Goal: Task Accomplishment & Management: Use online tool/utility

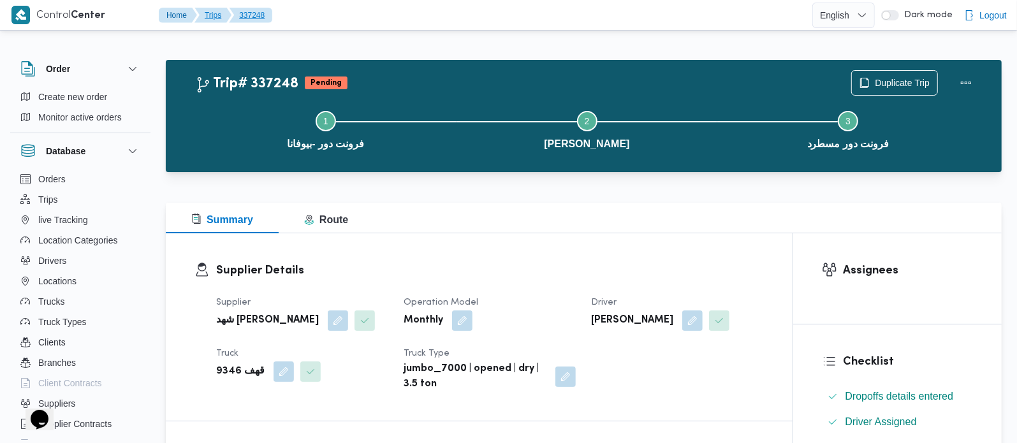
drag, startPoint x: 0, startPoint y: 0, endPoint x: 219, endPoint y: 20, distance: 220.2
click at [240, 15] on button "337248" at bounding box center [250, 15] width 43 height 15
click at [911, 75] on span "Duplicate Trip" at bounding box center [902, 82] width 55 height 15
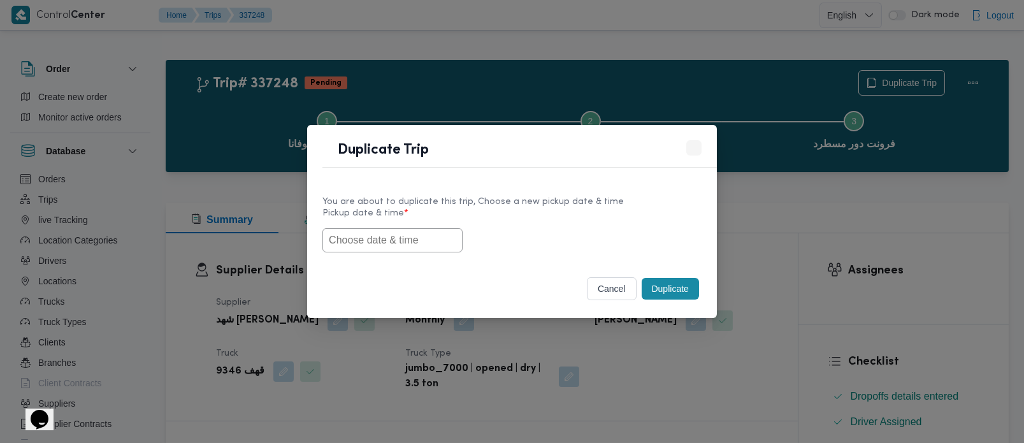
click at [405, 249] on input "text" at bounding box center [393, 240] width 140 height 24
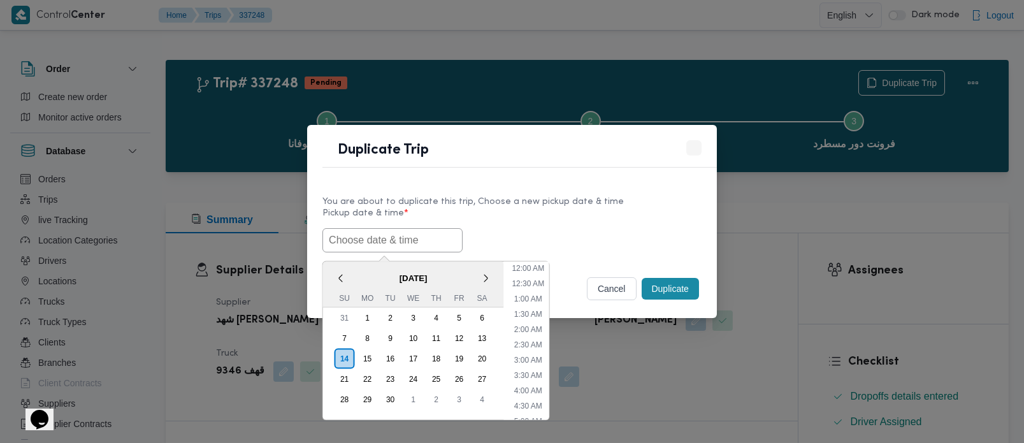
paste input "[DATE] 7:00AM"
type input "[DATE] 7:00AM"
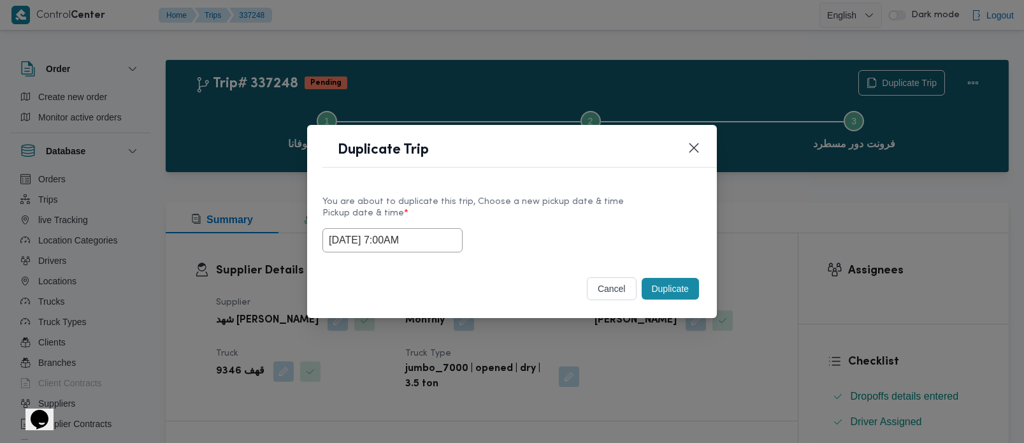
click at [537, 235] on div "[DATE] 7:00AM" at bounding box center [512, 240] width 379 height 24
click at [662, 282] on button "Duplicate" at bounding box center [670, 289] width 57 height 22
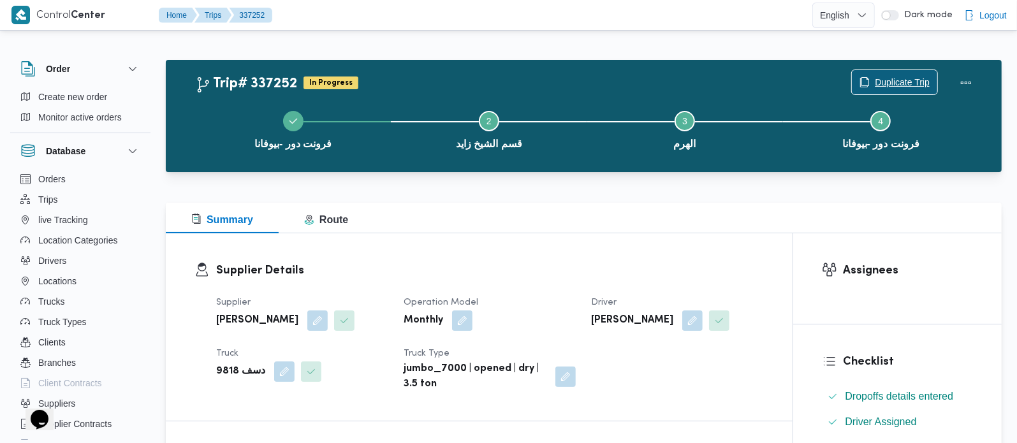
click at [899, 82] on span "Duplicate Trip" at bounding box center [902, 82] width 55 height 15
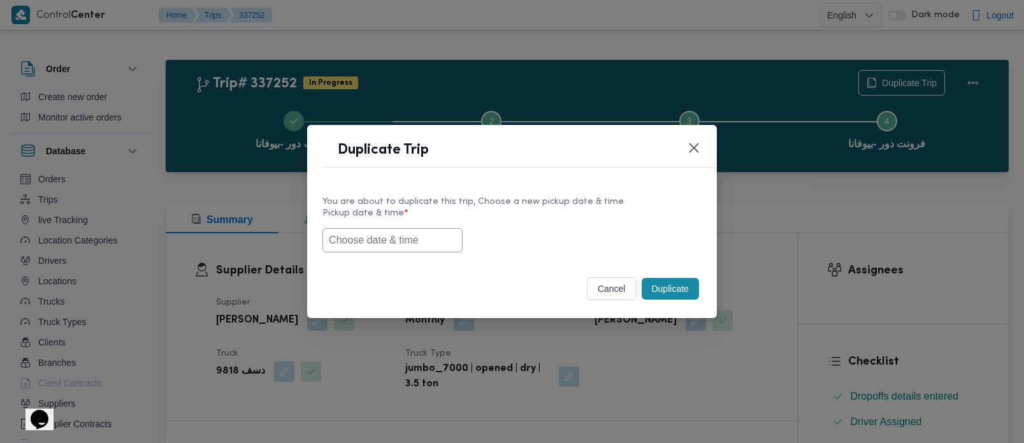
click at [379, 236] on input "text" at bounding box center [393, 240] width 140 height 24
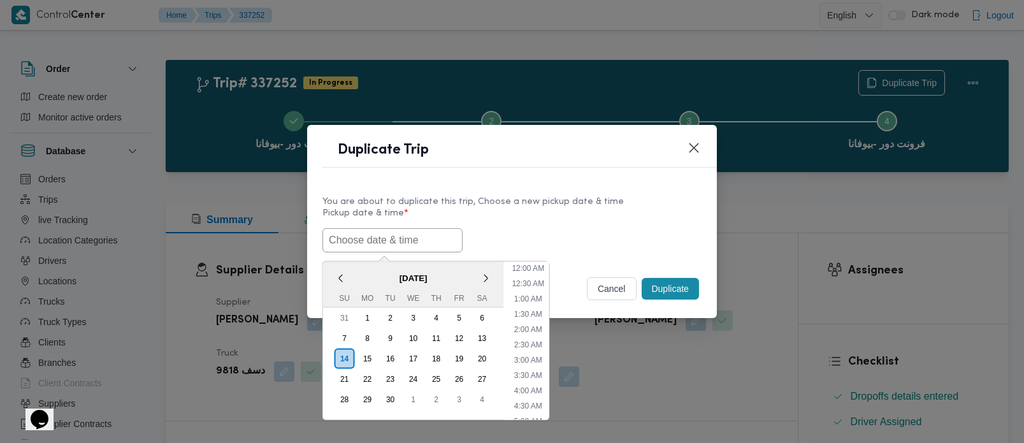
paste input "[DATE] 7:00AM"
type input "[DATE] 7:00AM"
click at [644, 183] on div "You are about to duplicate this trip, Choose a new pickup date & time Pickup da…" at bounding box center [512, 224] width 410 height 82
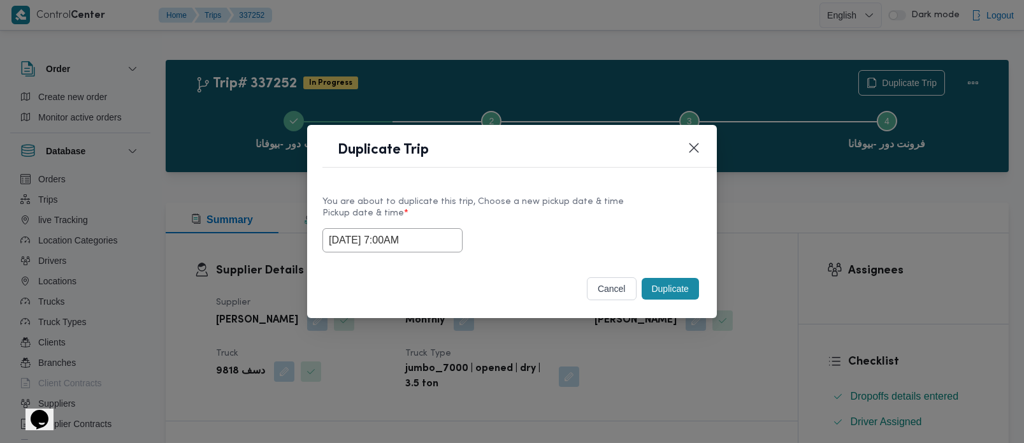
click at [653, 280] on button "Duplicate" at bounding box center [670, 289] width 57 height 22
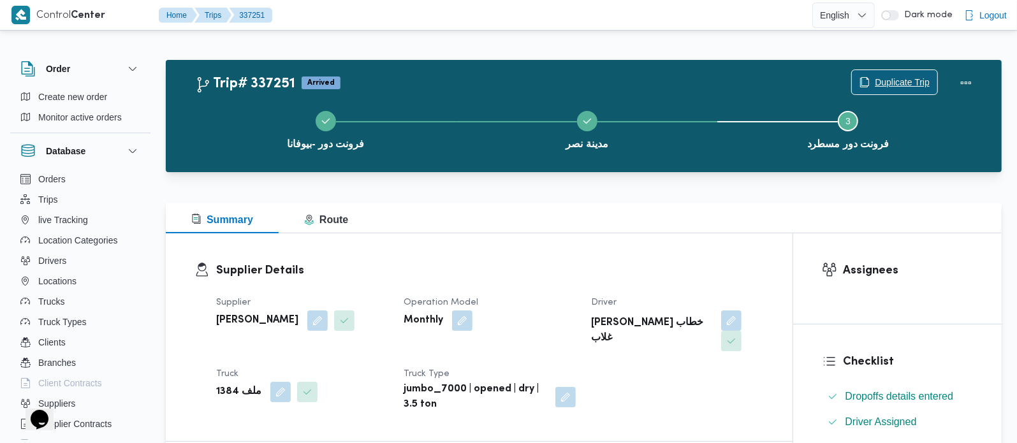
click at [887, 83] on span "Duplicate Trip" at bounding box center [902, 82] width 55 height 15
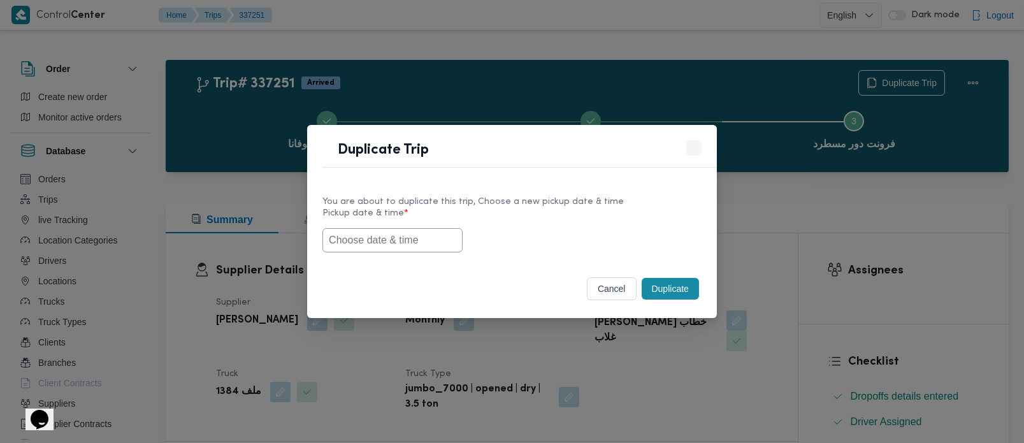
click at [446, 232] on input "text" at bounding box center [393, 240] width 140 height 24
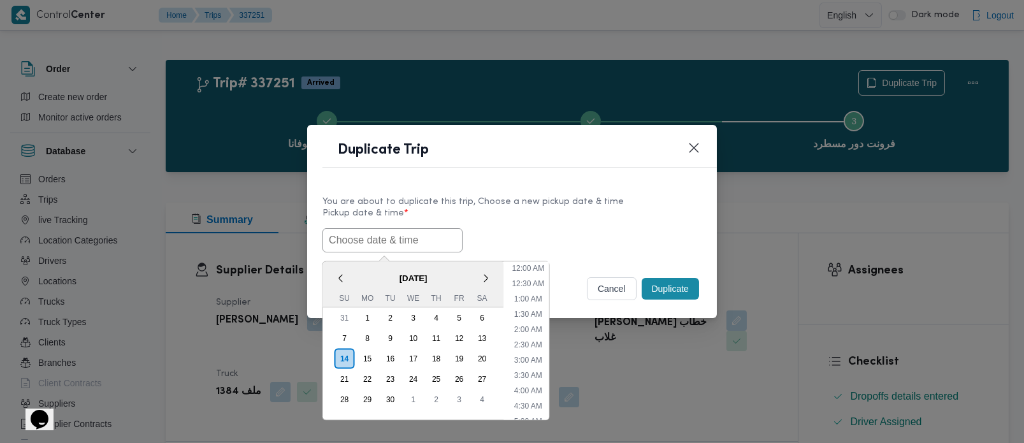
paste input "[DATE] 7:00AM"
type input "[DATE] 7:00AM"
click at [613, 210] on label "Pickup date & time *" at bounding box center [512, 218] width 379 height 20
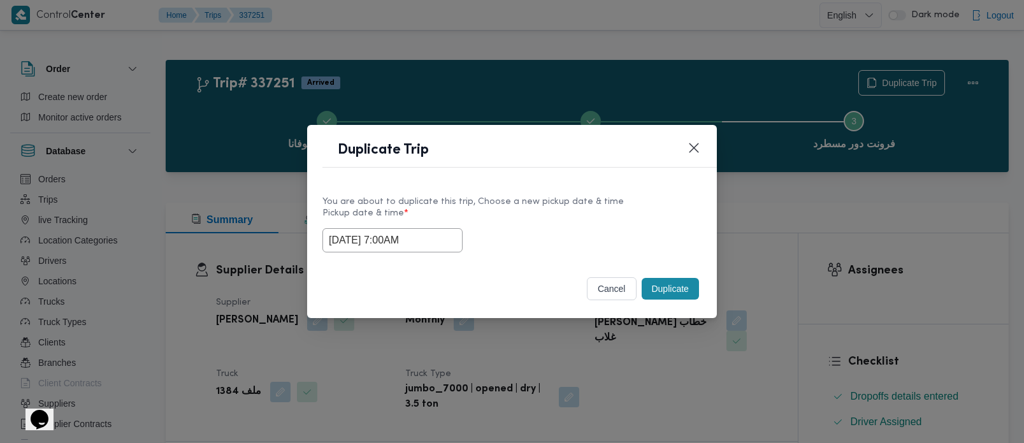
click at [657, 299] on button "Duplicate" at bounding box center [670, 289] width 57 height 22
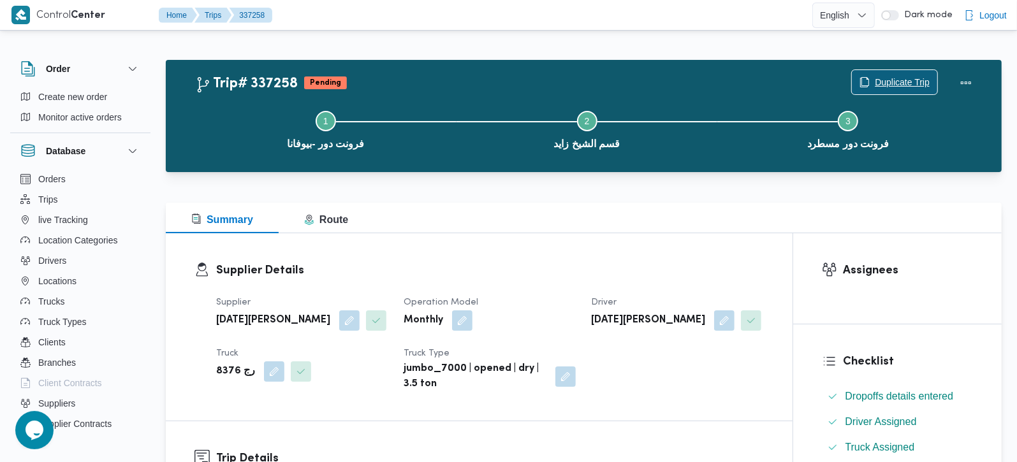
click at [912, 79] on span "Duplicate Trip" at bounding box center [902, 82] width 55 height 15
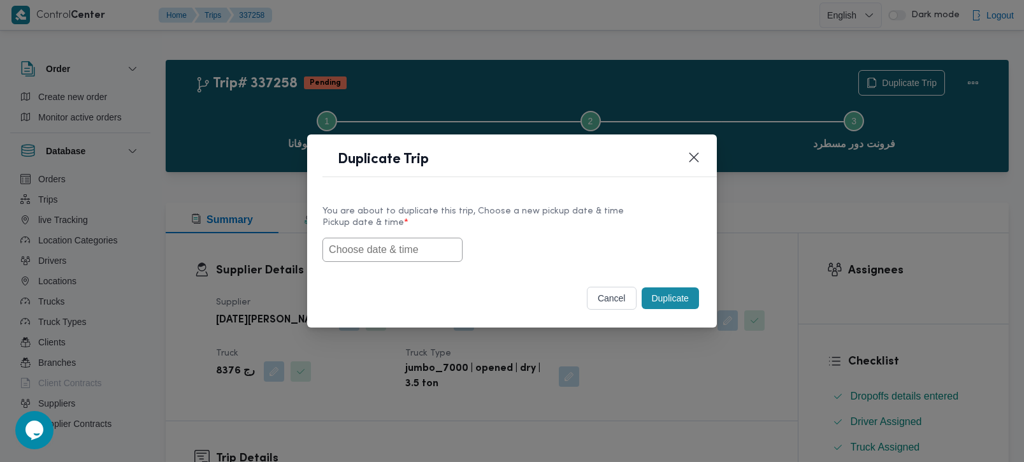
click at [401, 252] on input "text" at bounding box center [393, 250] width 140 height 24
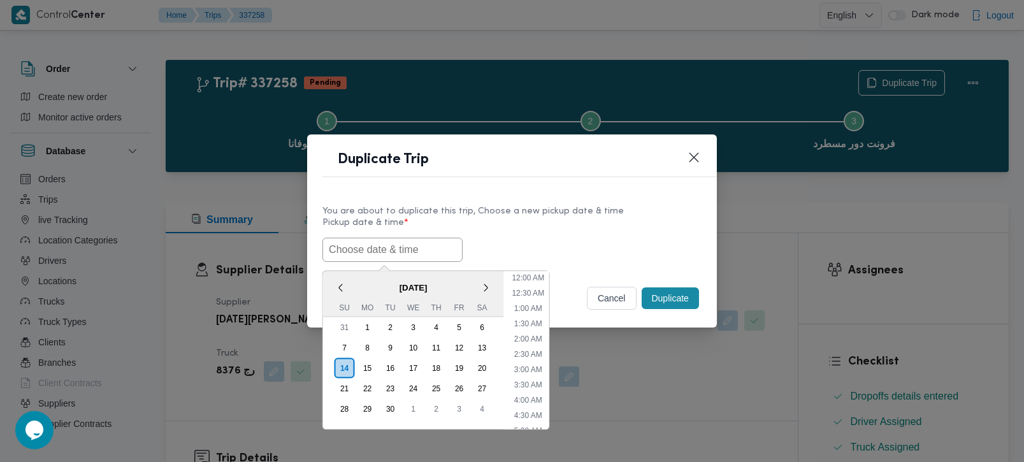
paste input "[DATE] 7:00AM"
type input "[DATE] 7:00AM"
click at [662, 209] on div "You are about to duplicate this trip, Choose a new pickup date & time" at bounding box center [512, 211] width 379 height 13
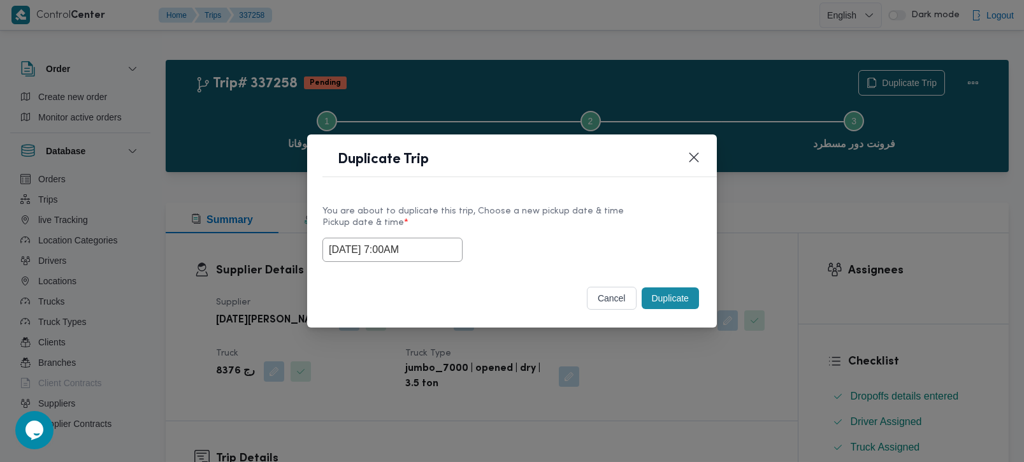
click at [660, 300] on button "Duplicate" at bounding box center [670, 298] width 57 height 22
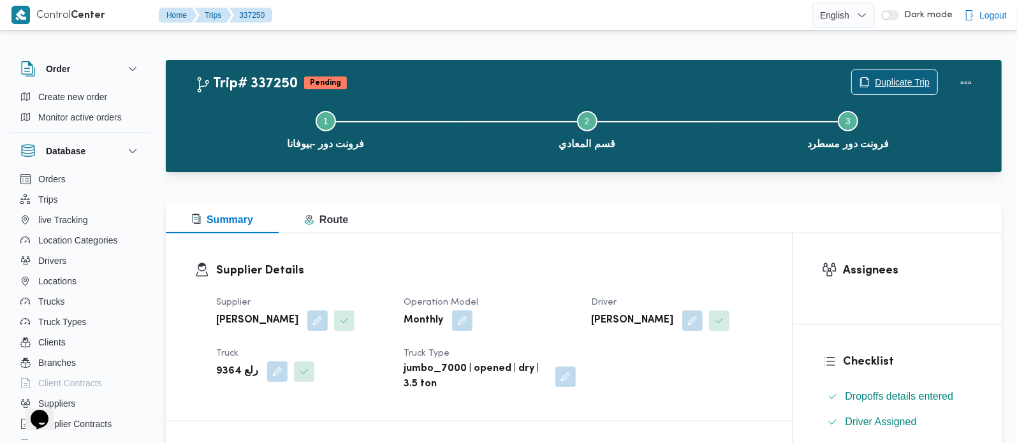
click at [915, 78] on span "Duplicate Trip" at bounding box center [902, 82] width 55 height 15
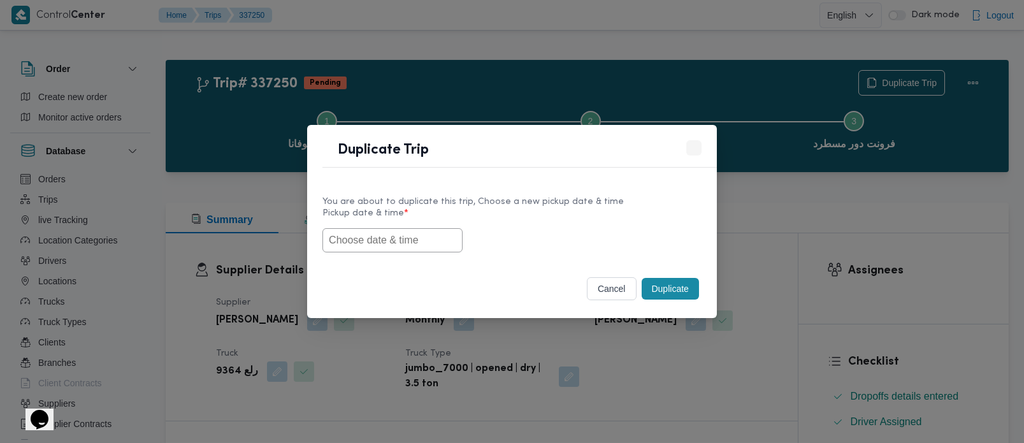
click at [420, 231] on input "text" at bounding box center [393, 240] width 140 height 24
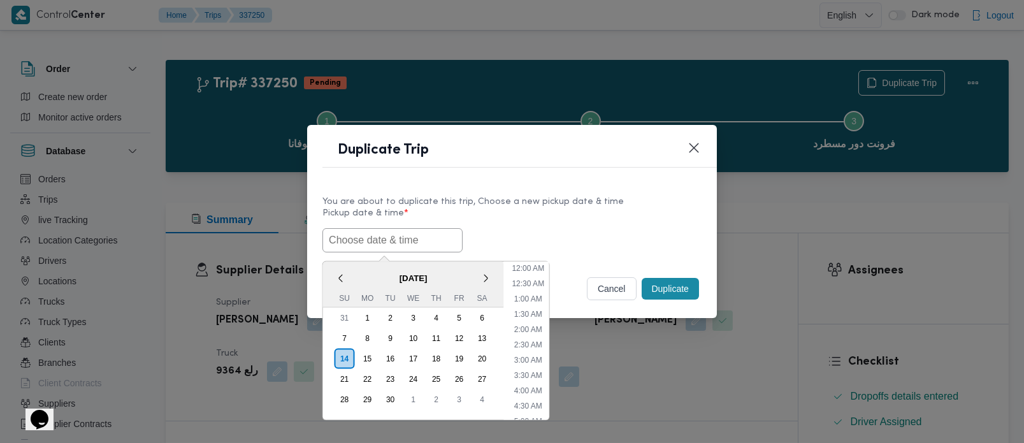
paste input "[DATE] 7:00AM"
type input "[DATE] 7:00AM"
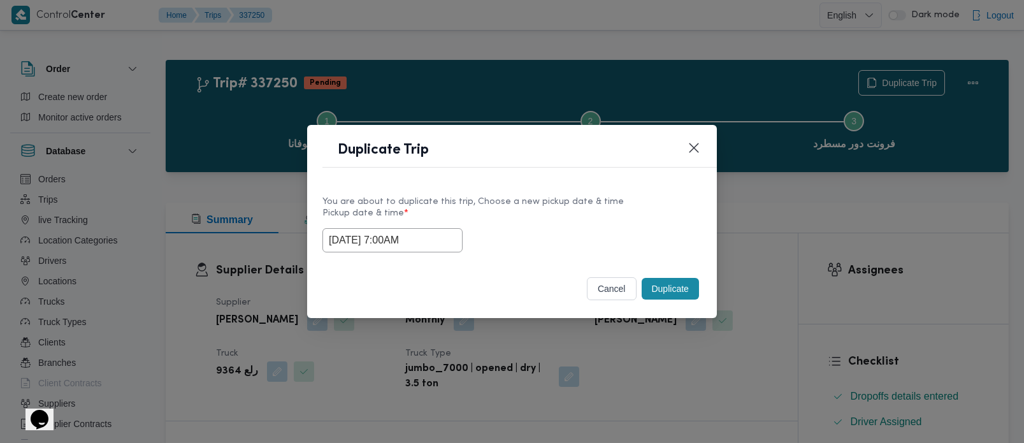
click at [621, 212] on label "Pickup date & time *" at bounding box center [512, 218] width 379 height 20
click at [672, 292] on button "Duplicate" at bounding box center [670, 289] width 57 height 22
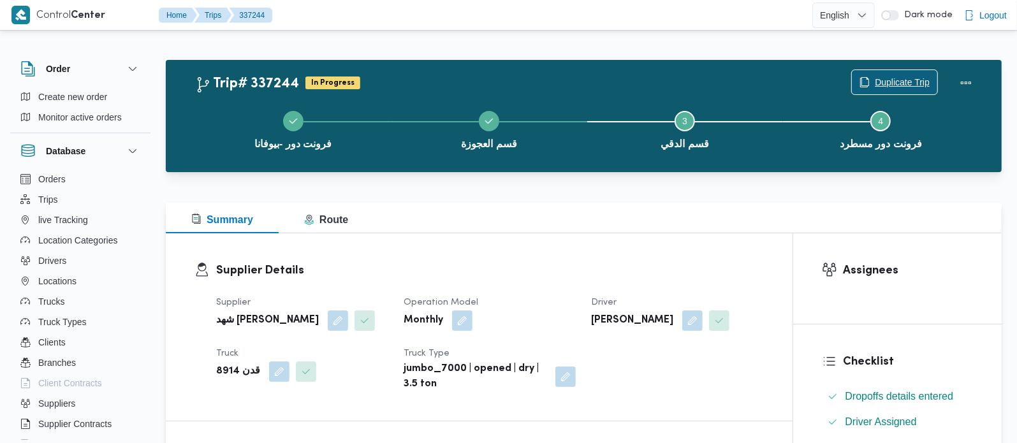
click at [914, 82] on span "Duplicate Trip" at bounding box center [902, 82] width 55 height 15
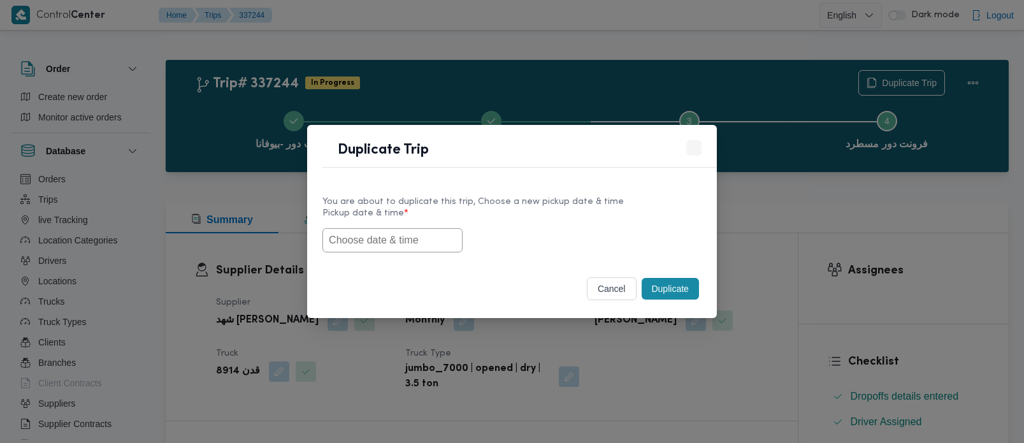
click at [342, 239] on input "text" at bounding box center [393, 240] width 140 height 24
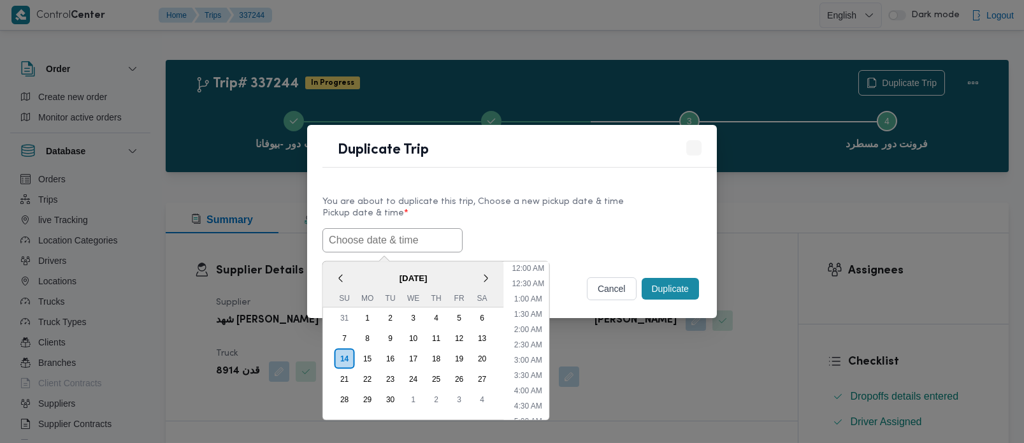
click at [349, 262] on div "< September 2025 > Su Mo Tu We Th Fr Sa" at bounding box center [413, 284] width 181 height 46
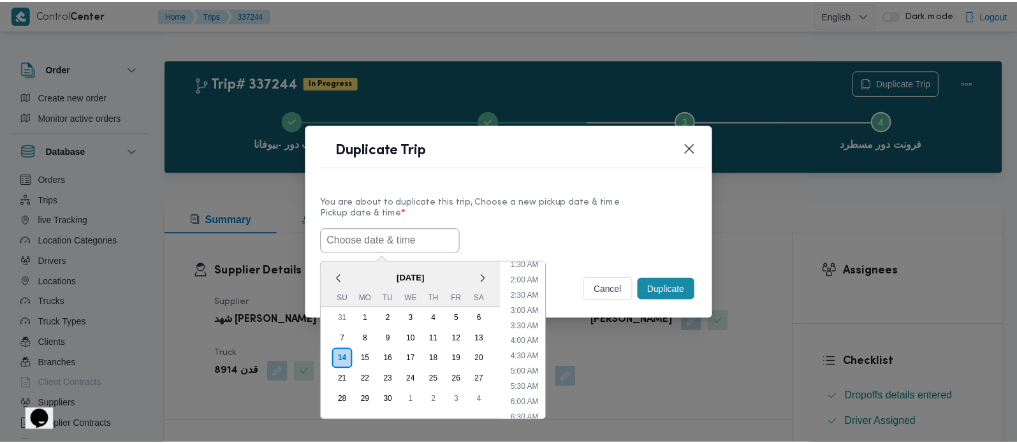
scroll to position [75, 0]
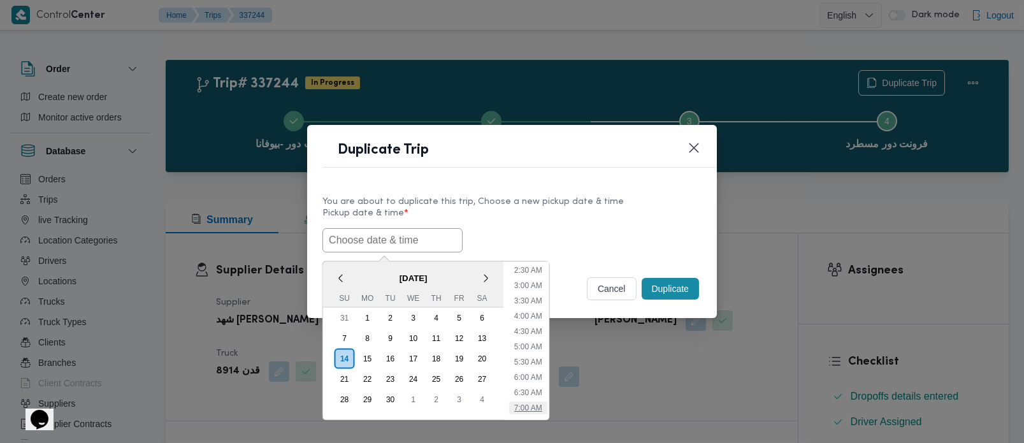
click at [532, 406] on li "7:00 AM" at bounding box center [528, 407] width 38 height 13
type input "[DATE] 7:00AM"
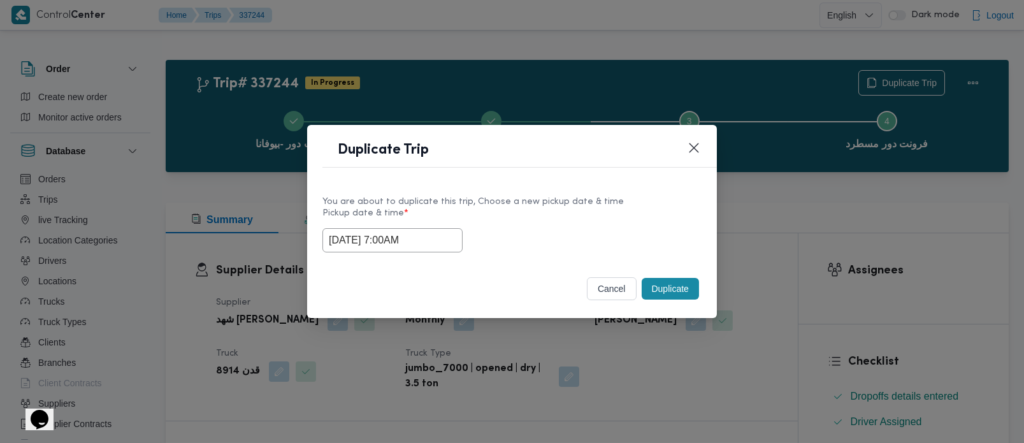
drag, startPoint x: 398, startPoint y: 238, endPoint x: 270, endPoint y: 235, distance: 128.8
click at [271, 235] on div "Duplicate Trip You are about to duplicate this trip, Choose a new pickup date &…" at bounding box center [512, 221] width 1024 height 443
click at [657, 249] on div "Selected date: Sunday, September 14th, 2025 at 7:00 AM 14/09/2025 7:00AM" at bounding box center [512, 240] width 379 height 24
click at [673, 293] on button "Duplicate" at bounding box center [670, 289] width 57 height 22
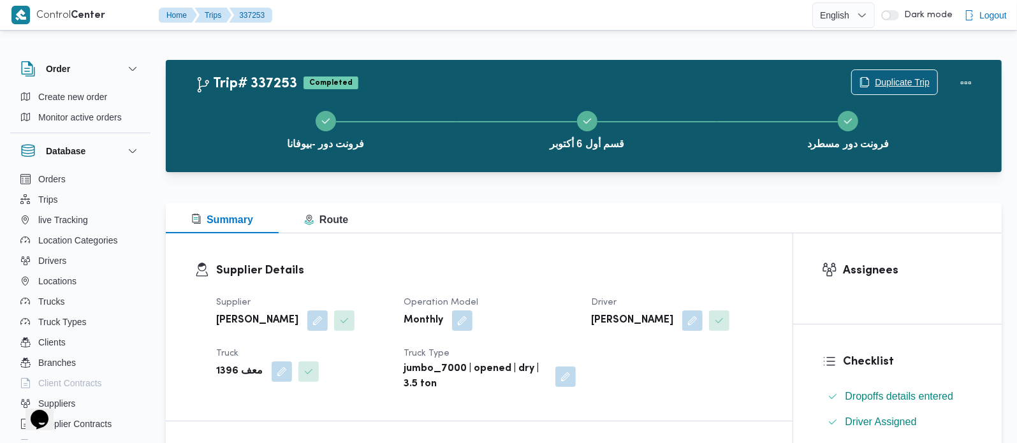
click at [872, 79] on span "Duplicate Trip" at bounding box center [894, 82] width 85 height 24
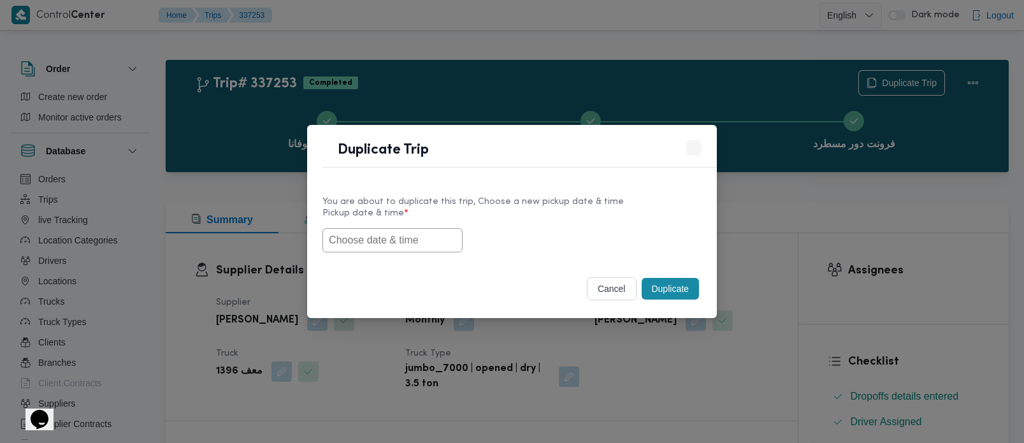
click at [415, 237] on input "text" at bounding box center [393, 240] width 140 height 24
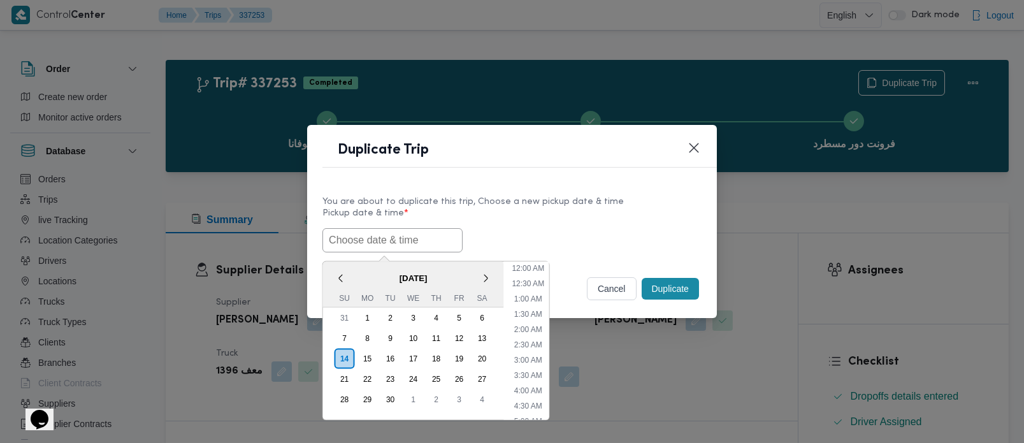
paste input "[DATE] 7:00AM"
type input "[DATE] 7:00AM"
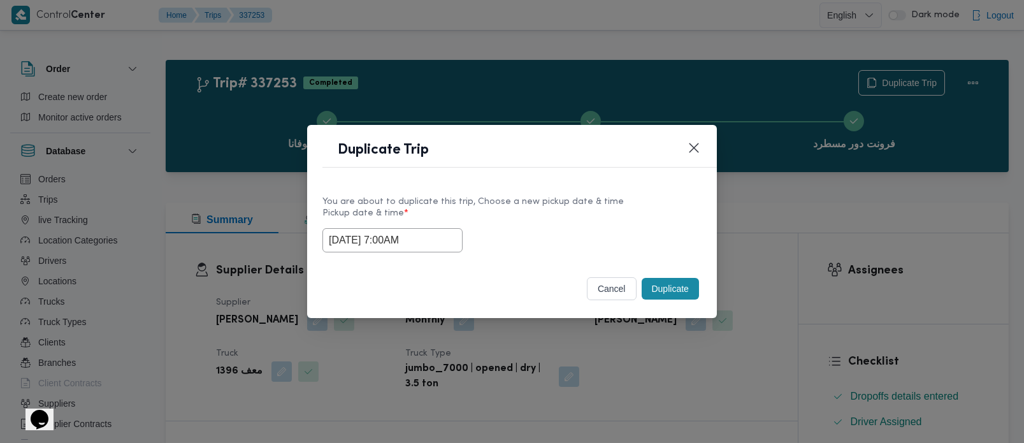
click at [659, 201] on div "You are about to duplicate this trip, Choose a new pickup date & time" at bounding box center [512, 201] width 379 height 13
click at [664, 293] on button "Duplicate" at bounding box center [670, 289] width 57 height 22
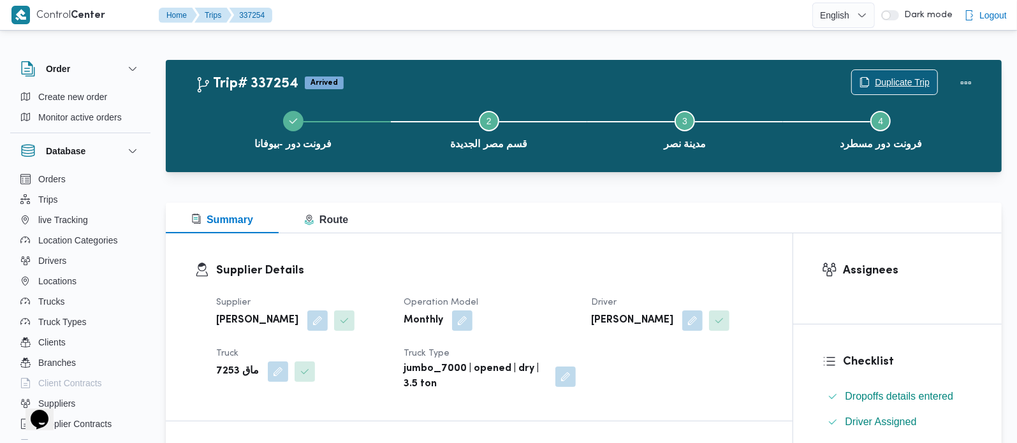
click at [890, 86] on span "Duplicate Trip" at bounding box center [902, 82] width 55 height 15
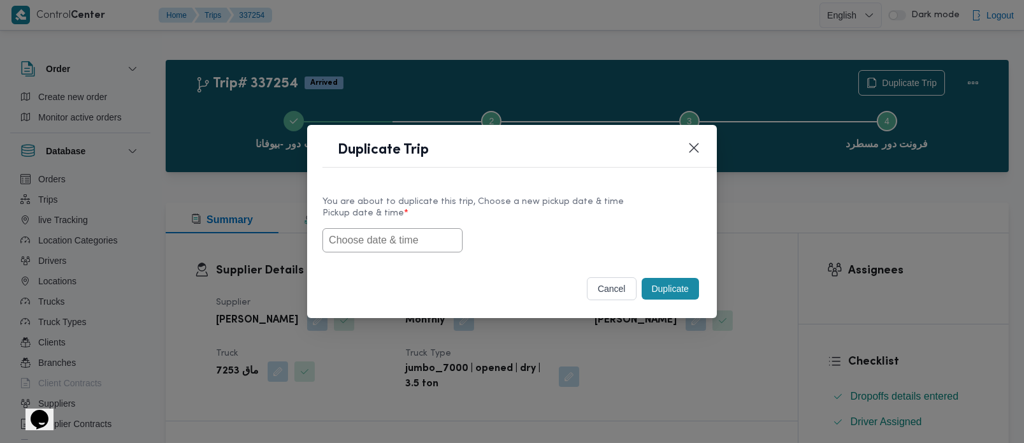
click at [375, 245] on input "text" at bounding box center [393, 240] width 140 height 24
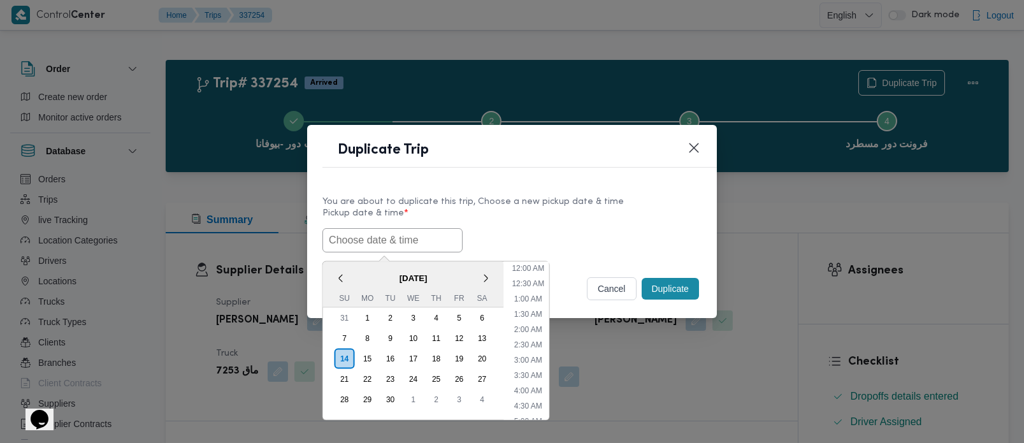
paste input "[DATE] 7:00AM"
type input "[DATE] 7:00AM"
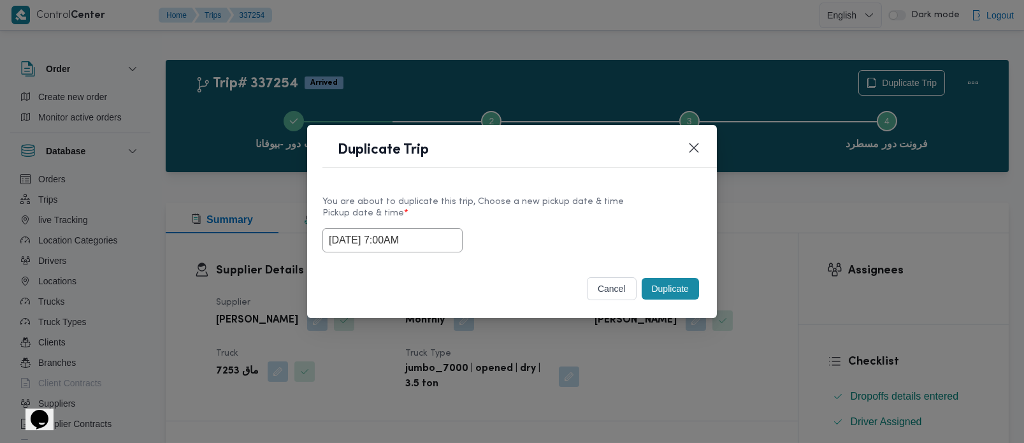
click at [608, 195] on div "You are about to duplicate this trip, Choose a new pickup date & time" at bounding box center [512, 201] width 379 height 13
click at [658, 283] on button "Duplicate" at bounding box center [670, 289] width 57 height 22
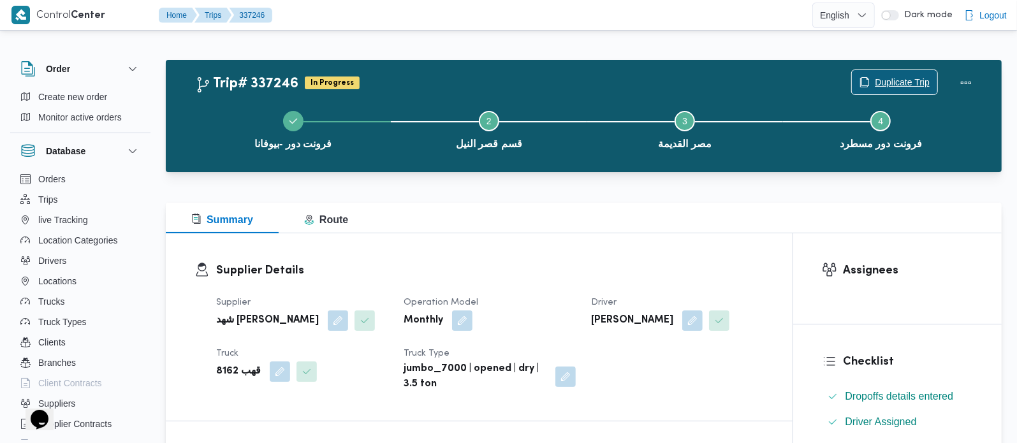
click at [890, 81] on span "Duplicate Trip" at bounding box center [902, 82] width 55 height 15
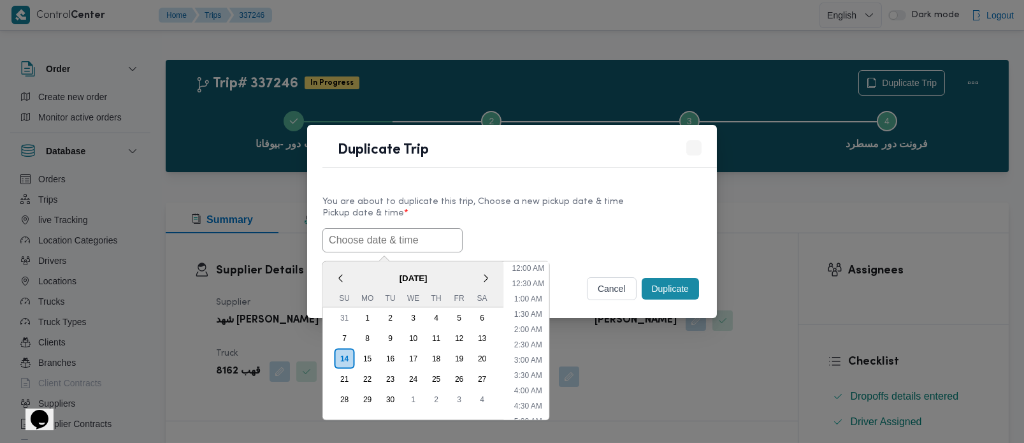
click at [410, 230] on input "text" at bounding box center [393, 240] width 140 height 24
paste input "[DATE] 7:00AM"
type input "[DATE] 7:00AM"
click at [530, 170] on div "Duplicate Trip" at bounding box center [512, 154] width 410 height 58
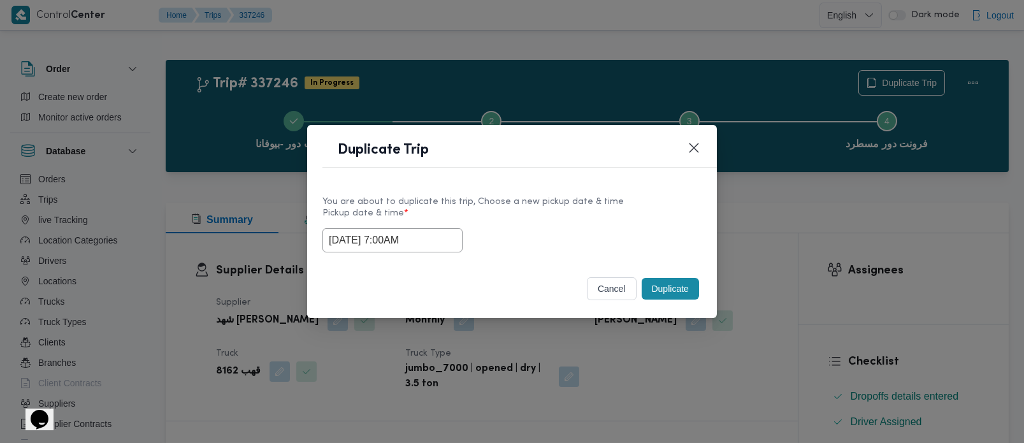
click at [675, 283] on button "Duplicate" at bounding box center [670, 289] width 57 height 22
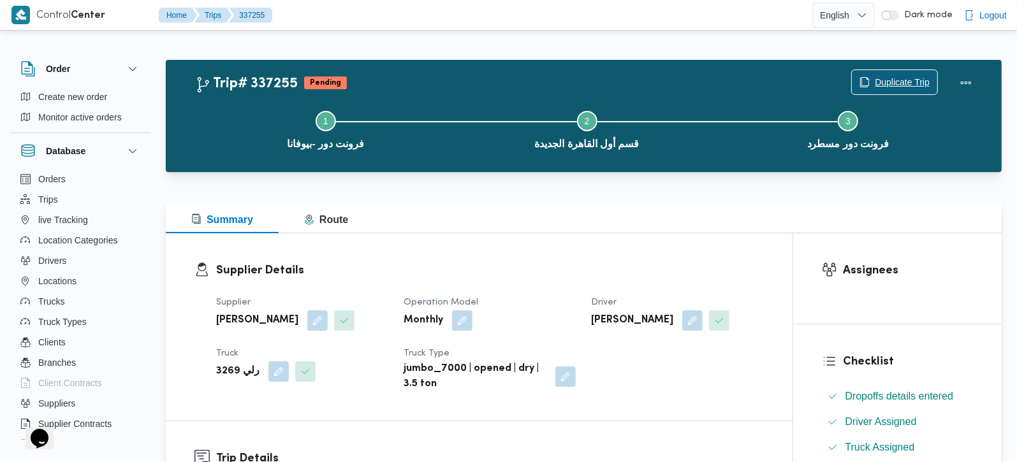
click at [924, 76] on span "Duplicate Trip" at bounding box center [902, 82] width 55 height 15
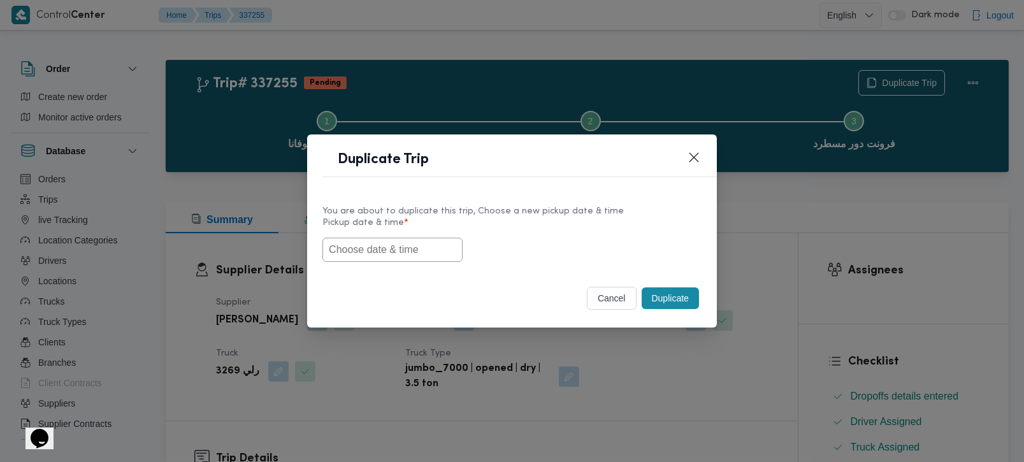
click at [412, 256] on input "text" at bounding box center [393, 250] width 140 height 24
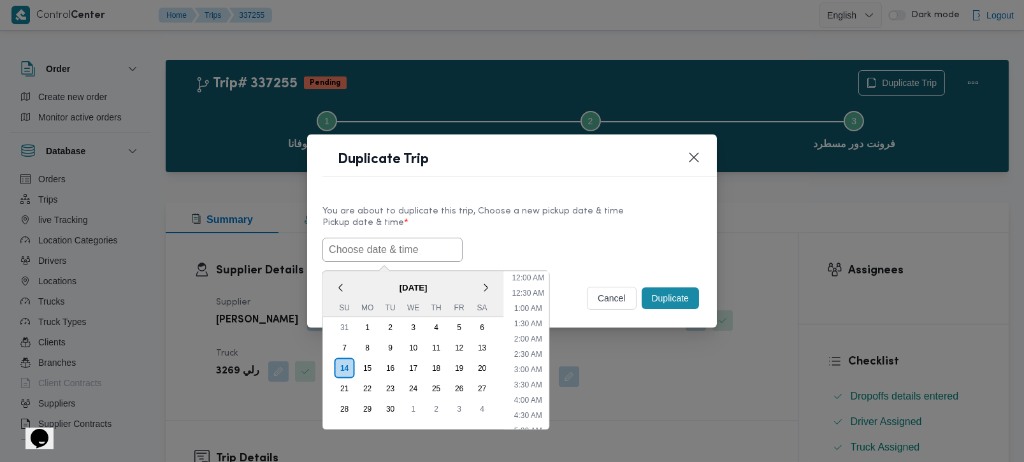
paste input "[DATE] 7:00AM"
type input "[DATE] 7:00AM"
click at [613, 207] on div "You are about to duplicate this trip, Choose a new pickup date & time" at bounding box center [512, 211] width 379 height 13
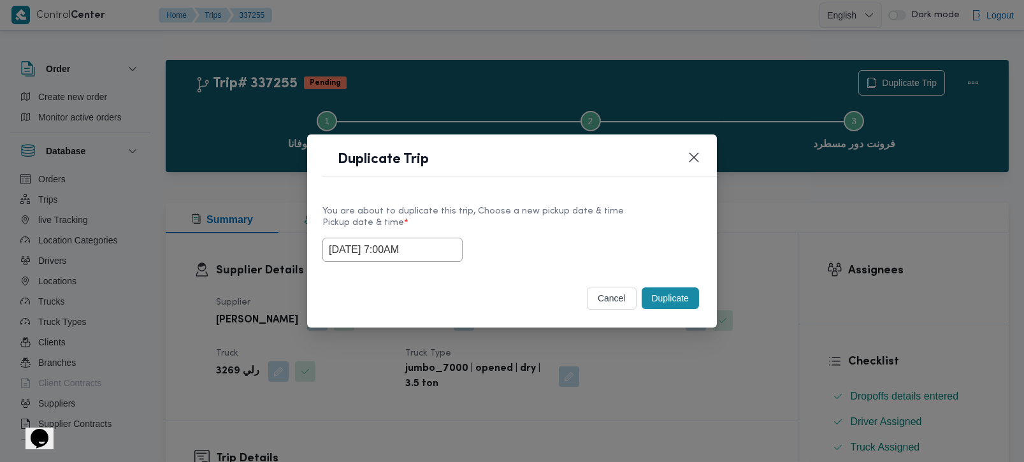
click at [665, 294] on button "Duplicate" at bounding box center [670, 298] width 57 height 22
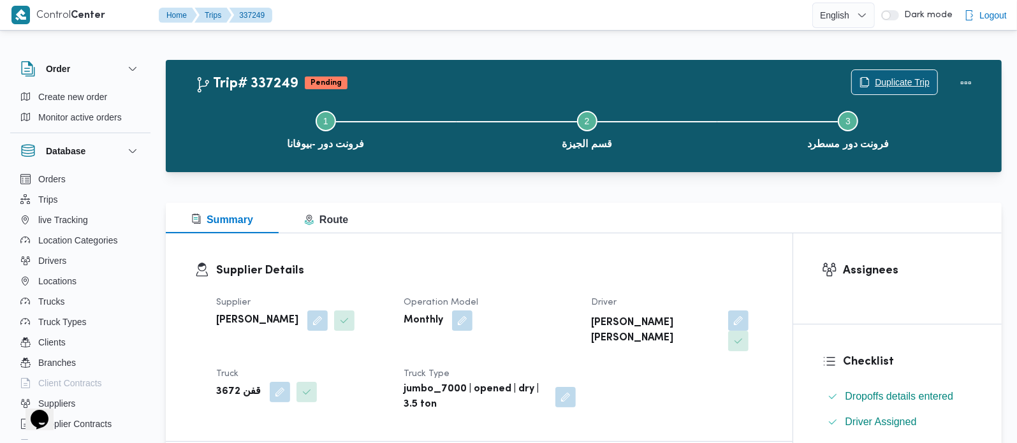
click at [891, 73] on span "Duplicate Trip" at bounding box center [894, 82] width 85 height 24
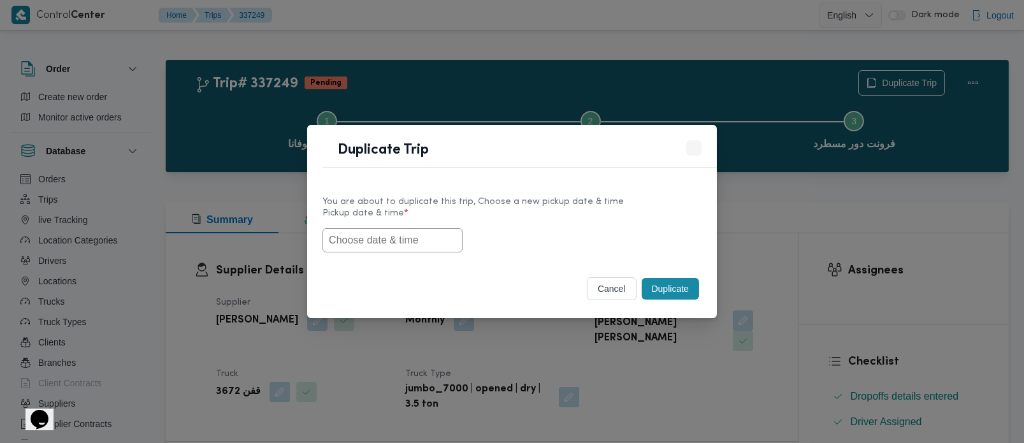
click at [409, 235] on input "text" at bounding box center [393, 240] width 140 height 24
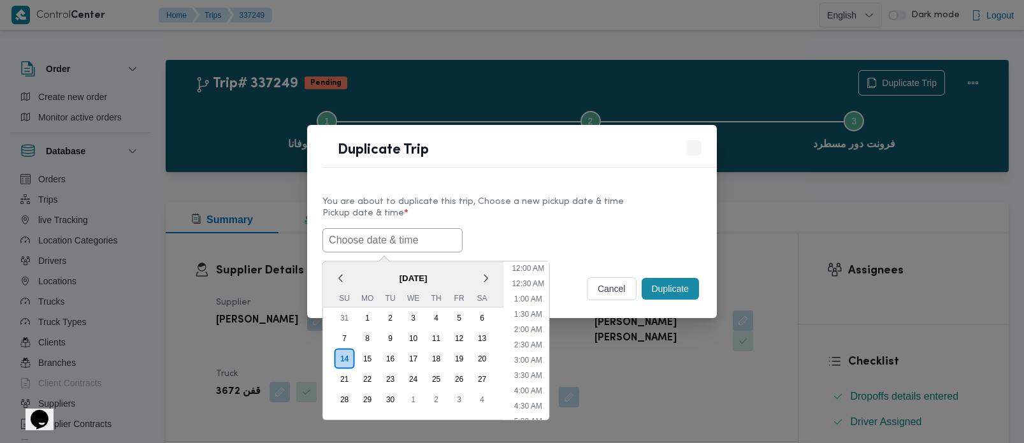
paste input "[DATE] 7:00AM"
type input "[DATE] 7:00AM"
click at [660, 223] on label "Pickup date & time *" at bounding box center [512, 218] width 379 height 20
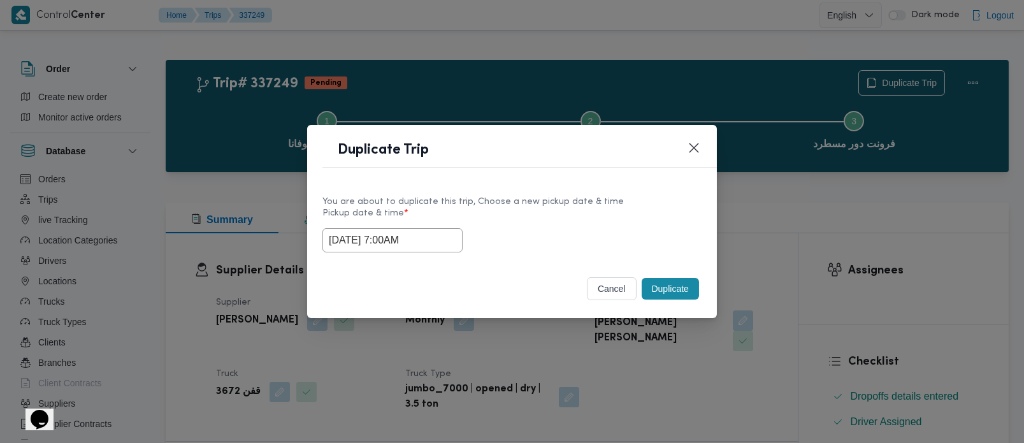
click at [668, 286] on button "Duplicate" at bounding box center [670, 289] width 57 height 22
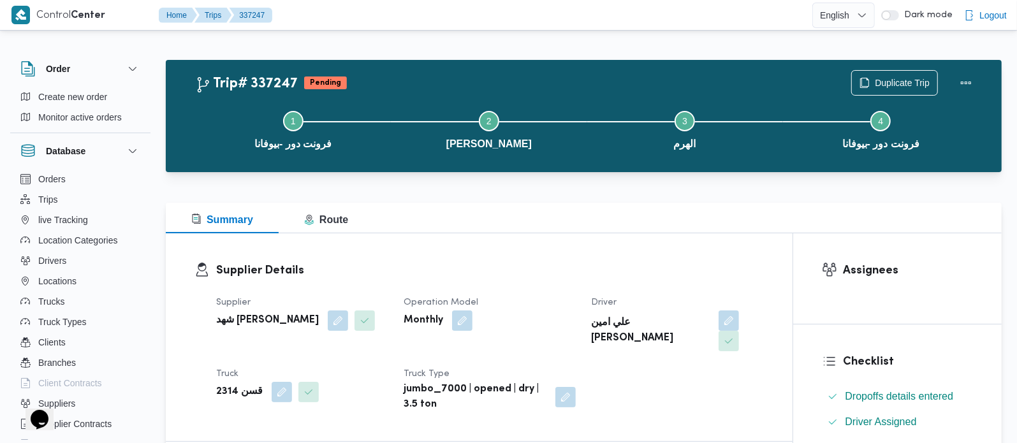
click at [894, 68] on div "Duplicate Trip" at bounding box center [914, 82] width 143 height 41
click at [897, 79] on span "Duplicate Trip" at bounding box center [902, 82] width 55 height 15
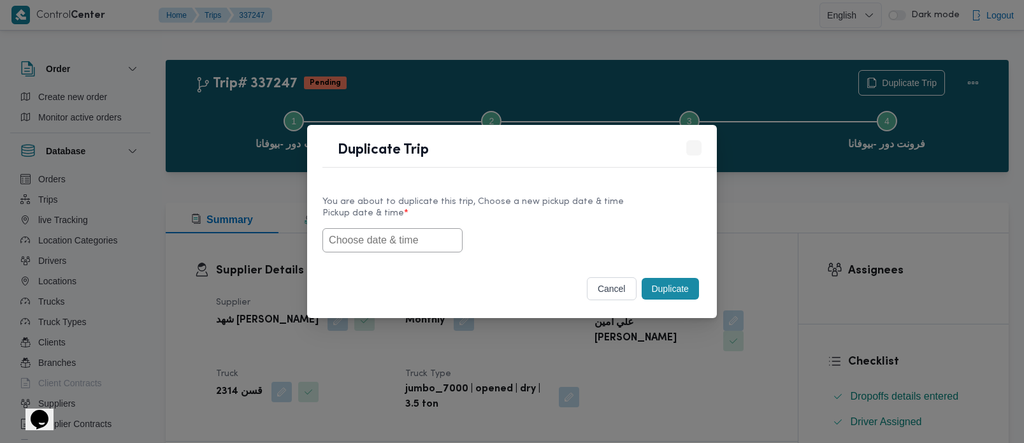
click at [383, 235] on input "text" at bounding box center [393, 240] width 140 height 24
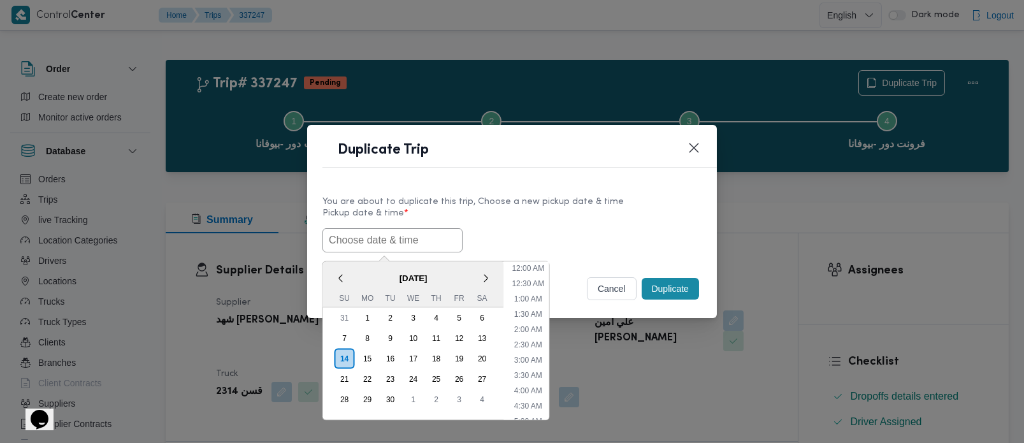
paste input "[DATE] 7:00AM"
type input "[DATE] 7:00AM"
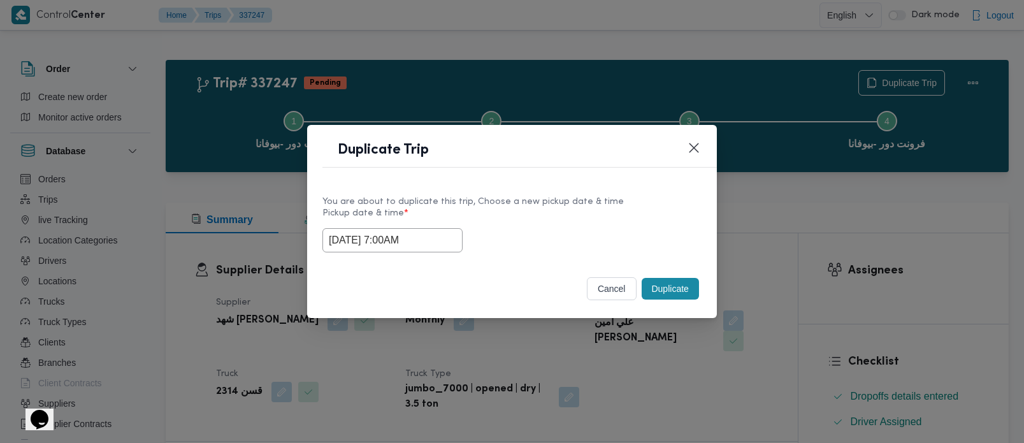
click at [678, 209] on label "Pickup date & time *" at bounding box center [512, 218] width 379 height 20
click at [685, 283] on button "Duplicate" at bounding box center [670, 289] width 57 height 22
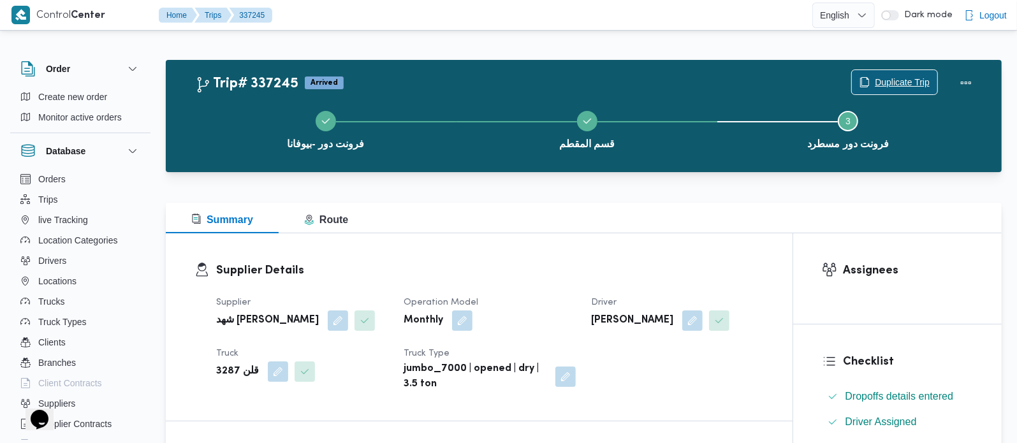
click at [887, 70] on button "Duplicate Trip" at bounding box center [894, 81] width 87 height 25
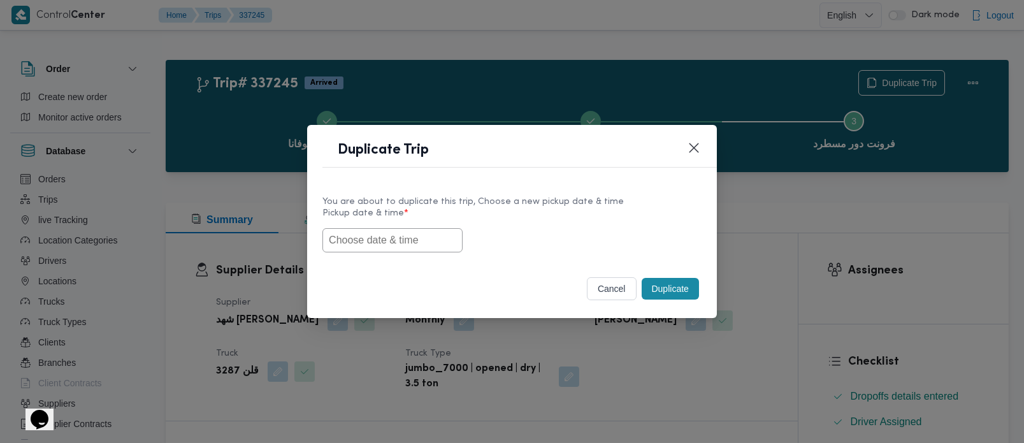
click at [389, 236] on input "text" at bounding box center [393, 240] width 140 height 24
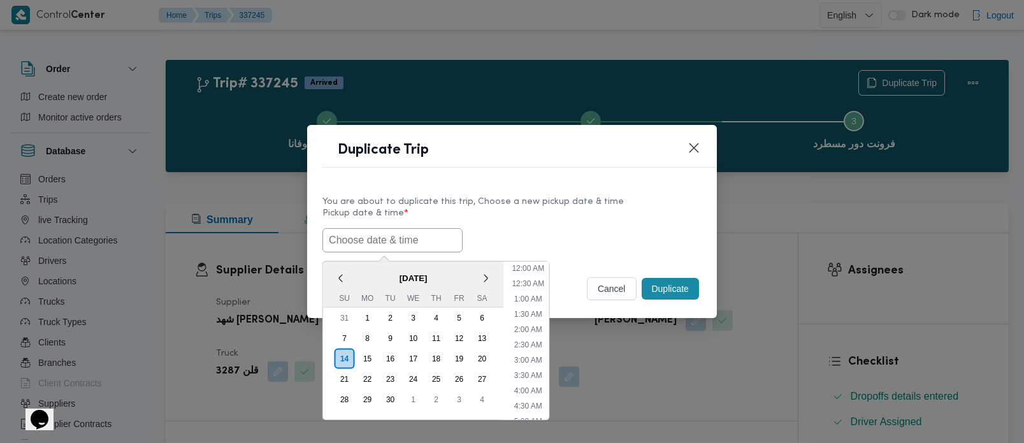
paste input "[DATE] 7:00AM"
type input "[DATE] 7:00AM"
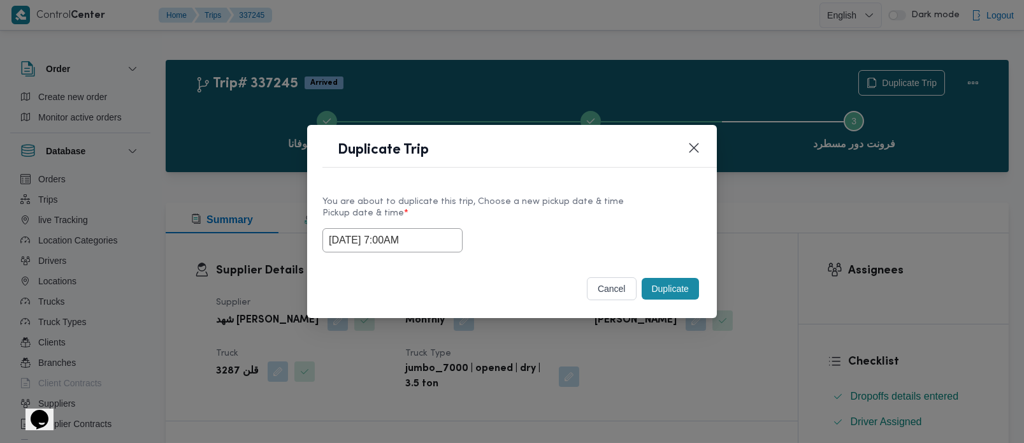
click at [535, 224] on label "Pickup date & time *" at bounding box center [512, 218] width 379 height 20
click at [687, 292] on button "Duplicate" at bounding box center [670, 289] width 57 height 22
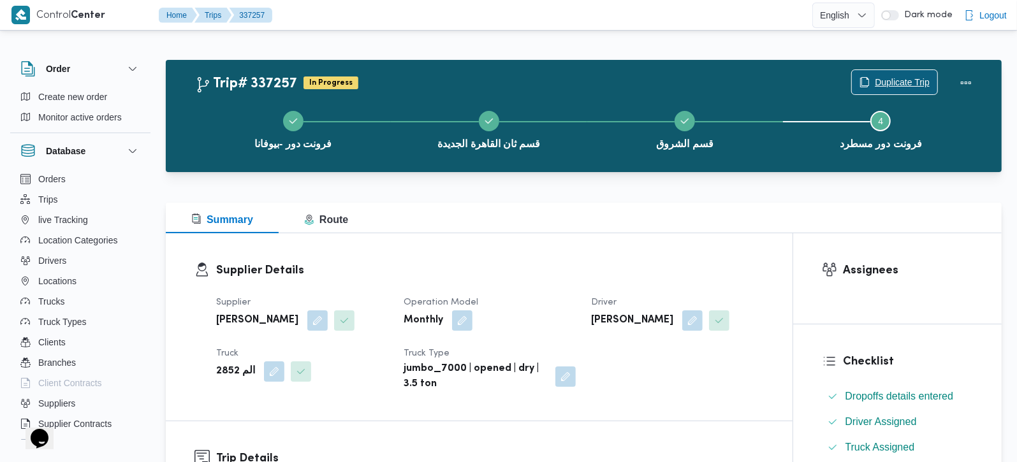
click at [905, 82] on span "Duplicate Trip" at bounding box center [902, 82] width 55 height 15
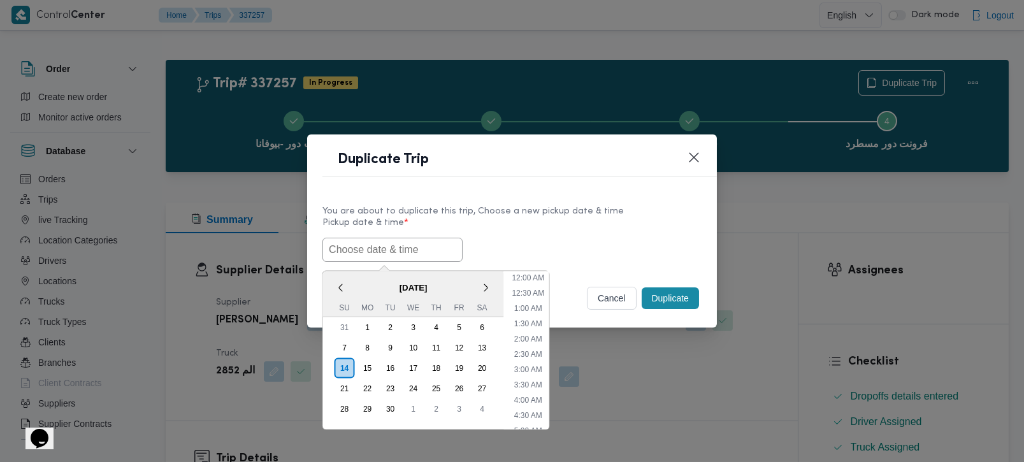
drag, startPoint x: 388, startPoint y: 243, endPoint x: 644, endPoint y: 164, distance: 267.4
click at [388, 243] on input "text" at bounding box center [393, 250] width 140 height 24
paste input "[DATE] 7:00AM"
type input "[DATE] 7:00AM"
click at [665, 205] on div "You are about to duplicate this trip, Choose a new pickup date & time" at bounding box center [512, 211] width 379 height 13
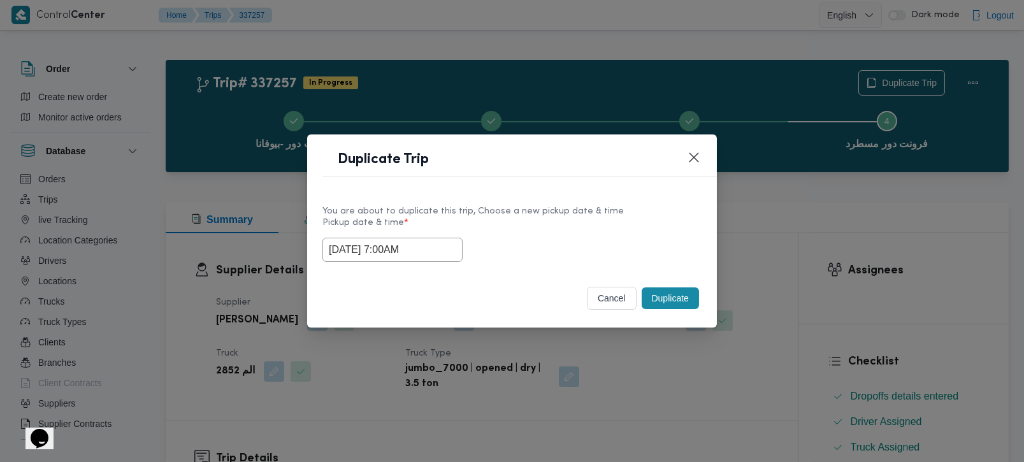
click at [665, 291] on button "Duplicate" at bounding box center [670, 298] width 57 height 22
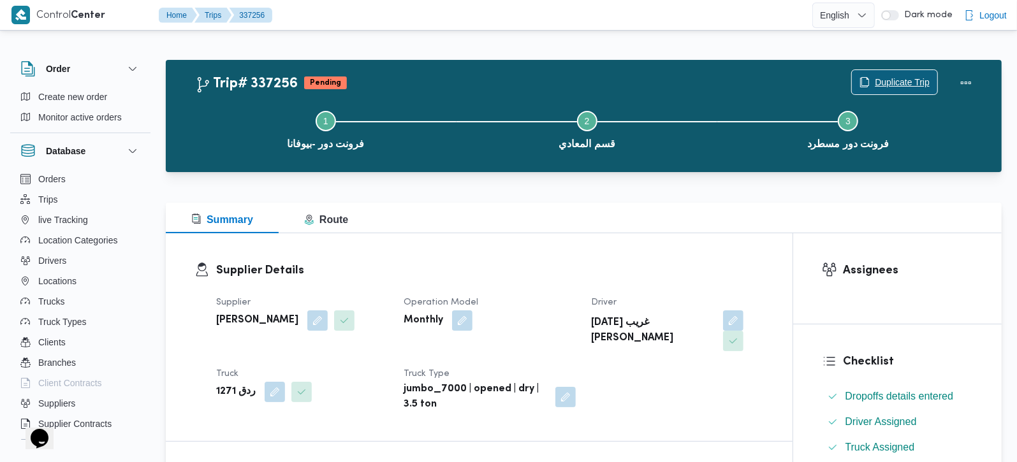
click at [889, 71] on span "Duplicate Trip" at bounding box center [894, 82] width 85 height 24
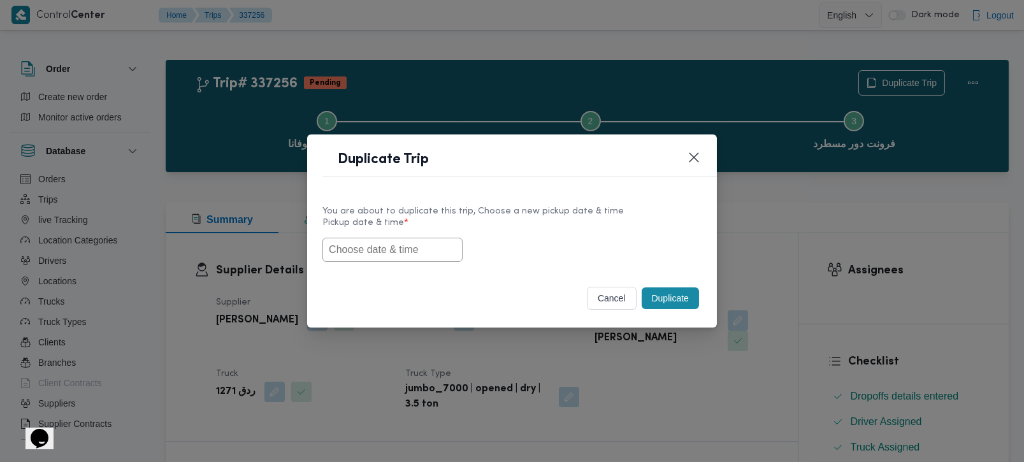
click at [373, 256] on input "text" at bounding box center [393, 250] width 140 height 24
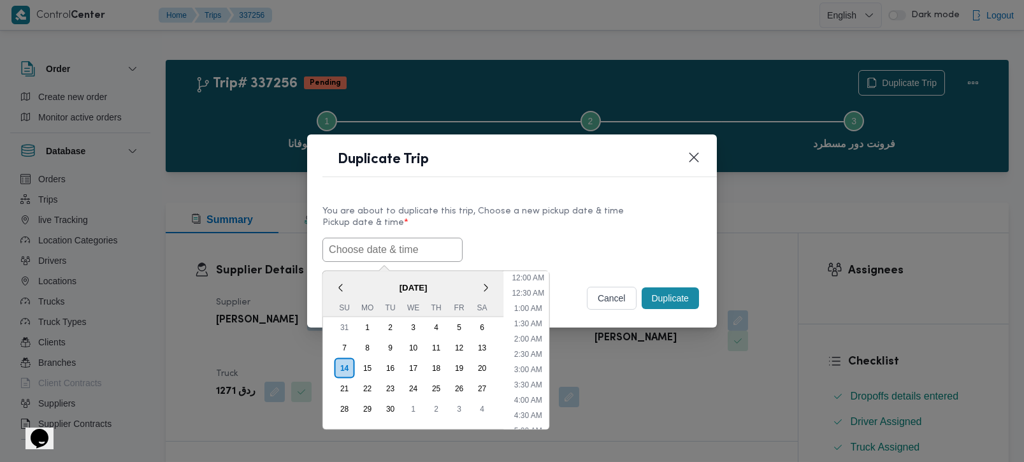
paste input "[DATE] 7:00AM"
type input "[DATE] 7:00AM"
click at [632, 218] on label "Pickup date & time *" at bounding box center [512, 228] width 379 height 20
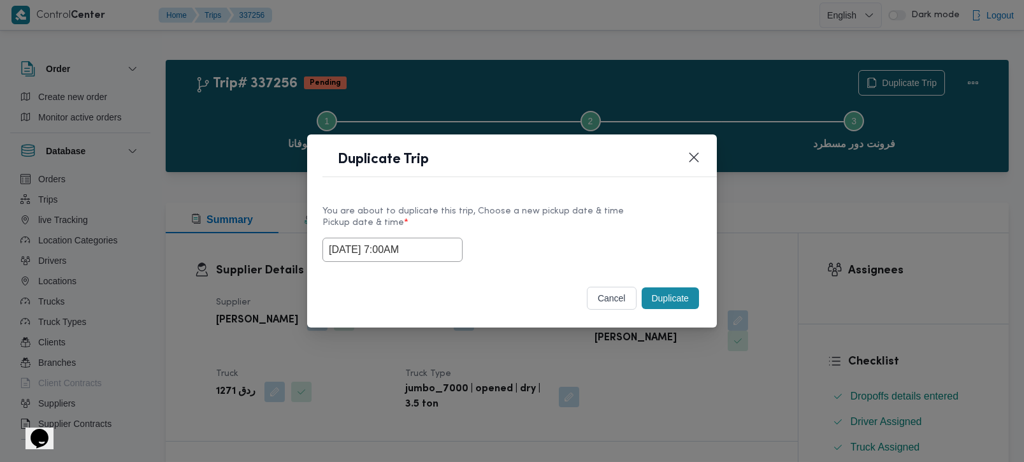
click at [681, 298] on button "Duplicate" at bounding box center [670, 298] width 57 height 22
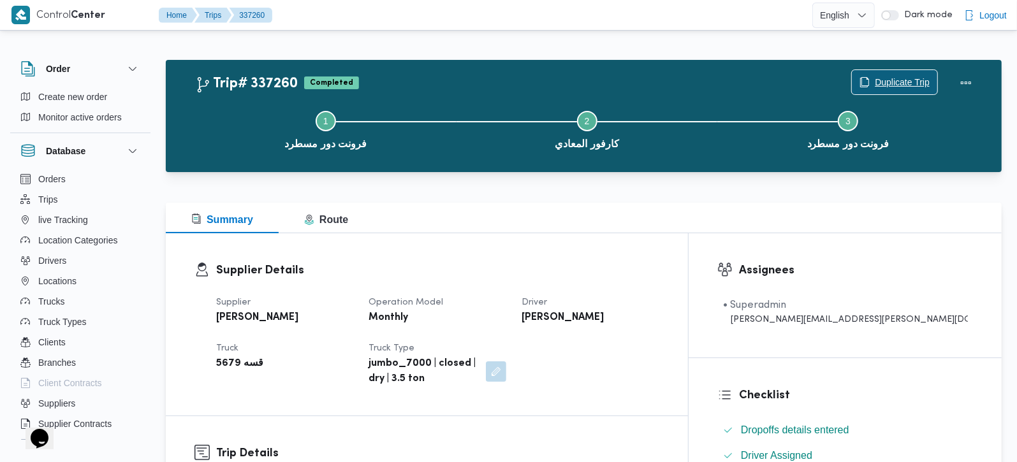
click at [924, 82] on span "Duplicate Trip" at bounding box center [902, 82] width 55 height 15
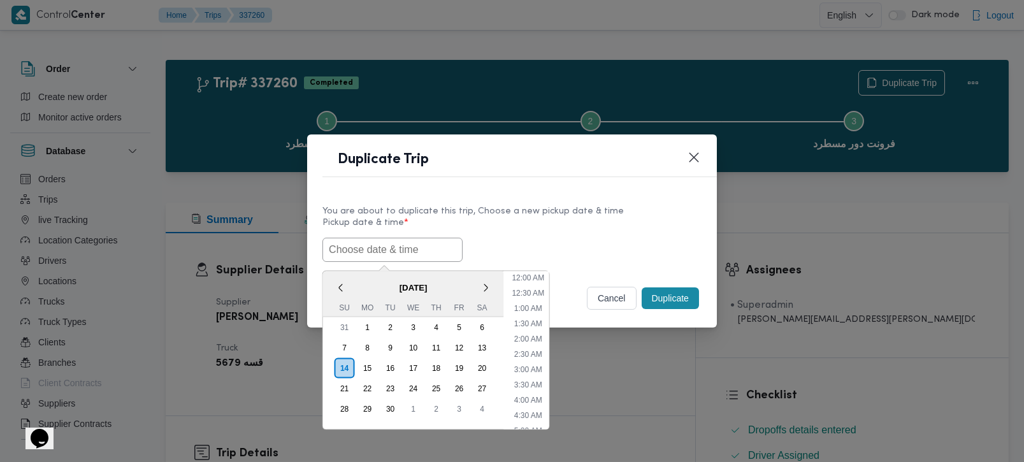
click at [370, 238] on input "text" at bounding box center [393, 250] width 140 height 24
click at [360, 276] on span "[DATE]" at bounding box center [413, 287] width 181 height 22
click at [398, 254] on input "text" at bounding box center [393, 250] width 140 height 24
click at [587, 224] on label "Pickup date & time *" at bounding box center [512, 228] width 379 height 20
click at [400, 244] on input "text" at bounding box center [393, 250] width 140 height 24
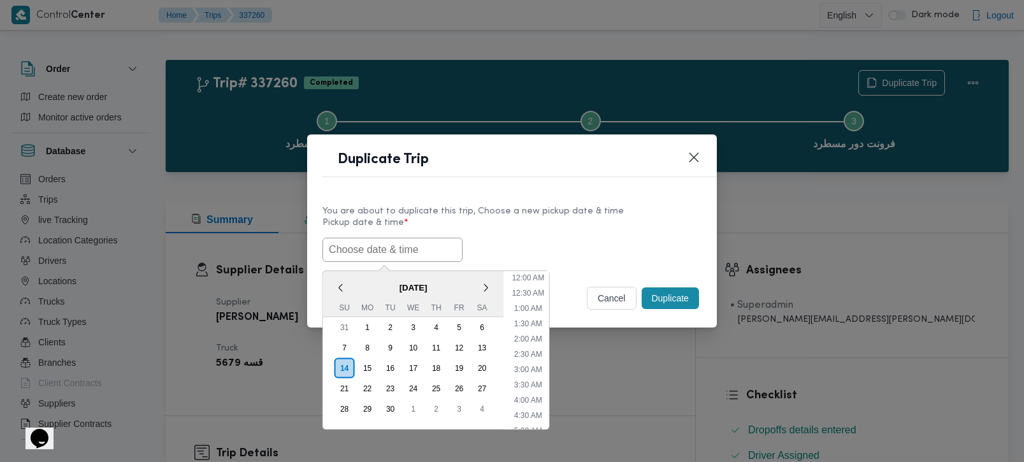
paste input "[DATE] 7:00AM"
type input "[DATE] 7:00AM"
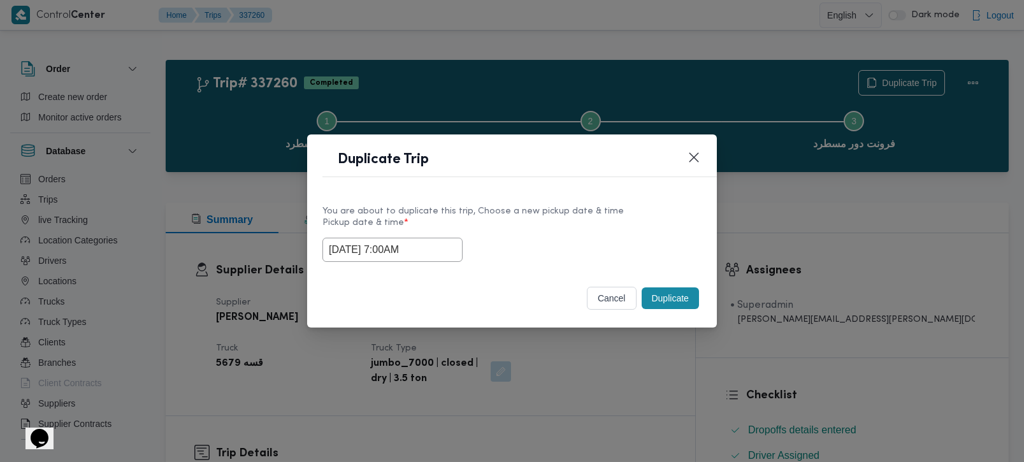
click at [685, 238] on div "14/09/2025 7:00AM" at bounding box center [512, 250] width 379 height 24
click at [685, 302] on button "Duplicate" at bounding box center [670, 298] width 57 height 22
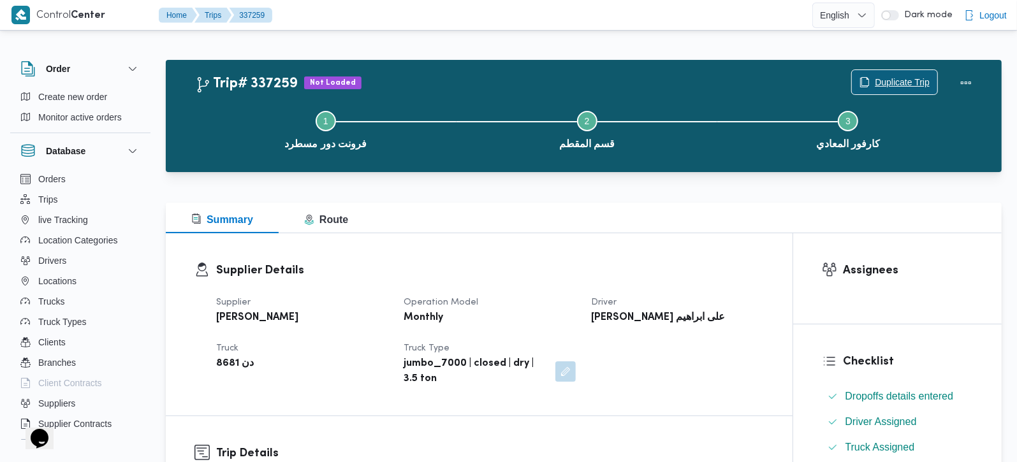
click at [876, 84] on span "Duplicate Trip" at bounding box center [902, 82] width 55 height 15
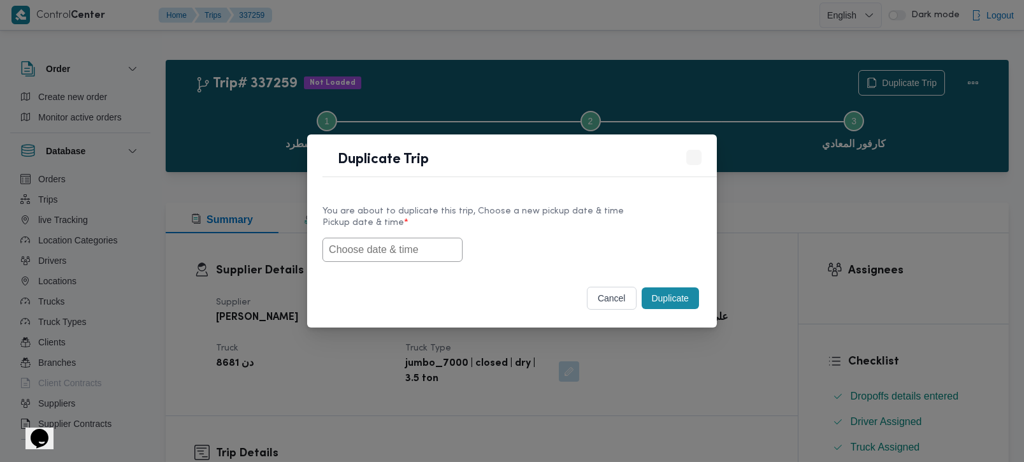
click at [379, 235] on label "Pickup date & time *" at bounding box center [512, 228] width 379 height 20
click at [379, 242] on input "text" at bounding box center [393, 250] width 140 height 24
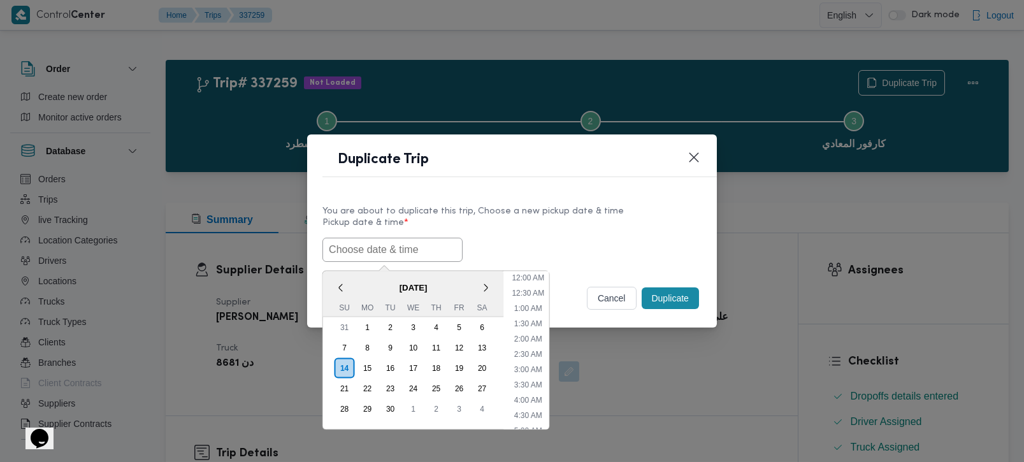
paste input "[DATE] 7:00AM"
type input "[DATE] 7:00AM"
click at [512, 238] on div "[DATE] 7:00AM < [DATE] > Su Mo Tu We Th Fr Sa 31 1 2 3 4 5 6 7 8 9 10 11 12 13 …" at bounding box center [512, 250] width 379 height 24
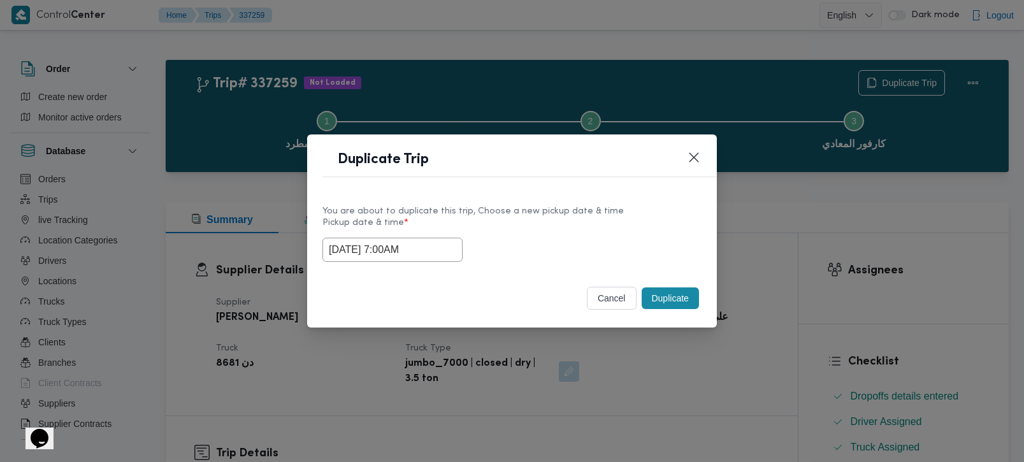
click at [678, 305] on button "Duplicate" at bounding box center [670, 298] width 57 height 22
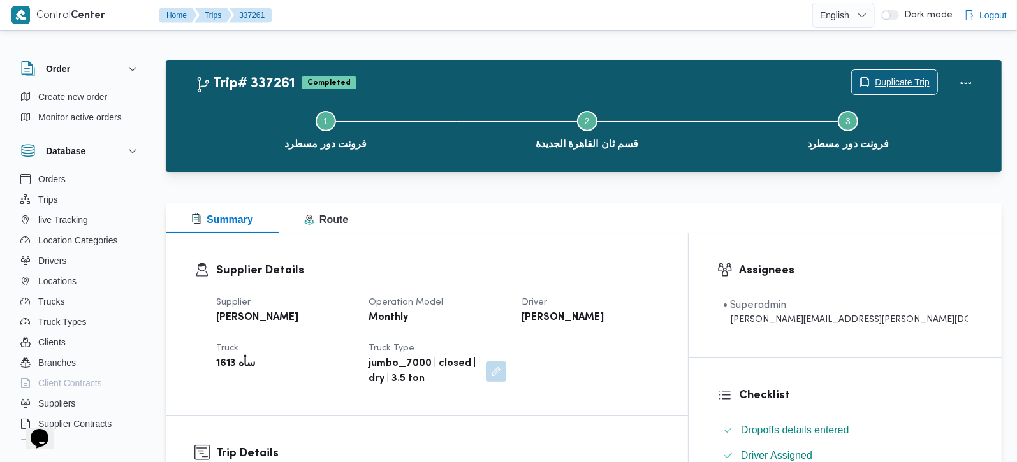
click at [894, 84] on span "Duplicate Trip" at bounding box center [902, 82] width 55 height 15
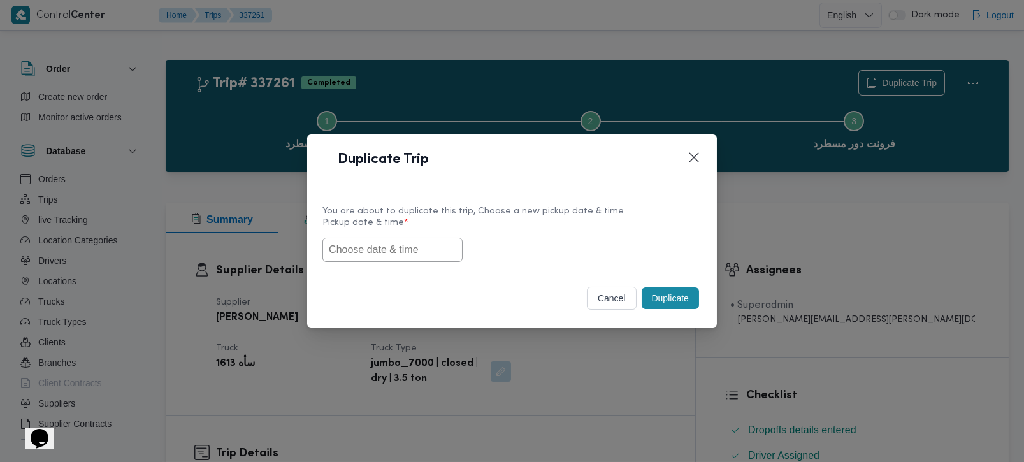
click at [415, 251] on input "text" at bounding box center [393, 250] width 140 height 24
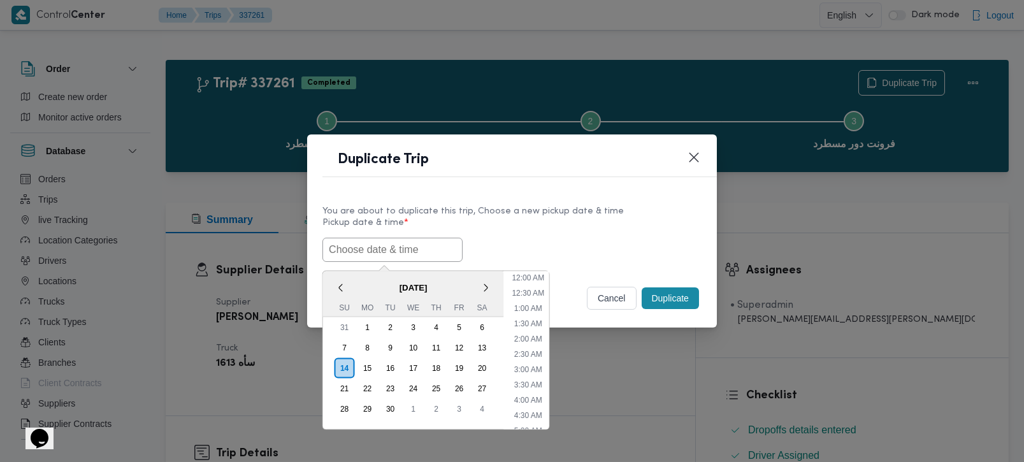
paste input "[DATE] 7:00AM"
type input "[DATE] 7:00AM"
click at [592, 209] on div "You are about to duplicate this trip, Choose a new pickup date & time" at bounding box center [512, 211] width 379 height 13
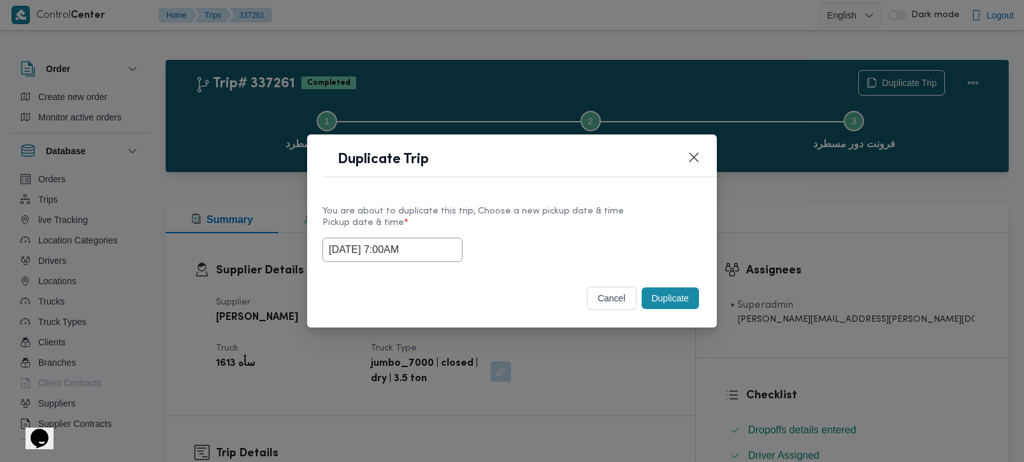
click at [670, 291] on button "Duplicate" at bounding box center [670, 298] width 57 height 22
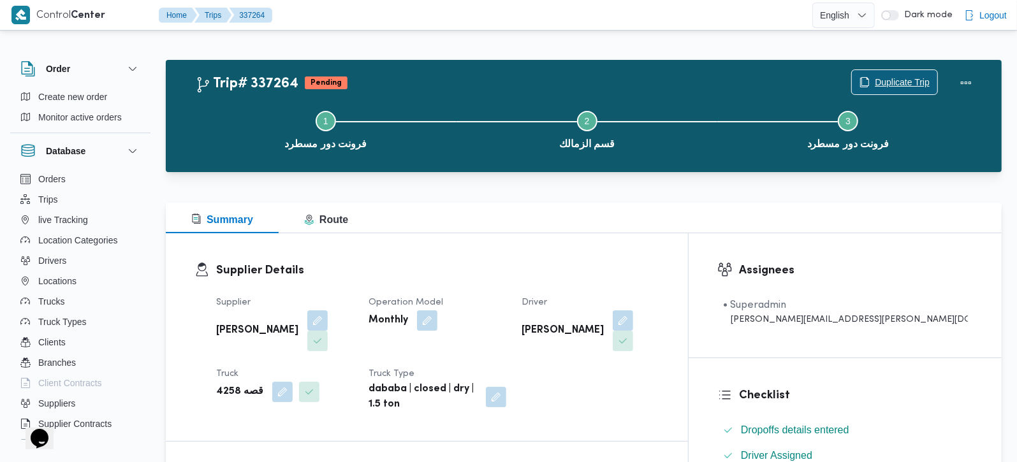
click at [901, 78] on span "Duplicate Trip" at bounding box center [902, 82] width 55 height 15
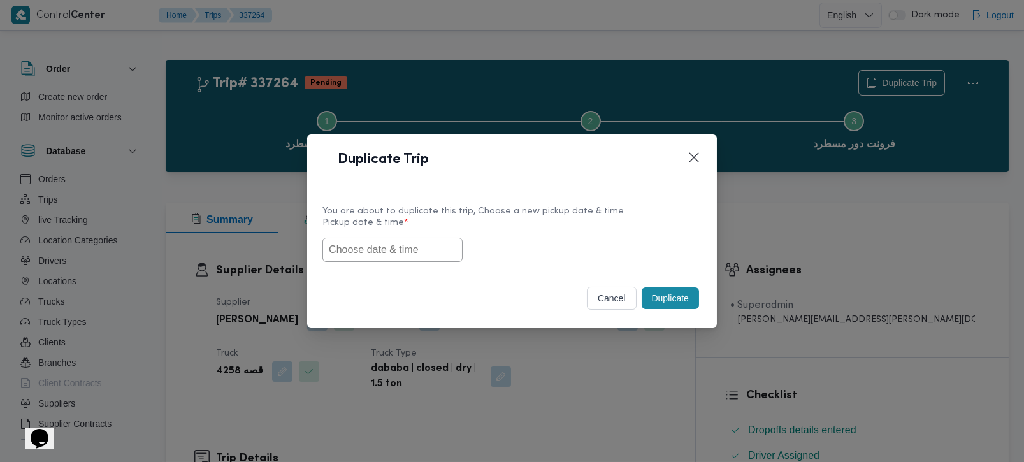
click at [382, 243] on input "text" at bounding box center [393, 250] width 140 height 24
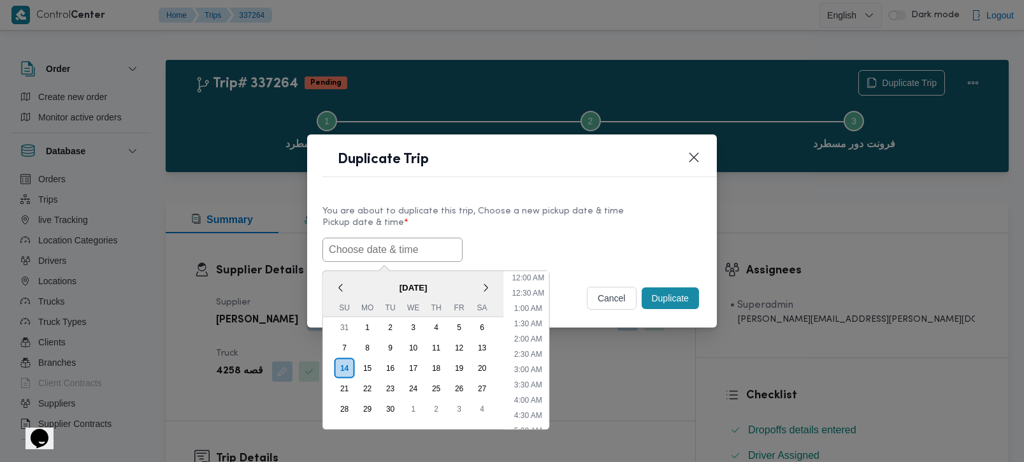
paste input "[DATE] 7:00AM"
type input "[DATE] 7:00AM"
click at [655, 201] on div "You are about to duplicate this trip, Choose a new pickup date & time Pickup da…" at bounding box center [512, 234] width 410 height 82
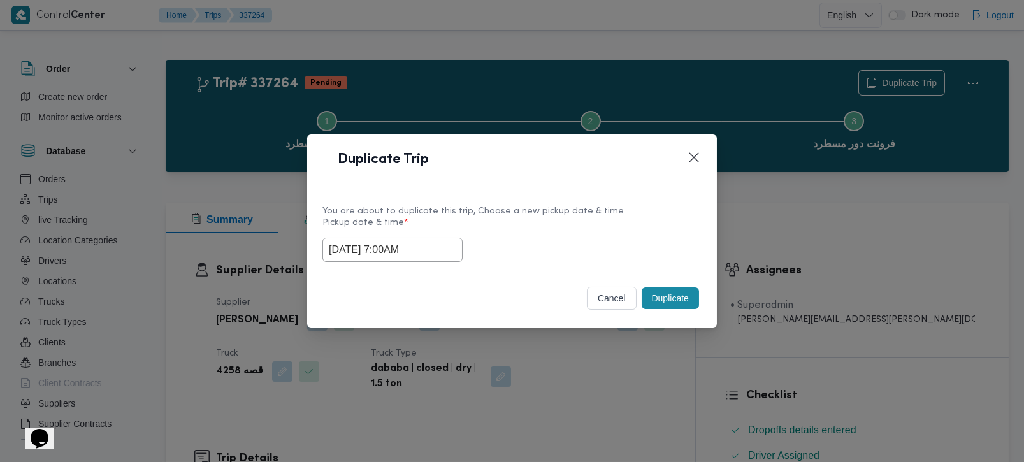
click at [660, 296] on button "Duplicate" at bounding box center [670, 298] width 57 height 22
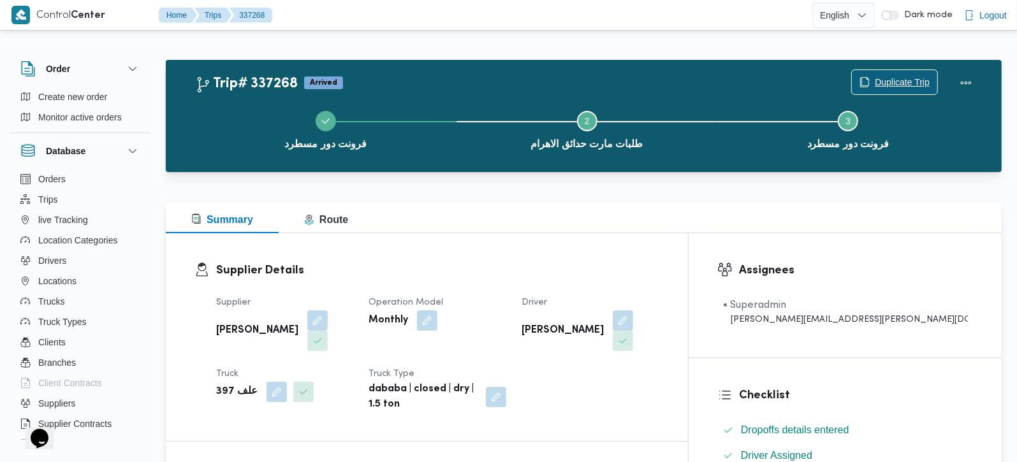
click at [907, 84] on span "Duplicate Trip" at bounding box center [902, 82] width 55 height 15
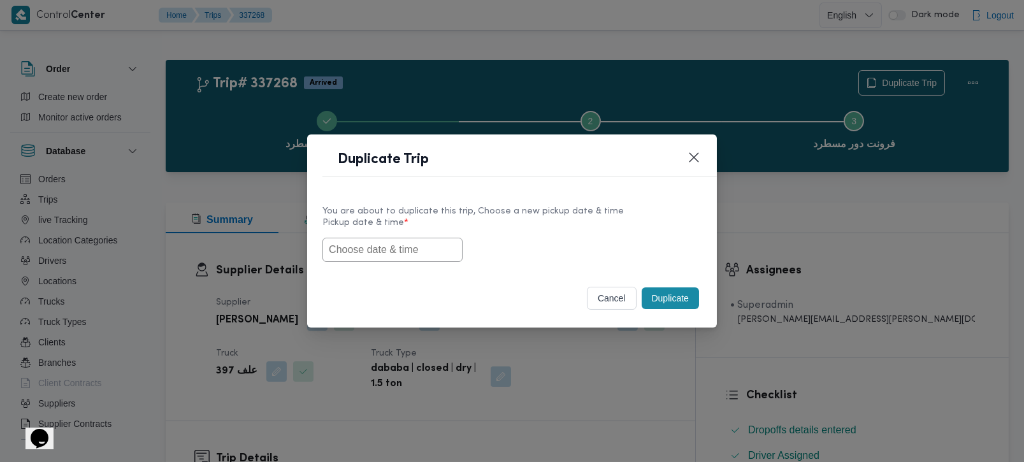
click at [367, 248] on input "text" at bounding box center [393, 250] width 140 height 24
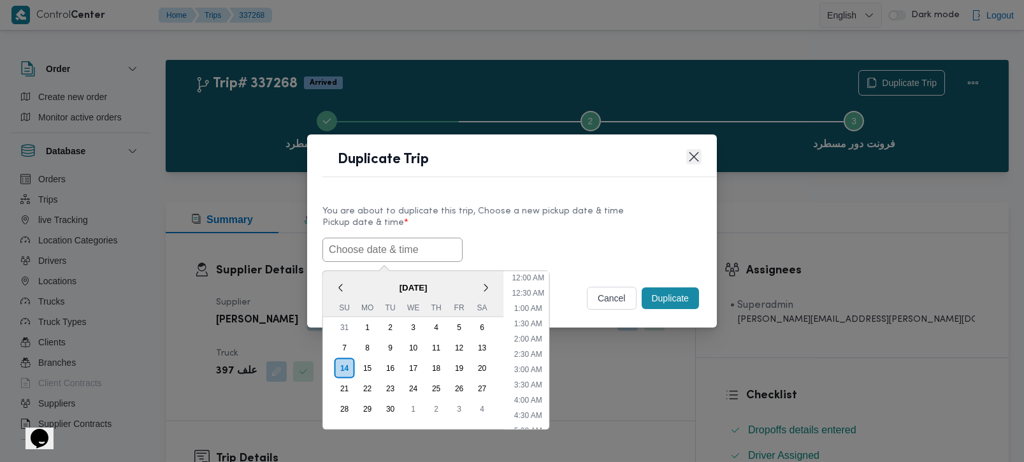
paste input "[DATE] 7:00AM"
type input "[DATE] 7:00AM"
click at [638, 209] on div "You are about to duplicate this trip, Choose a new pickup date & time" at bounding box center [512, 211] width 379 height 13
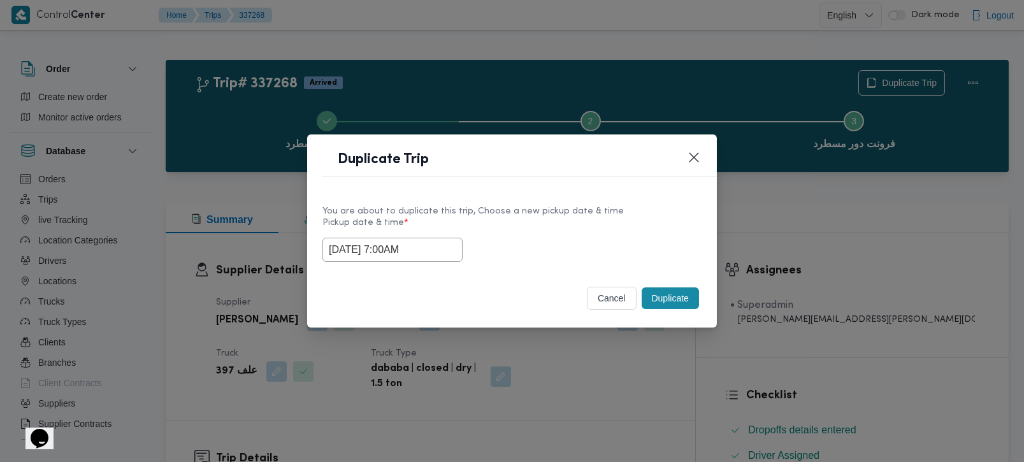
click at [672, 294] on button "Duplicate" at bounding box center [670, 298] width 57 height 22
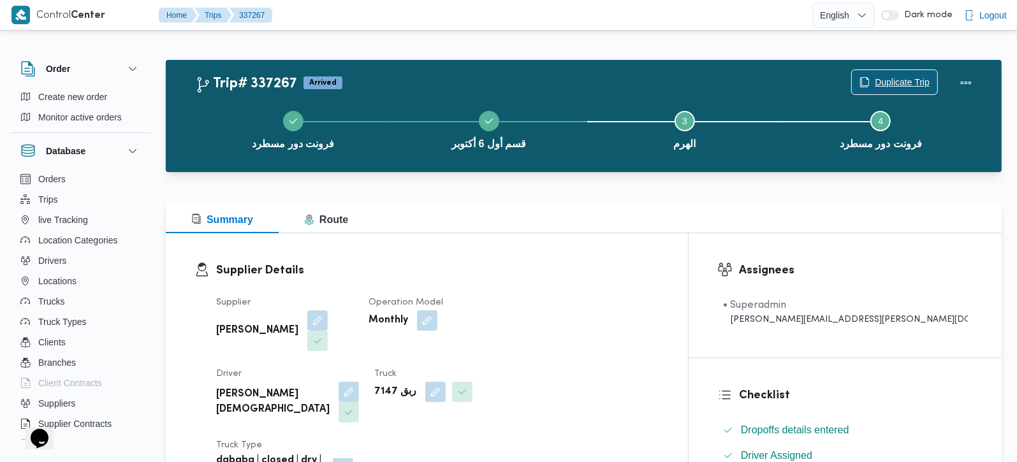
click at [915, 87] on span "Duplicate Trip" at bounding box center [902, 82] width 55 height 15
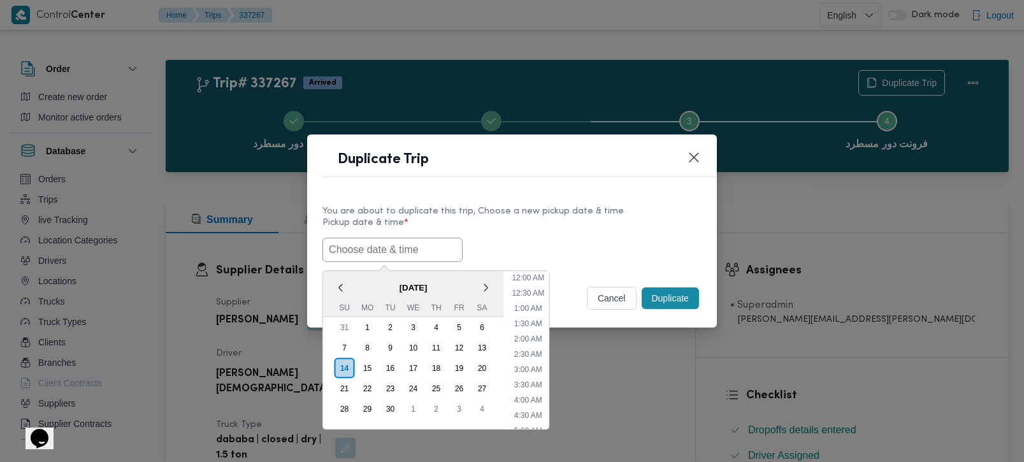
drag, startPoint x: 394, startPoint y: 256, endPoint x: 589, endPoint y: 208, distance: 200.8
click at [394, 256] on input "text" at bounding box center [393, 250] width 140 height 24
paste input "[DATE] 7:00AM"
type input "[DATE] 7:00AM"
click at [621, 230] on label "Pickup date & time *" at bounding box center [512, 228] width 379 height 20
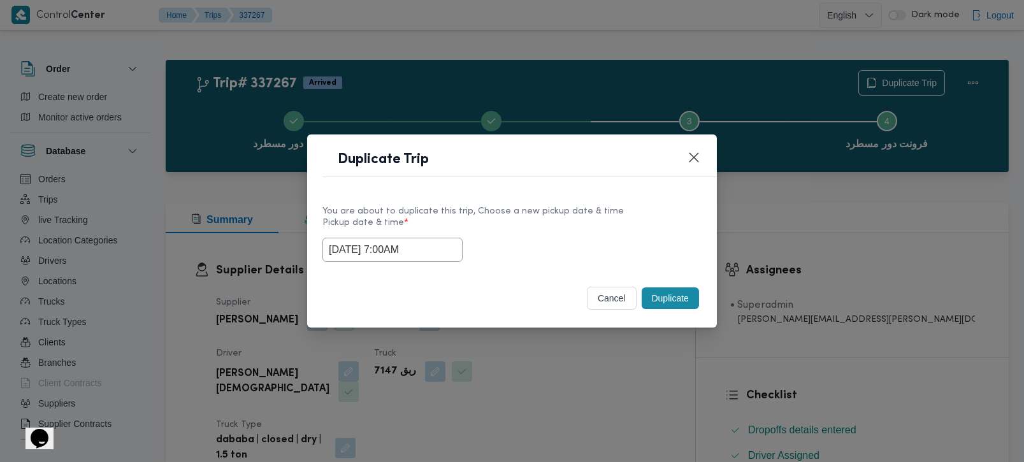
click at [669, 293] on button "Duplicate" at bounding box center [670, 298] width 57 height 22
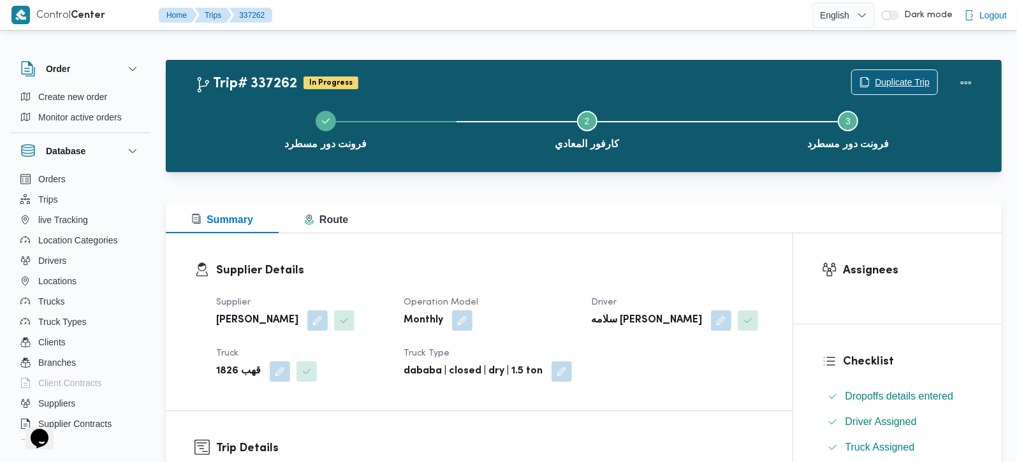
click at [911, 78] on span "Duplicate Trip" at bounding box center [902, 82] width 55 height 15
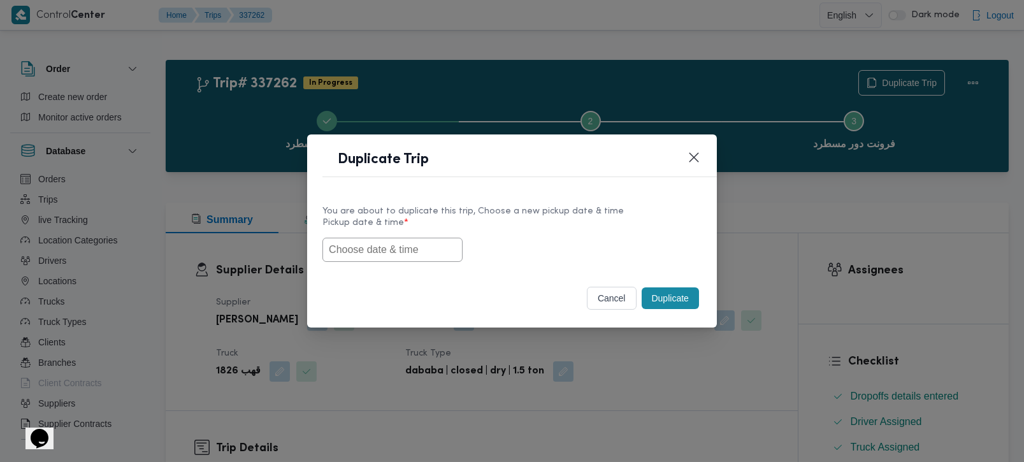
click at [389, 249] on input "text" at bounding box center [393, 250] width 140 height 24
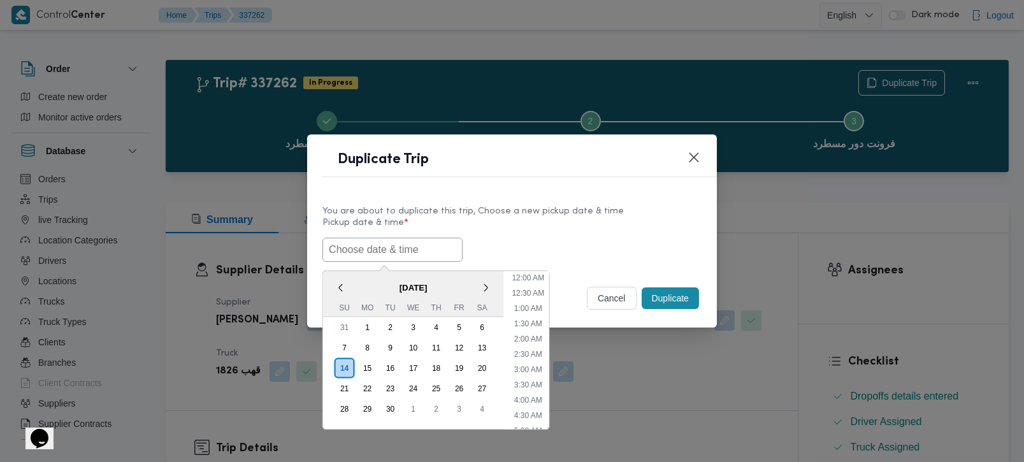
paste input "[DATE] 7:00AM"
type input "[DATE] 7:00AM"
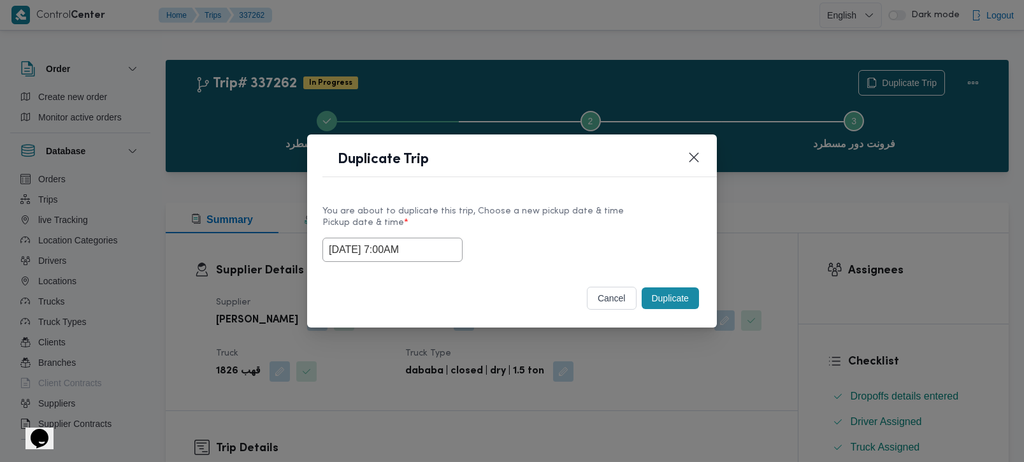
click at [627, 218] on label "Pickup date & time *" at bounding box center [512, 228] width 379 height 20
click at [674, 294] on button "Duplicate" at bounding box center [670, 298] width 57 height 22
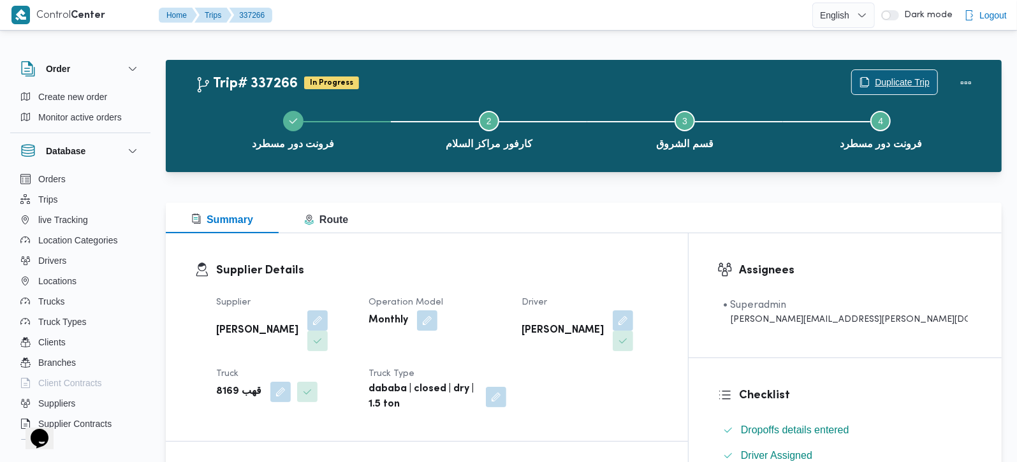
click at [923, 77] on span "Duplicate Trip" at bounding box center [902, 82] width 55 height 15
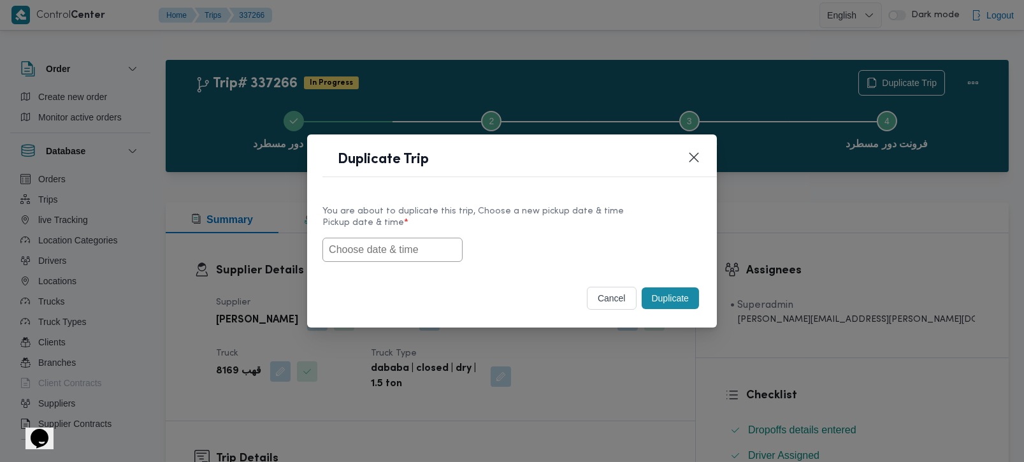
click at [356, 249] on input "text" at bounding box center [393, 250] width 140 height 24
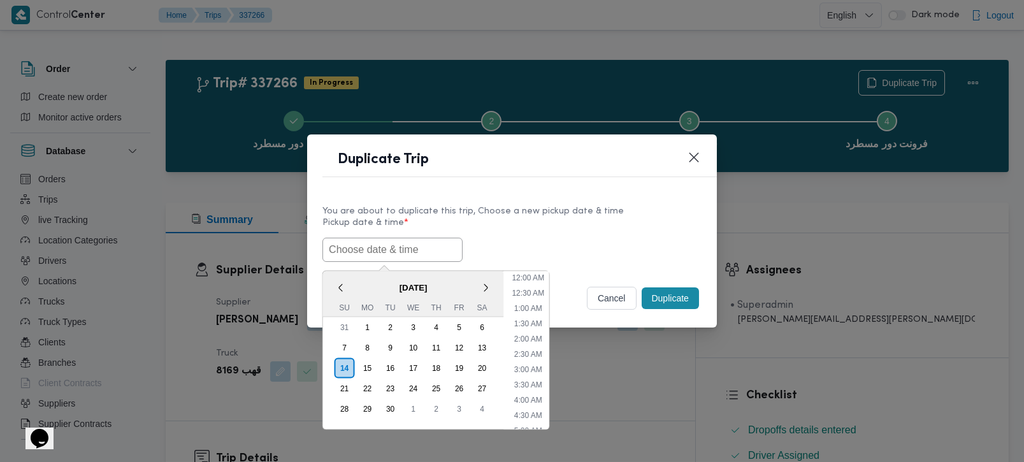
paste input "[DATE] 7:00AM"
type input "[DATE] 7:00AM"
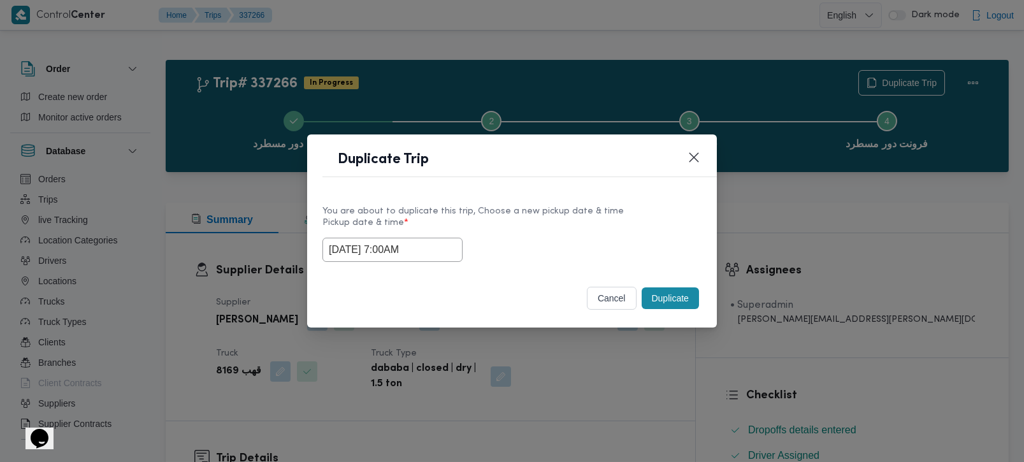
click at [657, 231] on label "Pickup date & time *" at bounding box center [512, 228] width 379 height 20
click at [667, 296] on button "Duplicate" at bounding box center [670, 298] width 57 height 22
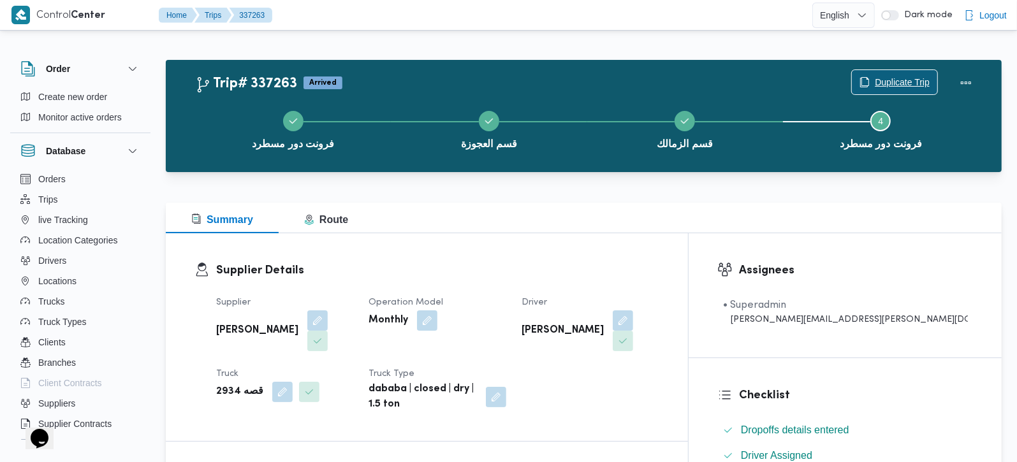
click at [893, 78] on span "Duplicate Trip" at bounding box center [902, 82] width 55 height 15
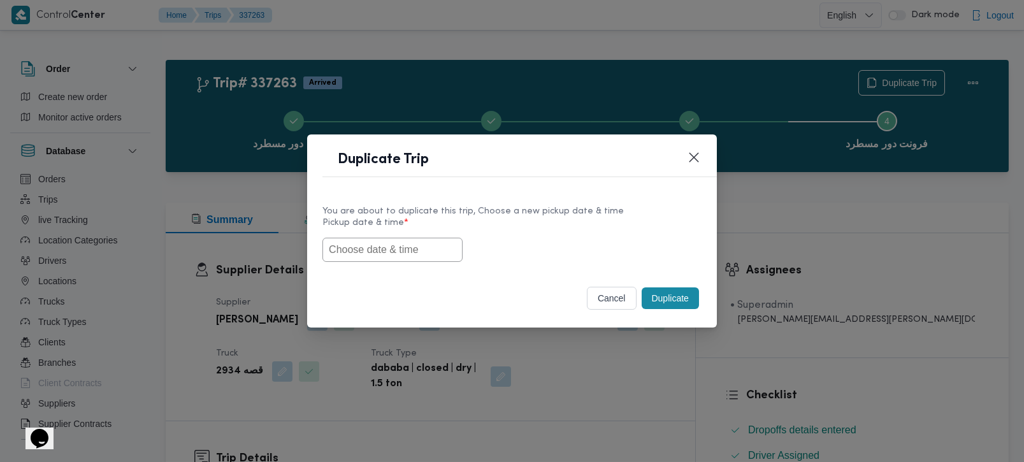
click at [363, 254] on input "text" at bounding box center [393, 250] width 140 height 24
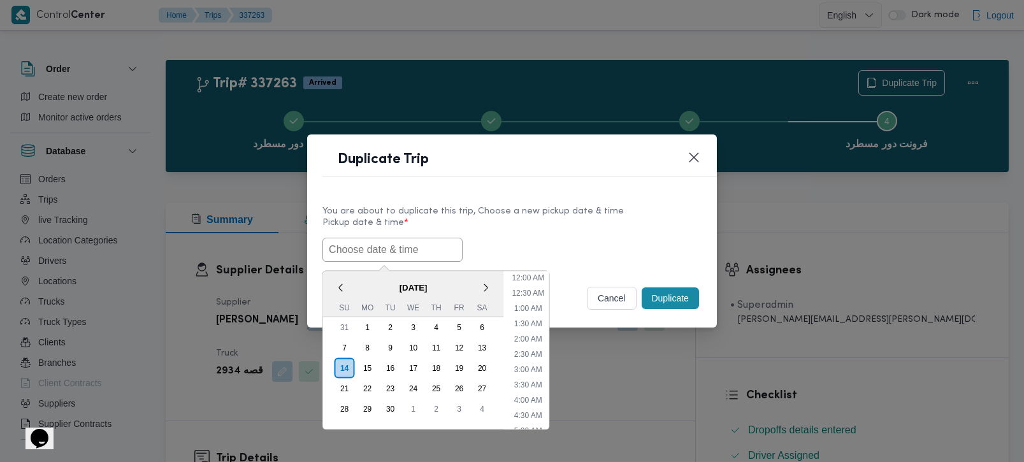
paste input "[DATE] 7:00AM"
type input "14/09/2025 7:00AM"
click at [644, 210] on div "You are about to duplicate this trip, Choose a new pickup date & time" at bounding box center [512, 211] width 379 height 13
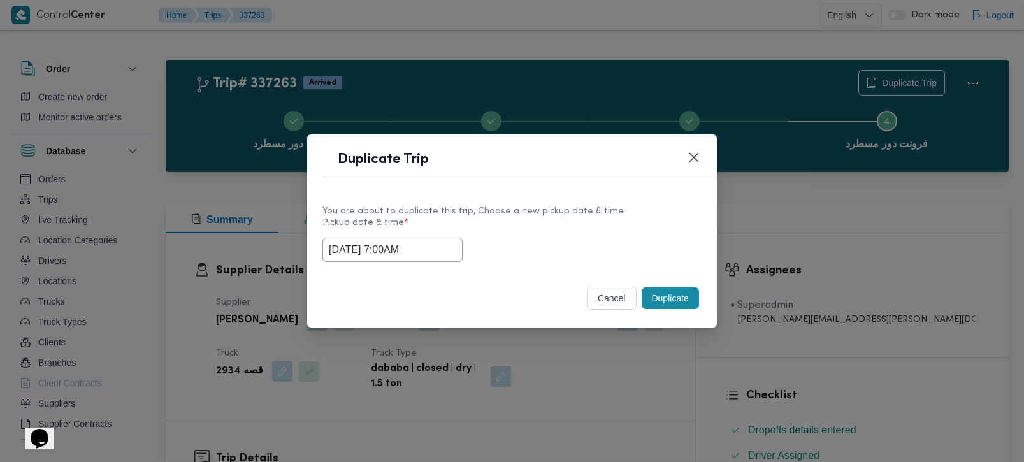
click at [672, 295] on button "Duplicate" at bounding box center [670, 298] width 57 height 22
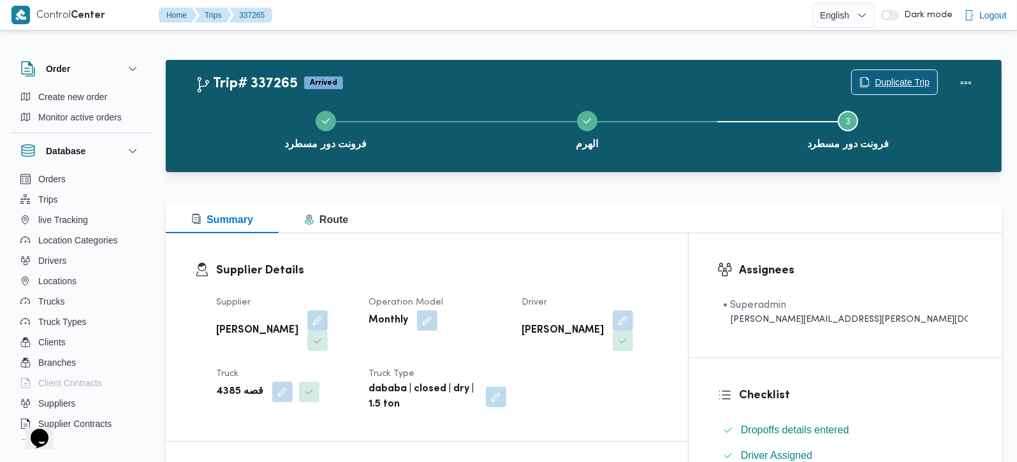
click at [910, 84] on span "Duplicate Trip" at bounding box center [902, 82] width 55 height 15
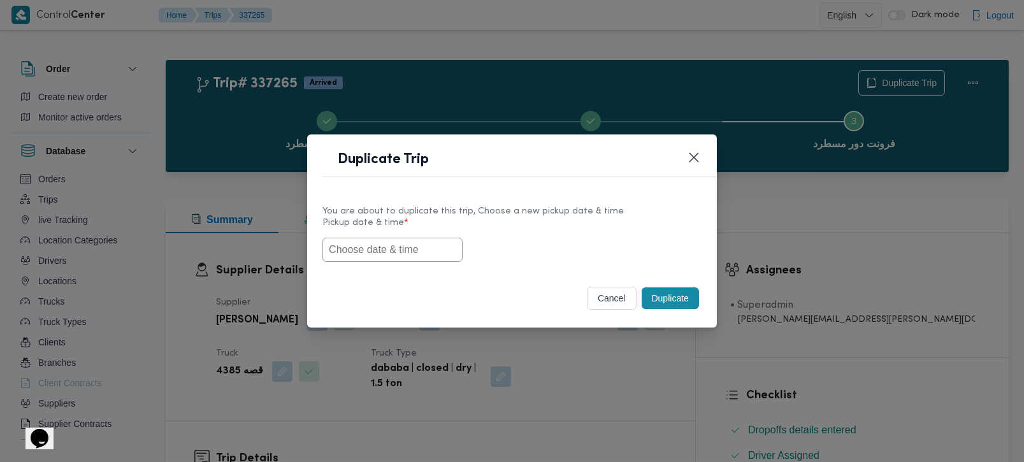
click at [406, 238] on input "text" at bounding box center [393, 250] width 140 height 24
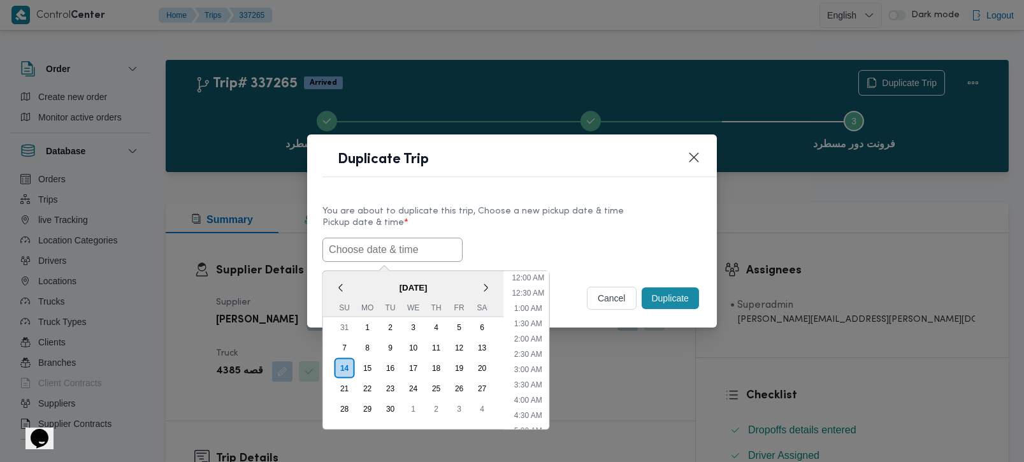
paste input "[DATE] 7:00AM"
type input "[DATE] 7:00AM"
click at [651, 248] on div "14/09/2025 7:00AM < September 2025 > Su Mo Tu We Th Fr Sa 31 1 2 3 4 5 6 7 8 9 …" at bounding box center [512, 250] width 379 height 24
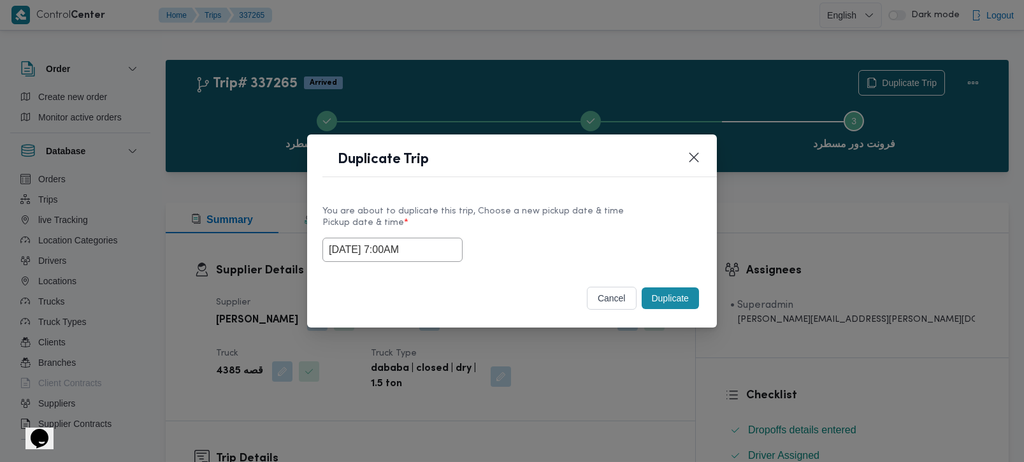
click at [685, 312] on footer "cancel Duplicate" at bounding box center [512, 298] width 379 height 28
click at [683, 303] on button "Duplicate" at bounding box center [670, 298] width 57 height 22
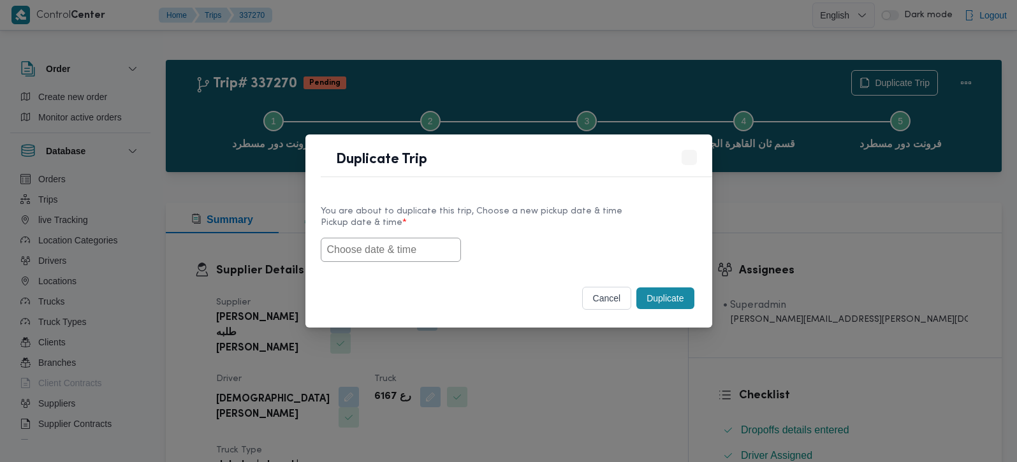
click at [411, 240] on input "text" at bounding box center [391, 250] width 140 height 24
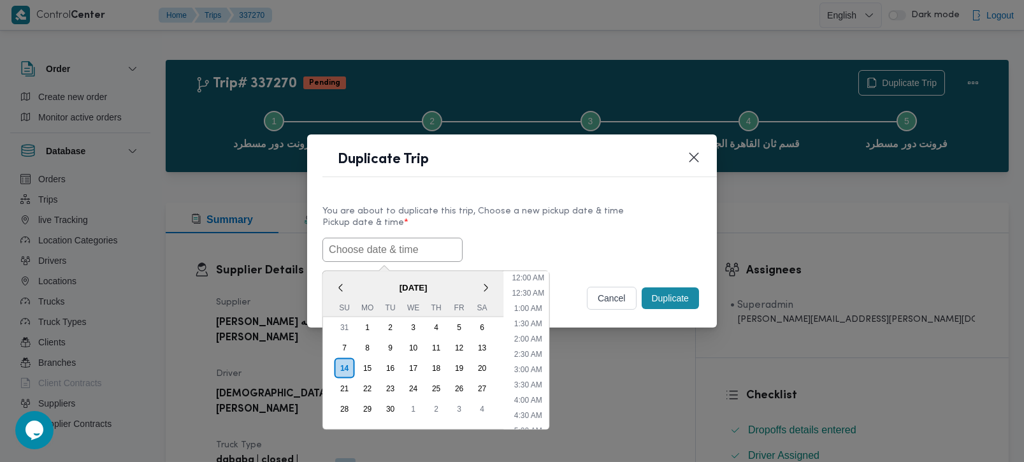
paste input "[DATE] 7:00AM"
type input "[DATE] 7:00AM"
click at [614, 226] on label "Pickup date & time *" at bounding box center [512, 228] width 379 height 20
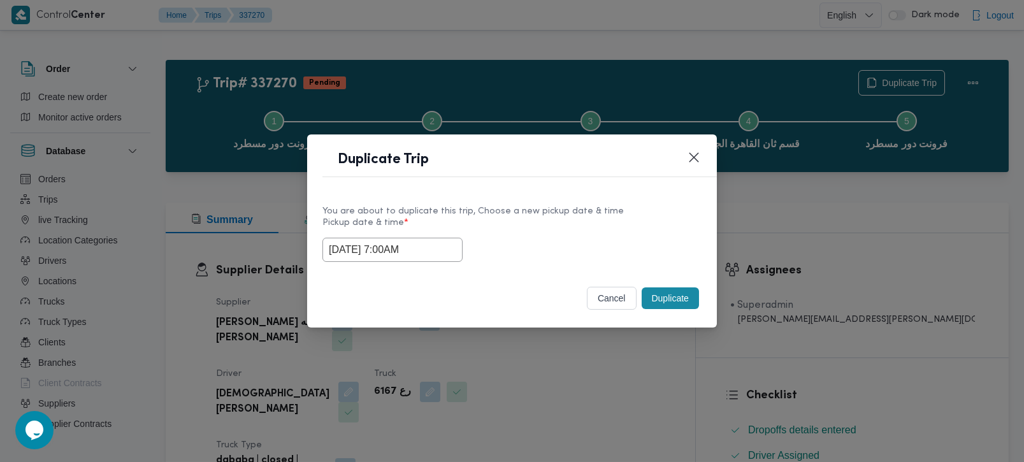
click at [676, 291] on button "Duplicate" at bounding box center [670, 298] width 57 height 22
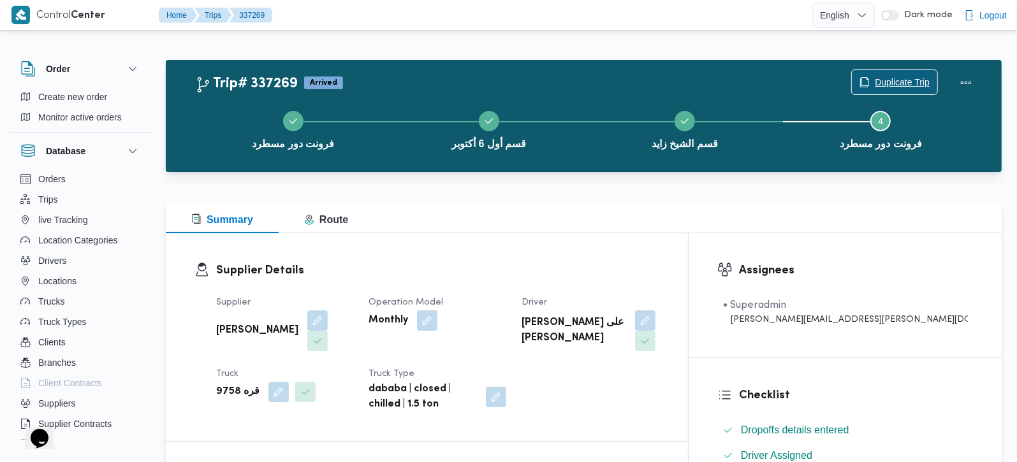
click at [879, 74] on span "Duplicate Trip" at bounding box center [894, 82] width 85 height 24
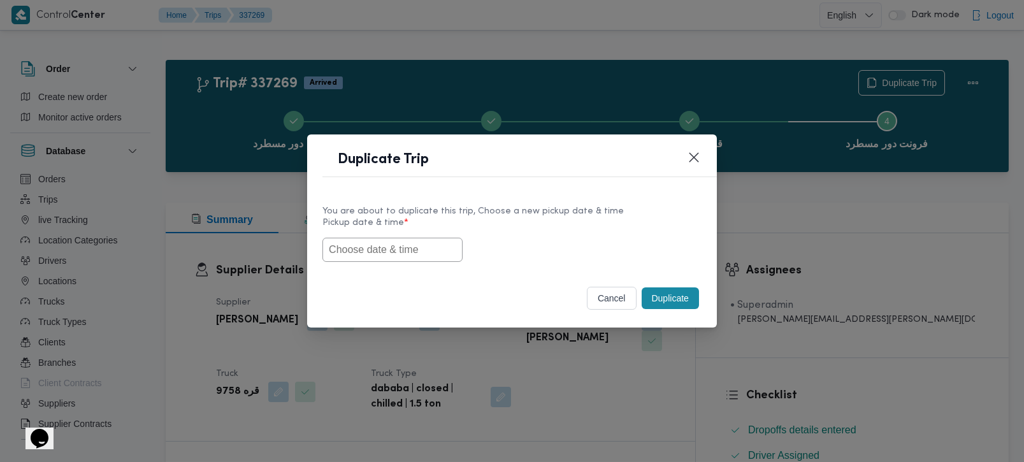
click at [407, 247] on input "text" at bounding box center [393, 250] width 140 height 24
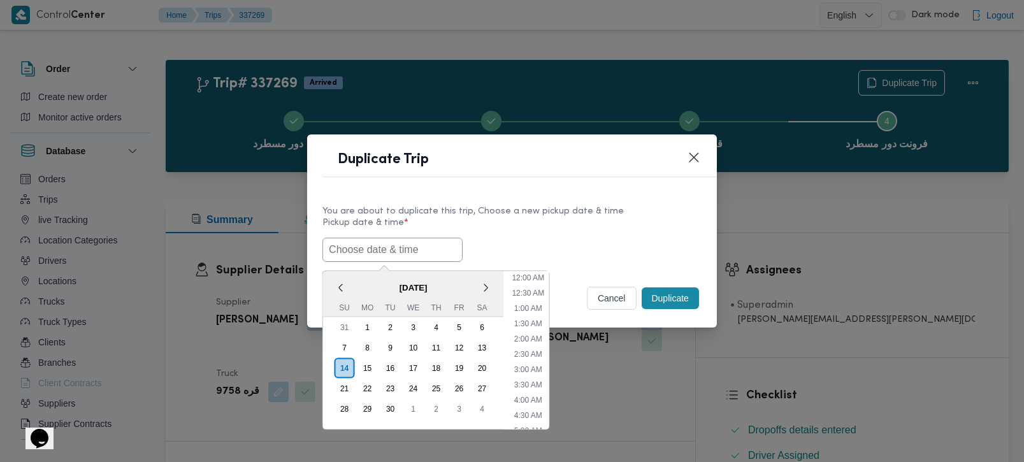
paste input "14/09/2025 7:00AM"
type input "14/09/2025 7:00AM"
click at [537, 238] on div "14/09/2025 7:00AM < September 2025 > Su Mo Tu We Th Fr Sa 31 1 2 3 4 5 6 7 8 9 …" at bounding box center [512, 250] width 379 height 24
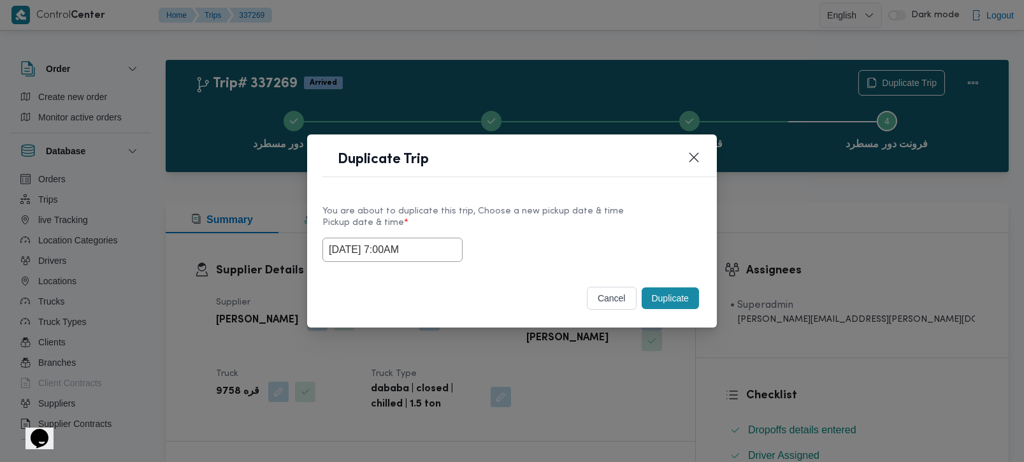
click at [680, 292] on button "Duplicate" at bounding box center [670, 298] width 57 height 22
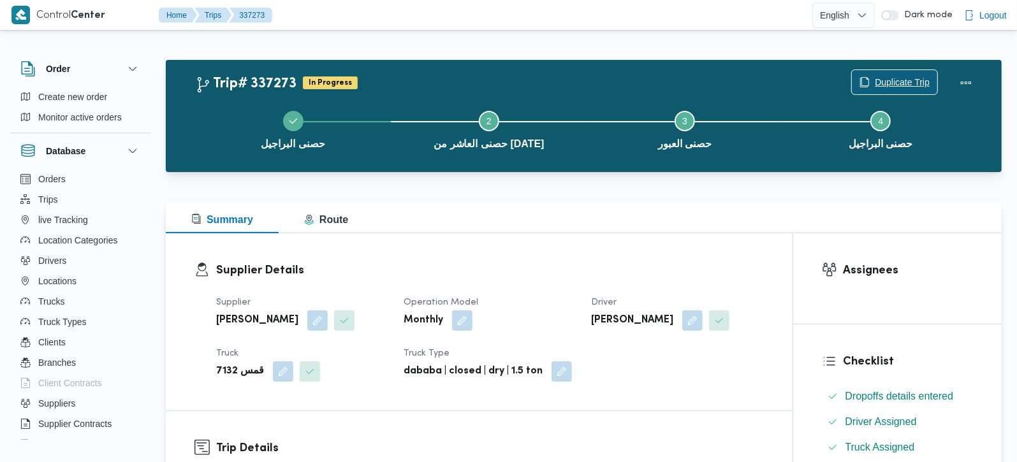
click at [911, 77] on span "Duplicate Trip" at bounding box center [902, 82] width 55 height 15
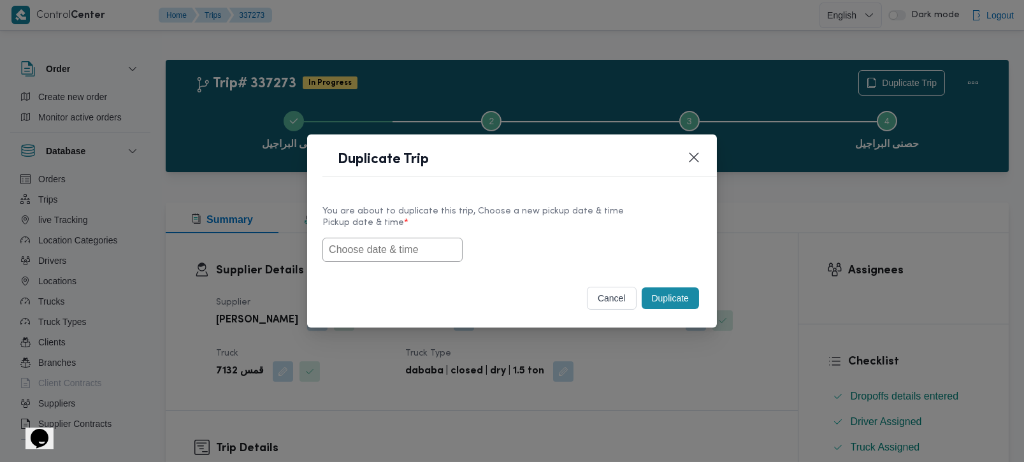
click at [407, 254] on input "text" at bounding box center [393, 250] width 140 height 24
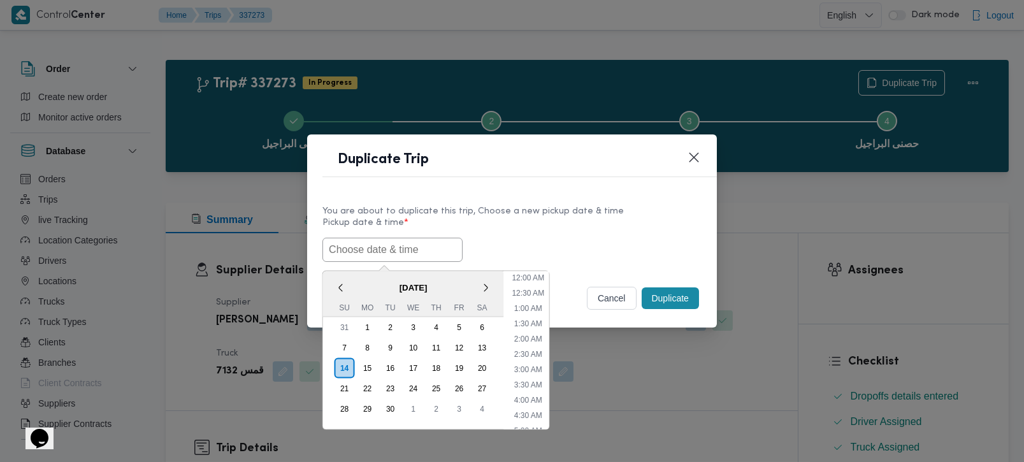
paste input "[DATE] 7:00AM"
click at [381, 247] on input "[DATE] 7:00AM" at bounding box center [393, 250] width 140 height 24
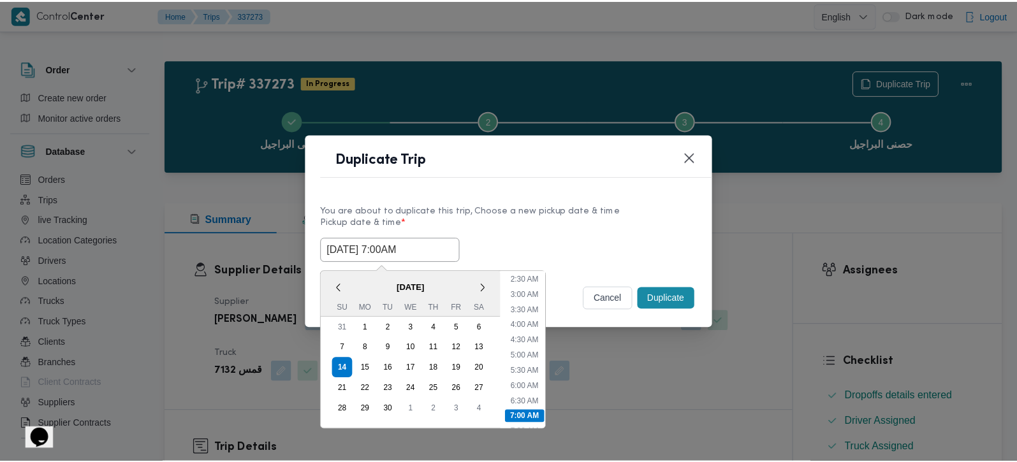
scroll to position [150, 0]
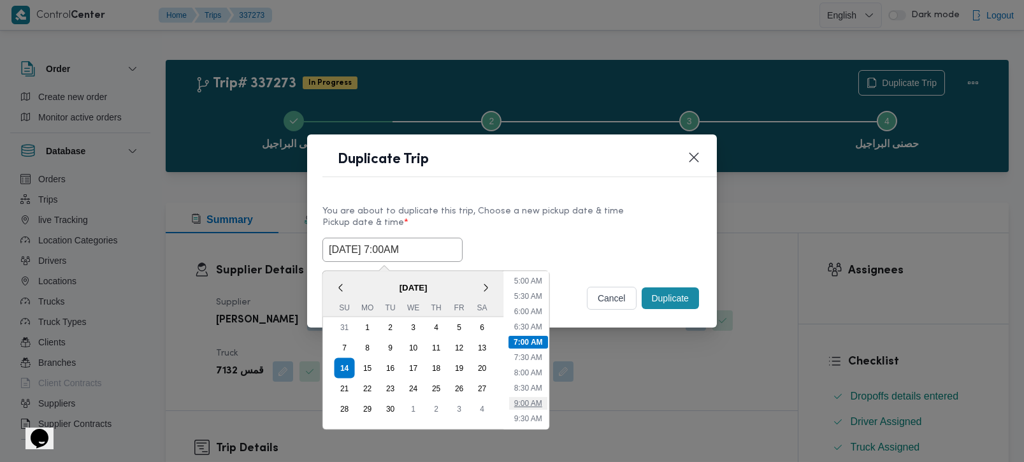
click at [522, 398] on li "9:00 AM" at bounding box center [528, 402] width 38 height 13
type input "[DATE] 9:00AM"
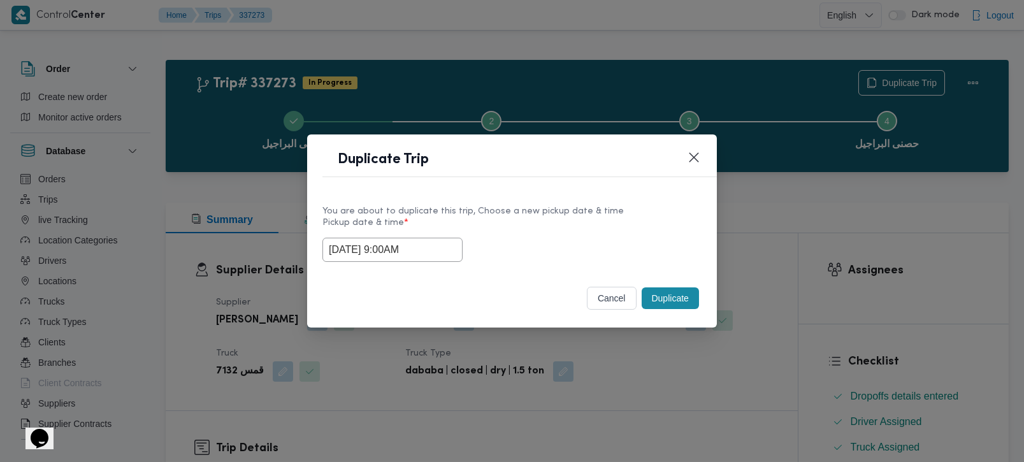
drag, startPoint x: 419, startPoint y: 254, endPoint x: 265, endPoint y: 254, distance: 154.3
click at [265, 254] on div "Duplicate Trip You are about to duplicate this trip, Choose a new pickup date &…" at bounding box center [512, 231] width 1024 height 462
click at [653, 303] on button "Duplicate" at bounding box center [670, 298] width 57 height 22
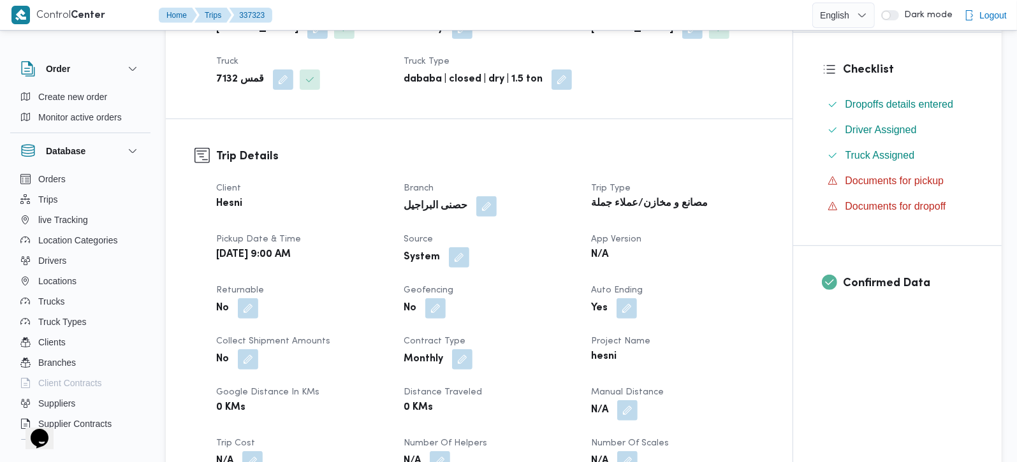
scroll to position [300, 0]
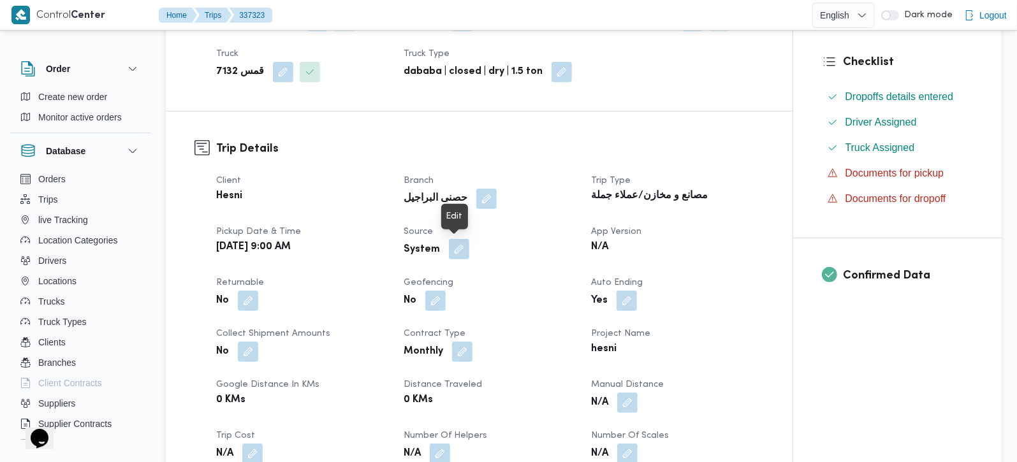
click at [456, 252] on button "button" at bounding box center [459, 249] width 20 height 20
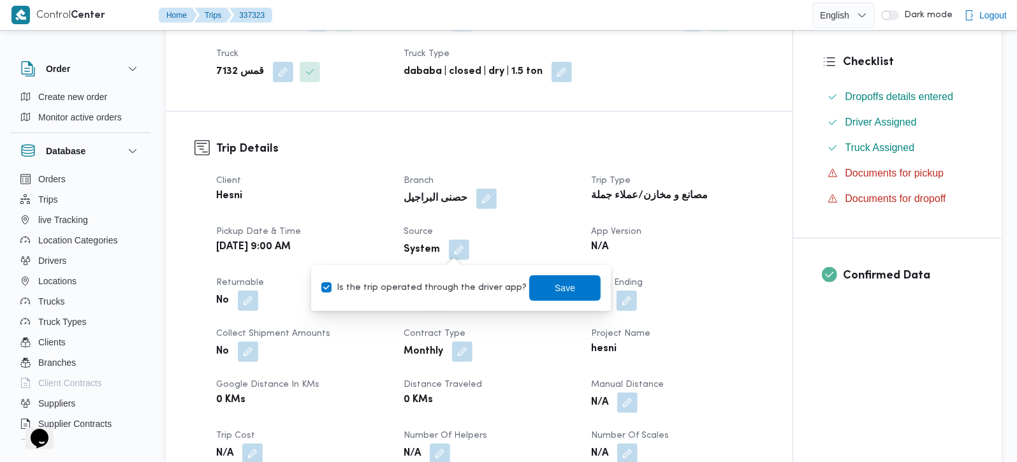
drag, startPoint x: 455, startPoint y: 257, endPoint x: 458, endPoint y: 282, distance: 25.7
click at [451, 282] on label "Is the trip operated through the driver app?" at bounding box center [423, 287] width 205 height 15
checkbox input "false"
click at [538, 282] on span "Save" at bounding box center [564, 287] width 71 height 25
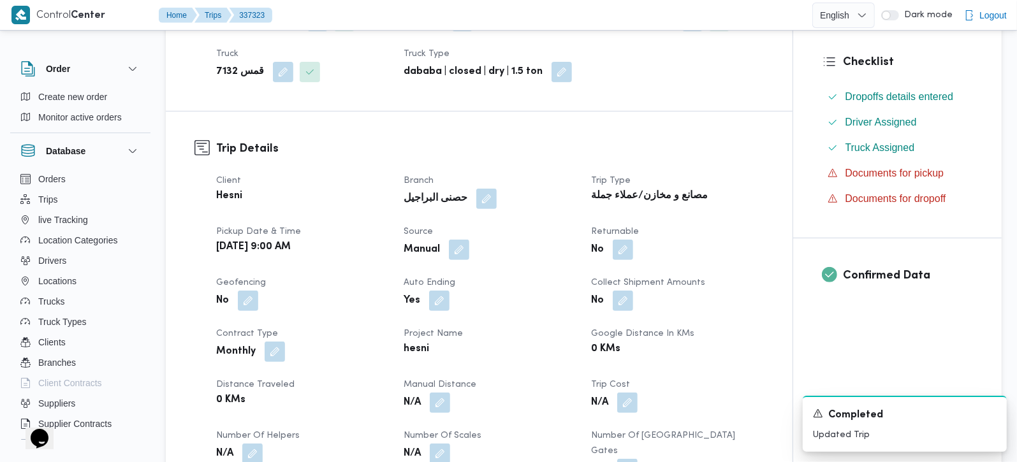
click at [388, 152] on h3 "Trip Details" at bounding box center [490, 148] width 548 height 17
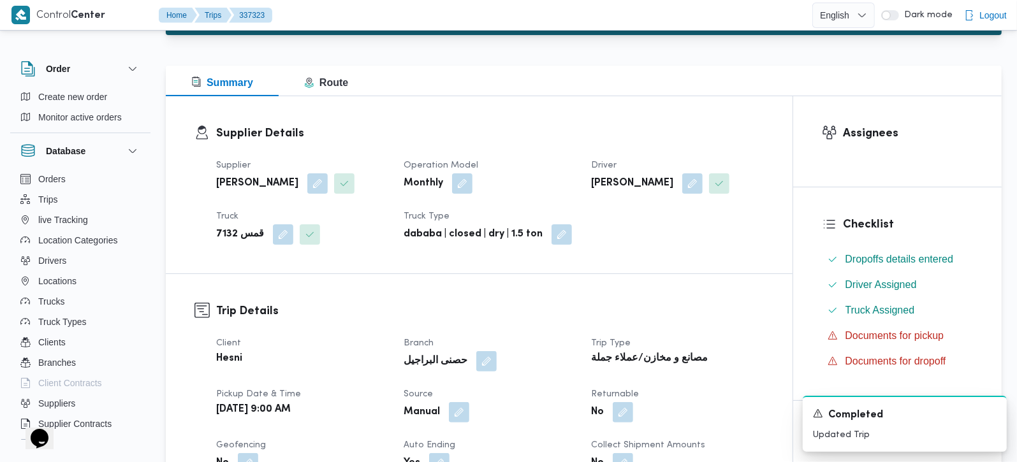
scroll to position [0, 0]
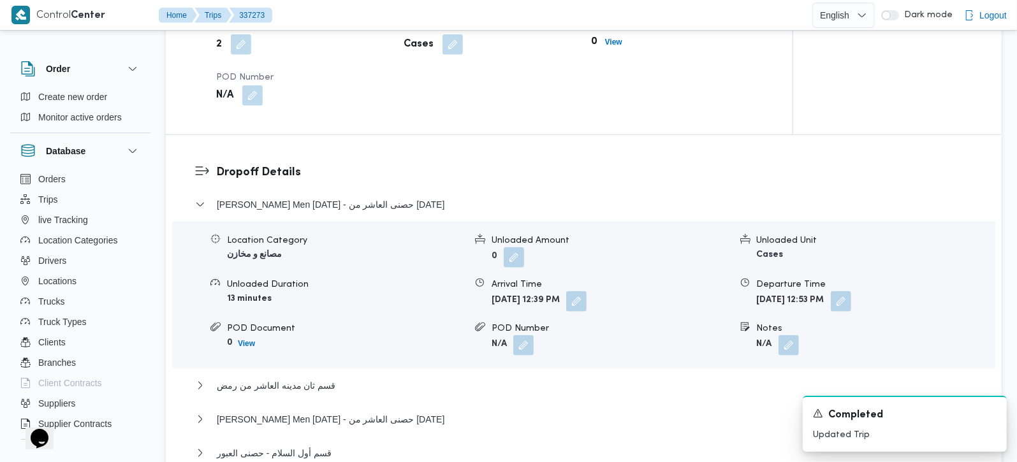
scroll to position [975, 0]
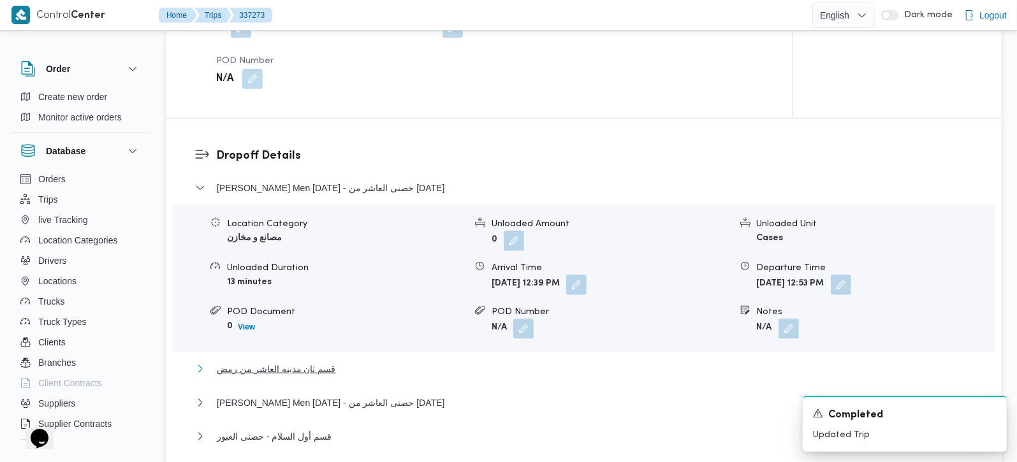
click at [294, 361] on span "قسم ثان مدينه العاشر من رمض" at bounding box center [276, 368] width 119 height 15
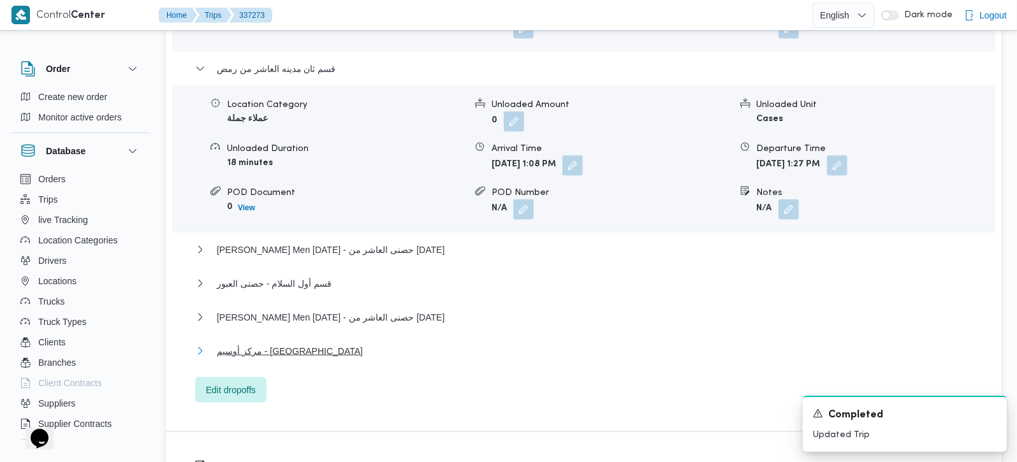
click at [288, 344] on span "مركز أوسيم - حصنى البراجيل" at bounding box center [290, 351] width 146 height 15
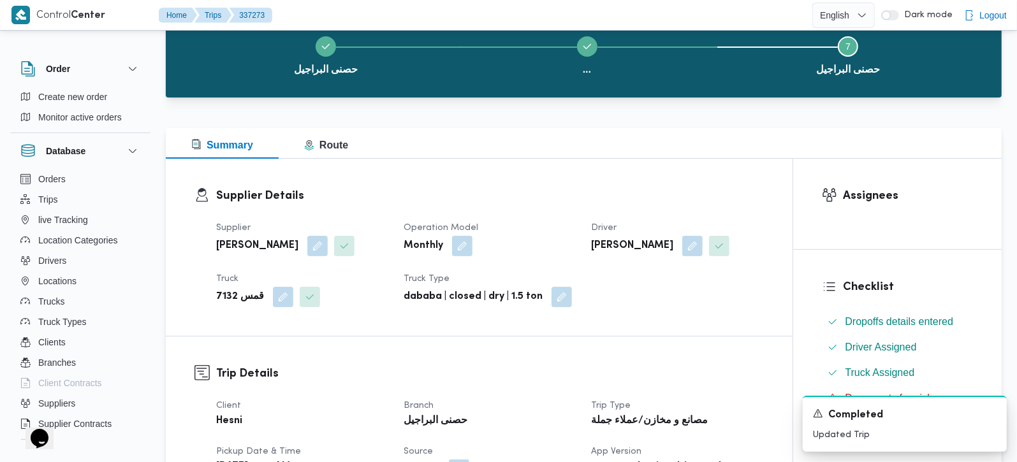
scroll to position [0, 0]
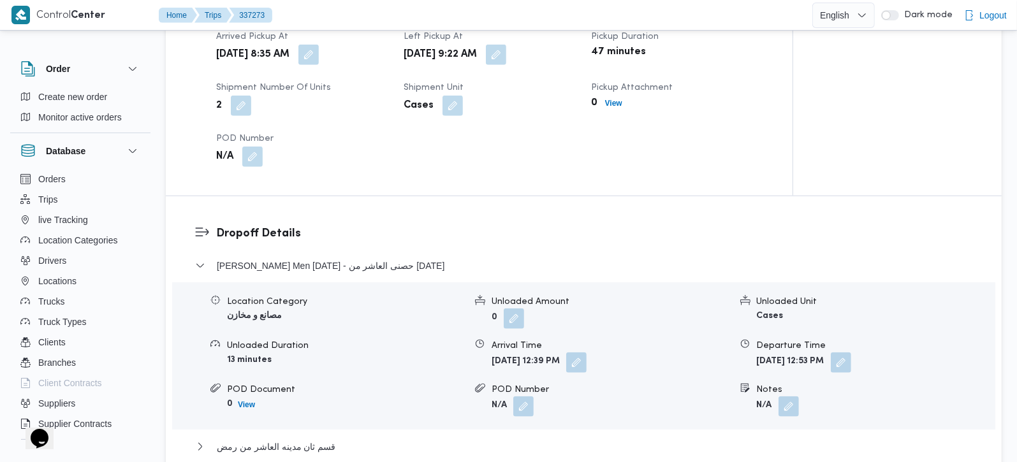
scroll to position [899, 0]
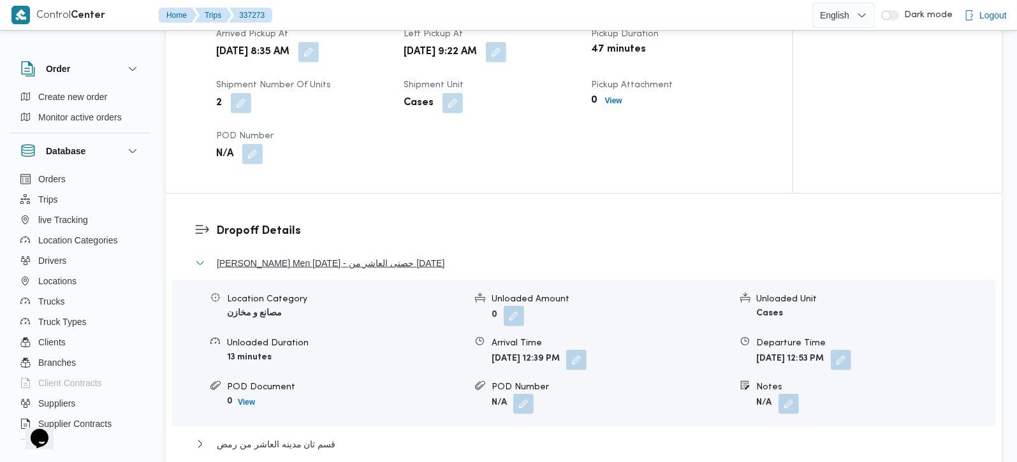
click at [300, 256] on span "[PERSON_NAME] Men [DATE] - حصنى العاشر من [DATE]" at bounding box center [331, 263] width 228 height 15
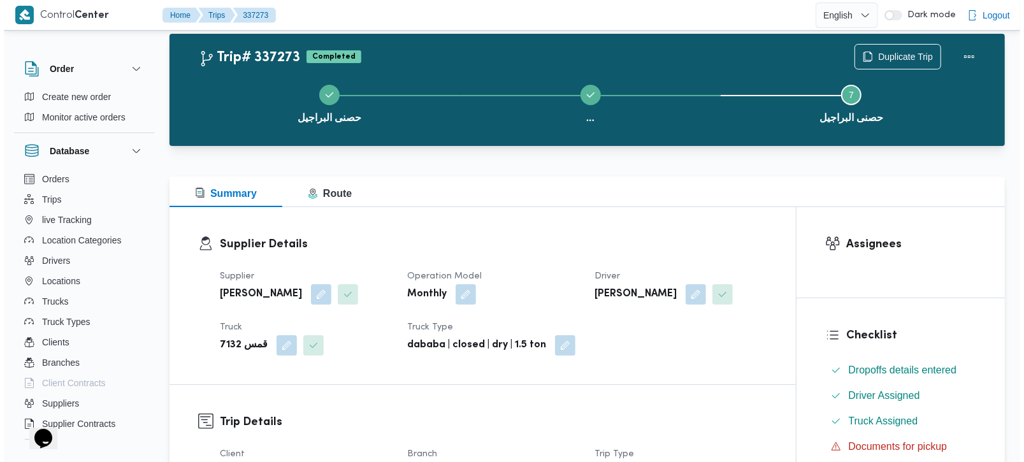
scroll to position [0, 0]
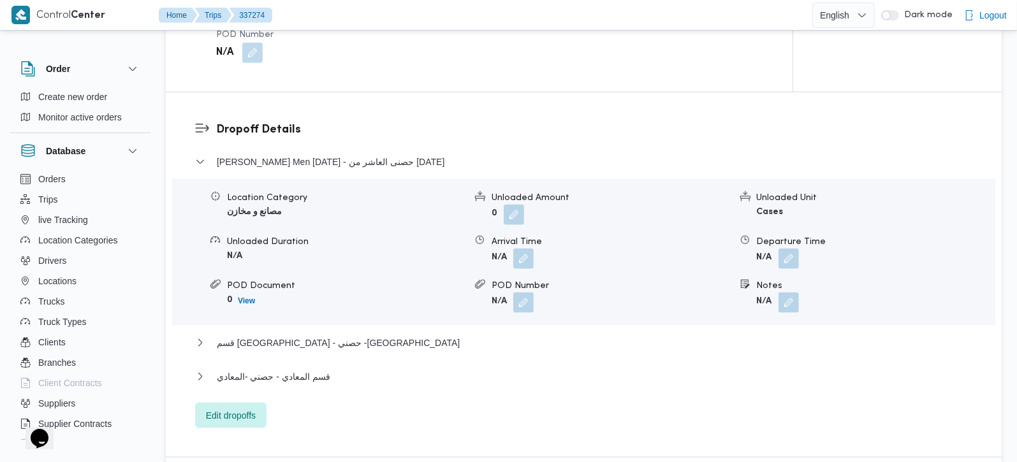
scroll to position [1050, 0]
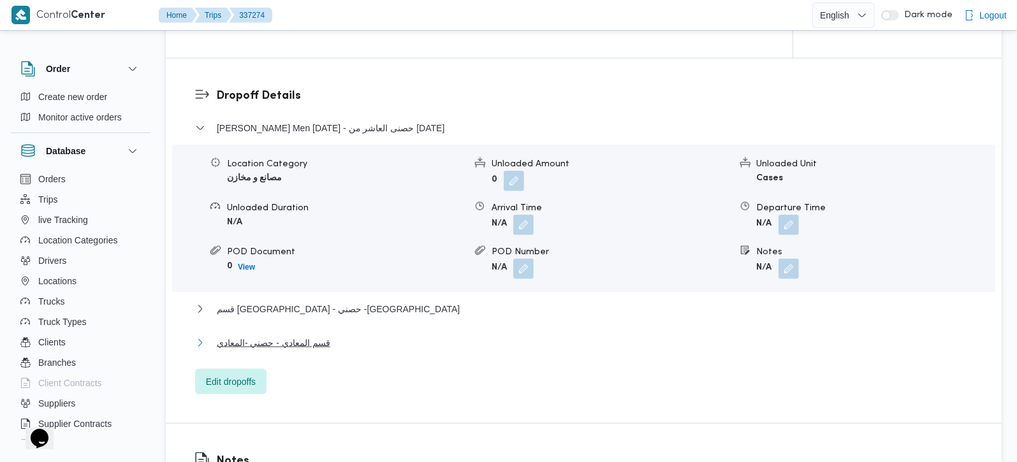
click at [282, 335] on span "قسم المعادي - حصني -المعادي" at bounding box center [273, 342] width 113 height 15
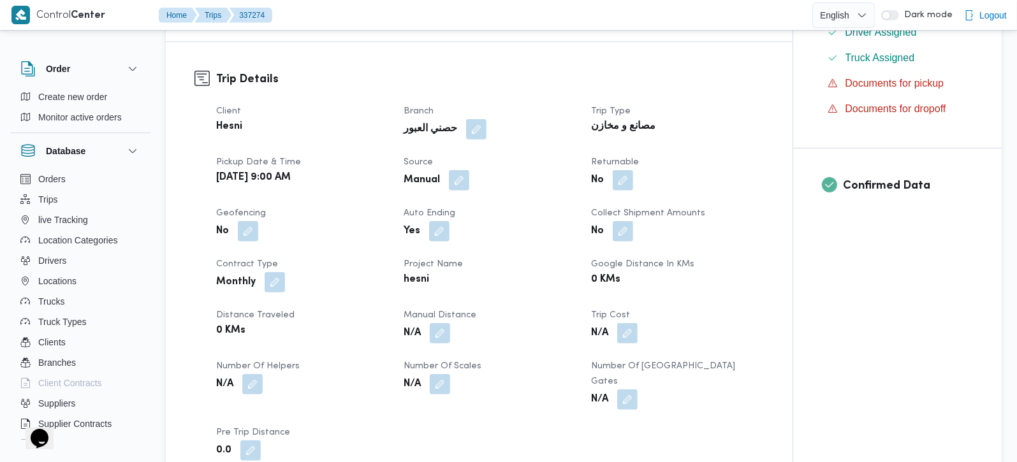
scroll to position [353, 0]
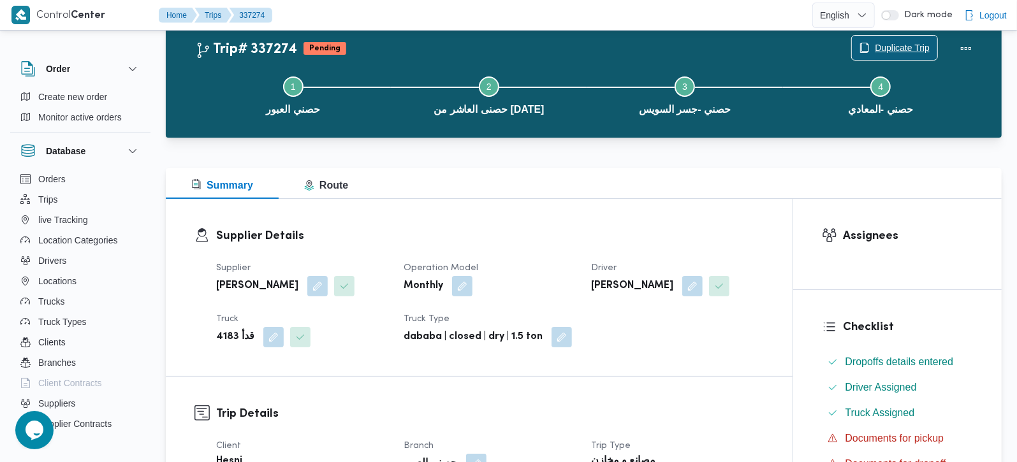
click at [903, 48] on span "Duplicate Trip" at bounding box center [902, 47] width 55 height 15
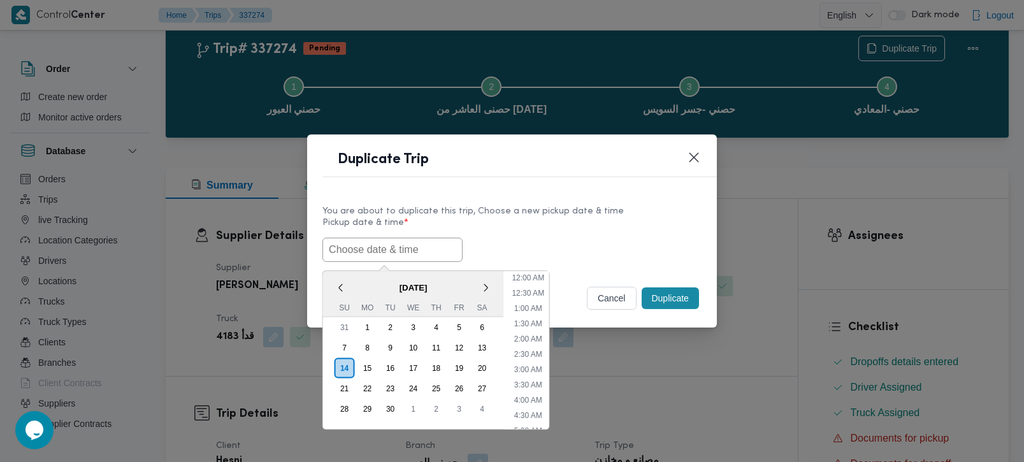
click at [363, 245] on input "text" at bounding box center [393, 250] width 140 height 24
paste input "[DATE] 9:00AM"
type input "[DATE] 9:00AM"
click at [611, 269] on div "You are about to duplicate this trip, Choose a new pickup date & time Pickup da…" at bounding box center [512, 234] width 410 height 82
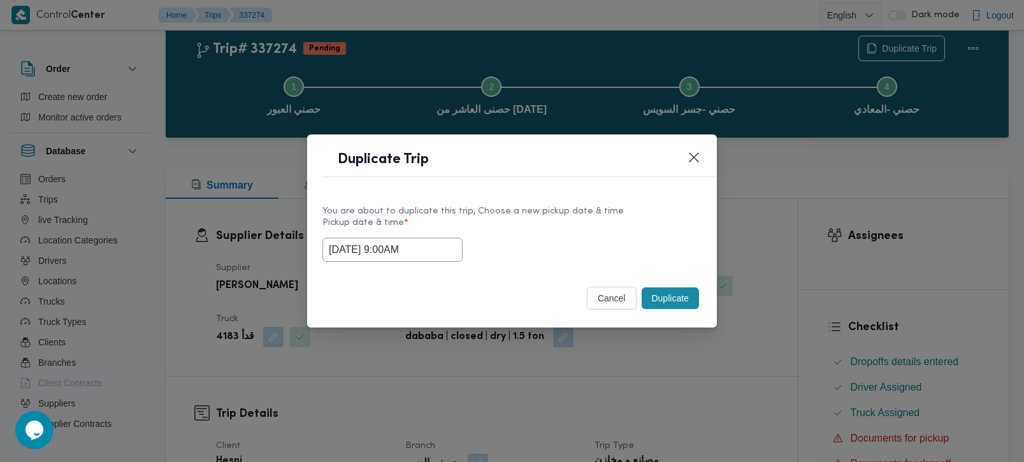
click at [681, 294] on button "Duplicate" at bounding box center [670, 298] width 57 height 22
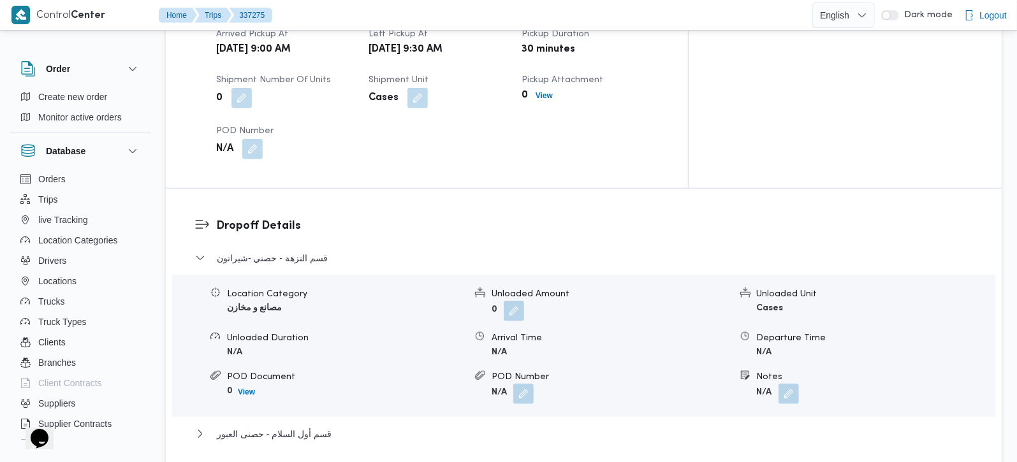
scroll to position [900, 0]
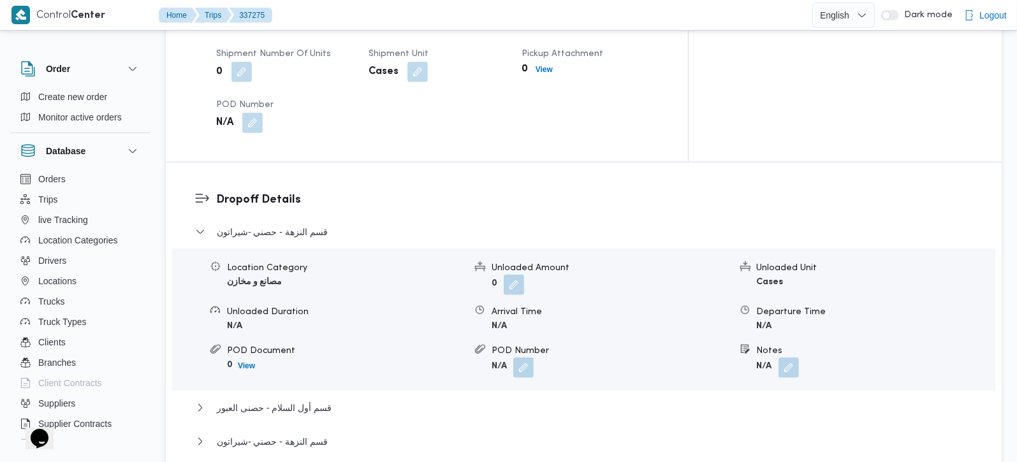
click at [257, 191] on h3 "Dropoff Details" at bounding box center [594, 199] width 757 height 17
click at [291, 224] on span "قسم النزهة - حصني -شيراتون" at bounding box center [272, 231] width 111 height 15
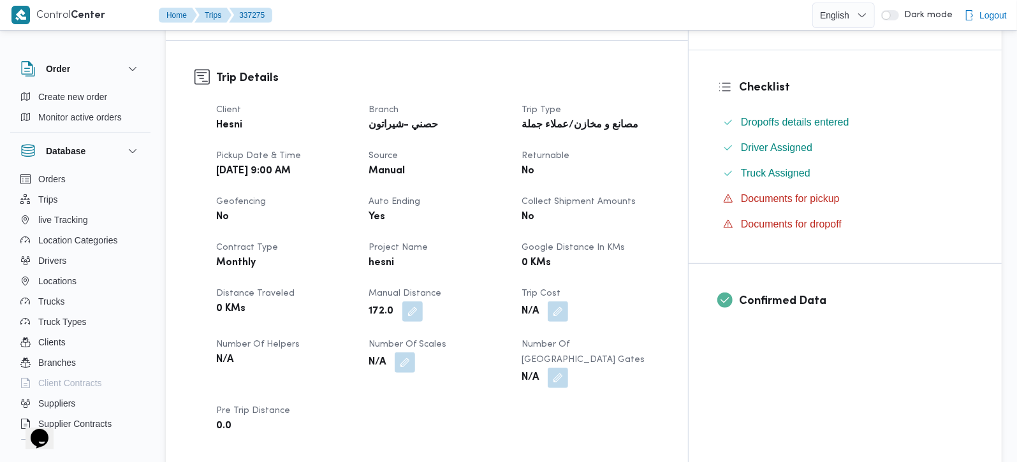
scroll to position [0, 0]
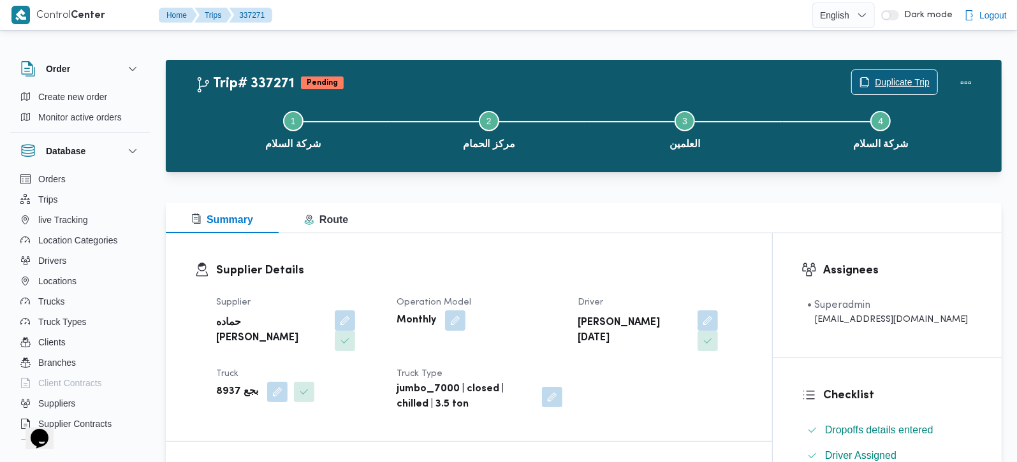
click at [893, 77] on span "Duplicate Trip" at bounding box center [902, 82] width 55 height 15
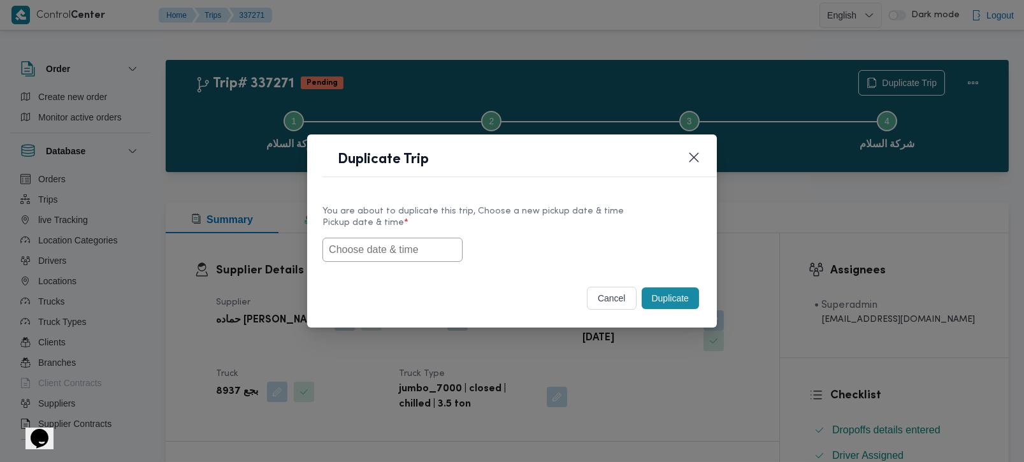
click at [367, 249] on input "text" at bounding box center [393, 250] width 140 height 24
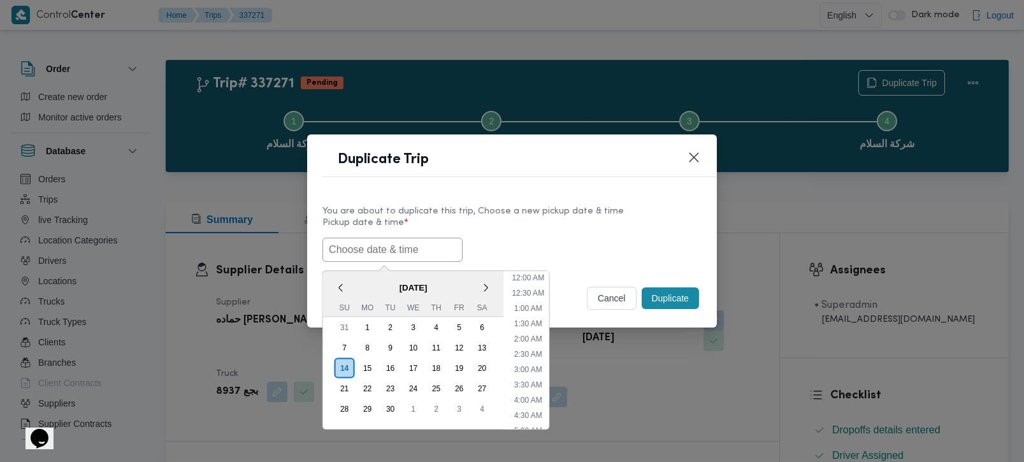
paste input "[DATE] 9:00AM"
type input "[DATE] 9:00AM"
click at [581, 242] on div "[DATE] 9:00AM < [DATE] > Su Mo Tu We Th Fr Sa 31 1 2 3 4 5 6 7 8 9 10 11 12 13 …" at bounding box center [512, 250] width 379 height 24
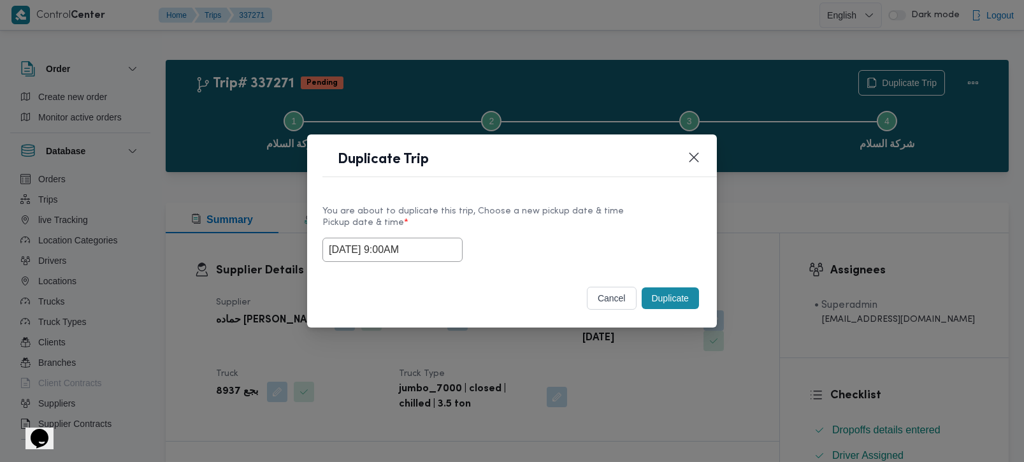
click at [691, 298] on button "Duplicate" at bounding box center [670, 298] width 57 height 22
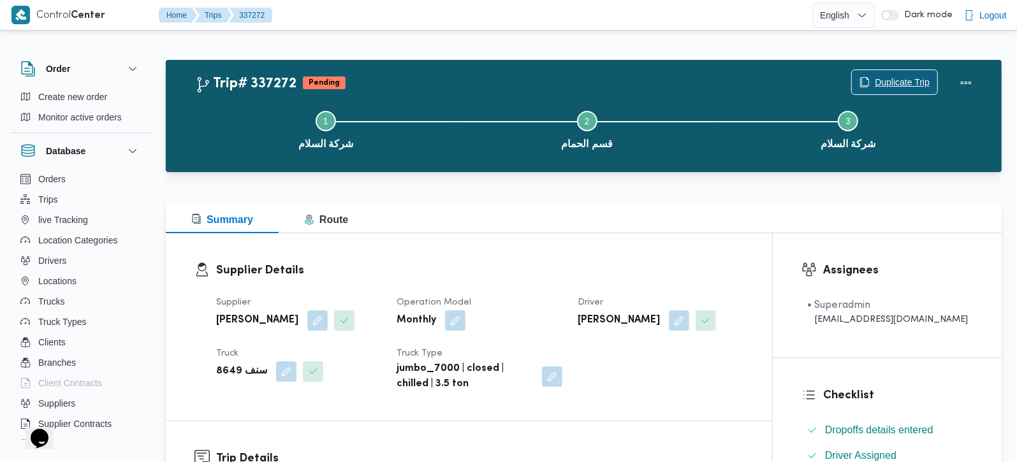
click at [935, 85] on span "Duplicate Trip" at bounding box center [894, 82] width 85 height 24
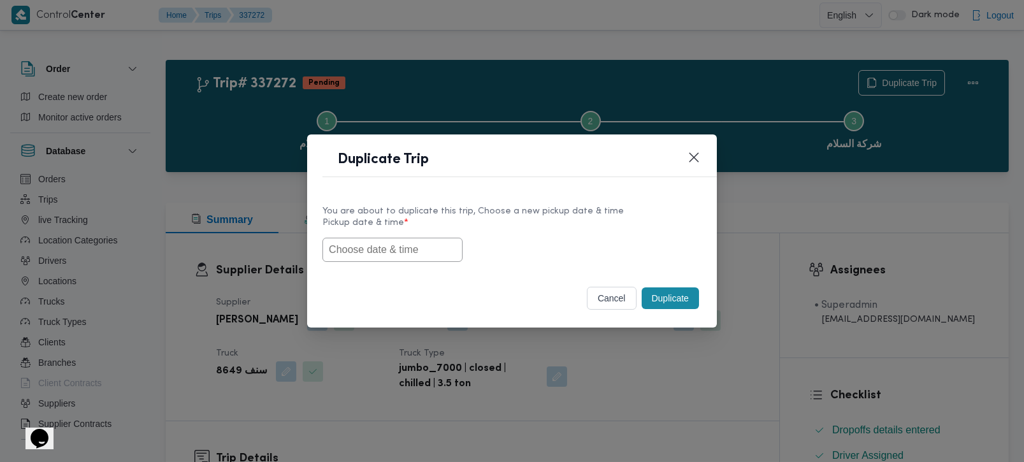
click at [342, 256] on input "text" at bounding box center [393, 250] width 140 height 24
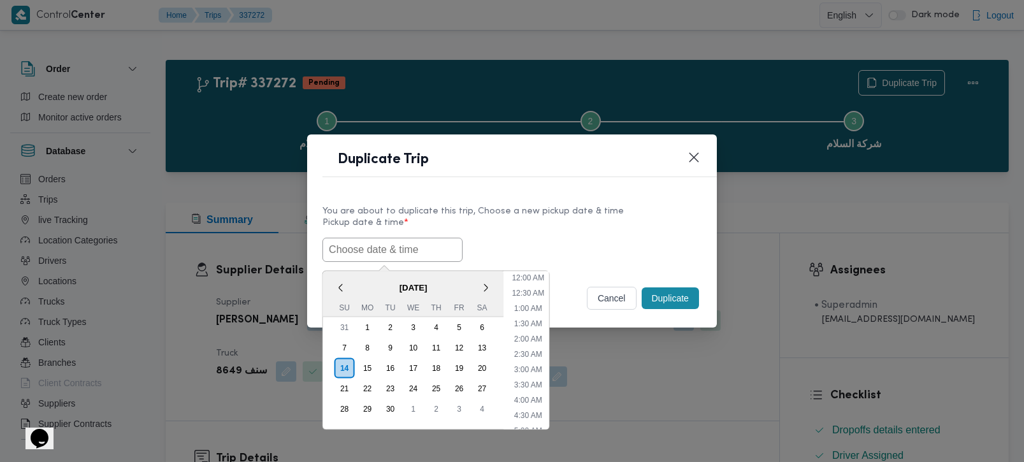
paste input "14/09/2025 9:00AM"
type input "14/09/2025 9:00AM"
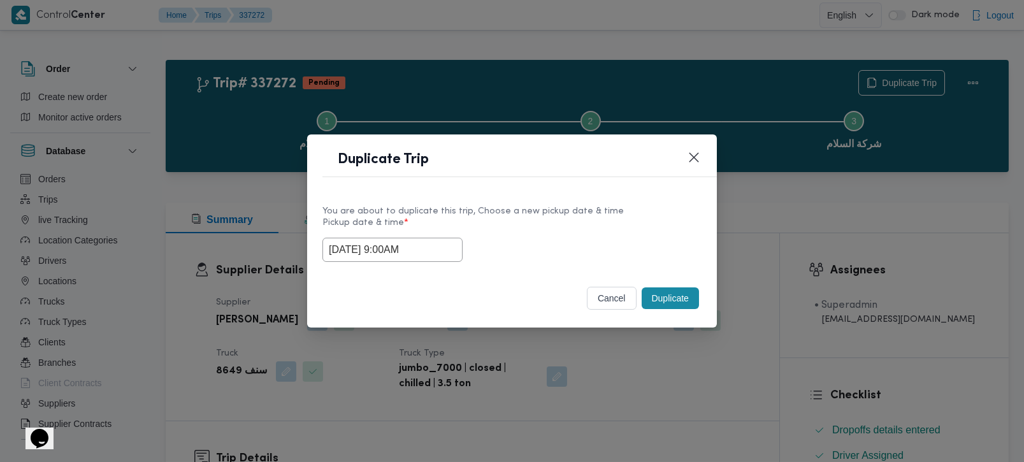
click at [586, 238] on div "14/09/2025 9:00AM" at bounding box center [512, 250] width 379 height 24
click at [667, 299] on button "Duplicate" at bounding box center [670, 298] width 57 height 22
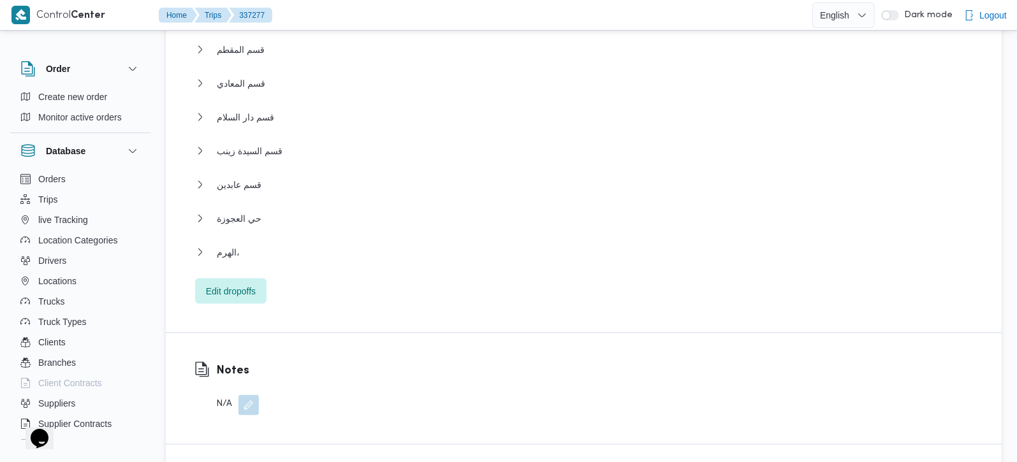
scroll to position [1350, 0]
click at [224, 244] on span "الهرم،" at bounding box center [228, 251] width 23 height 15
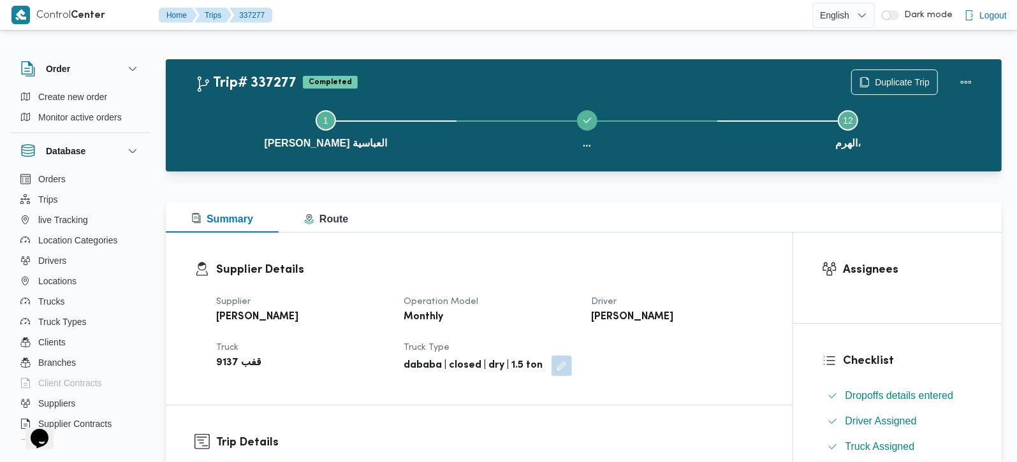
scroll to position [0, 0]
